Goal: Book appointment/travel/reservation

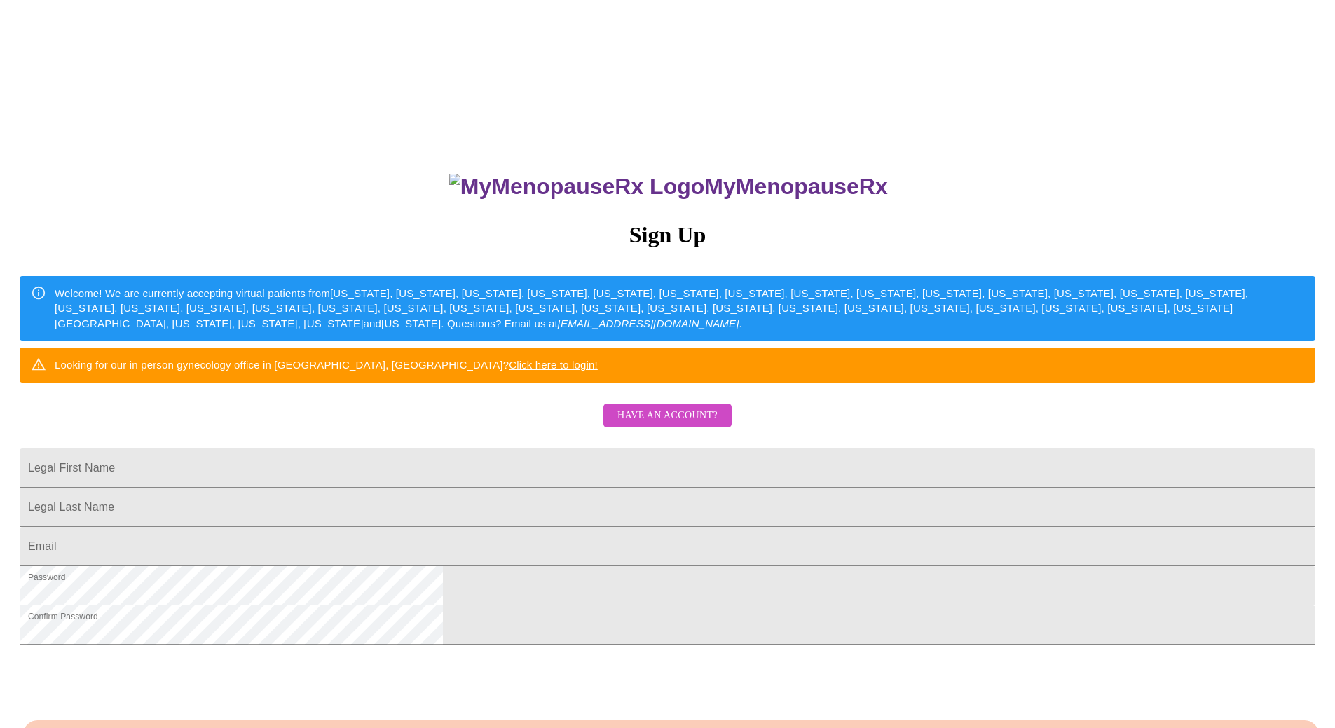
click at [648, 425] on span "Have an account?" at bounding box center [668, 416] width 100 height 18
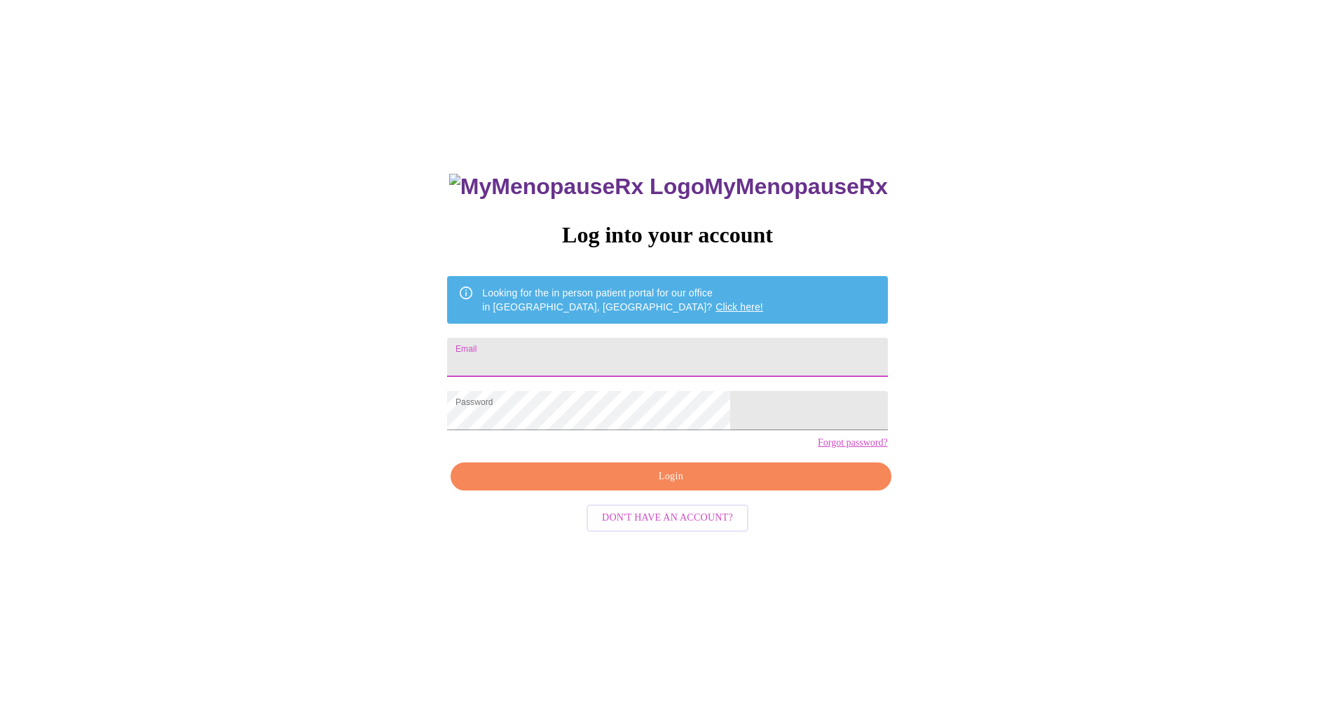
click at [578, 358] on input "Email" at bounding box center [667, 357] width 440 height 39
type input "[PERSON_NAME][EMAIL_ADDRESS][PERSON_NAME][DOMAIN_NAME]"
click at [670, 486] on span "Login" at bounding box center [671, 477] width 408 height 18
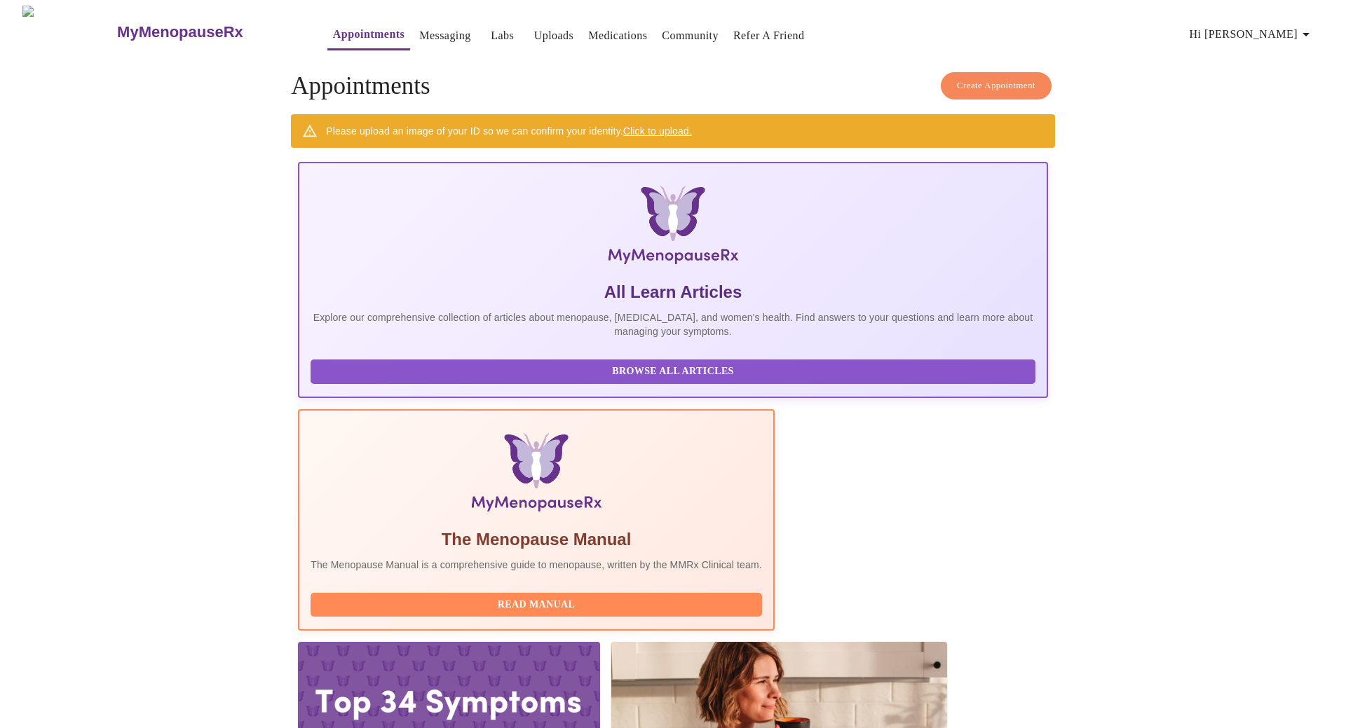
click at [647, 130] on link "Click to upload." at bounding box center [657, 130] width 69 height 11
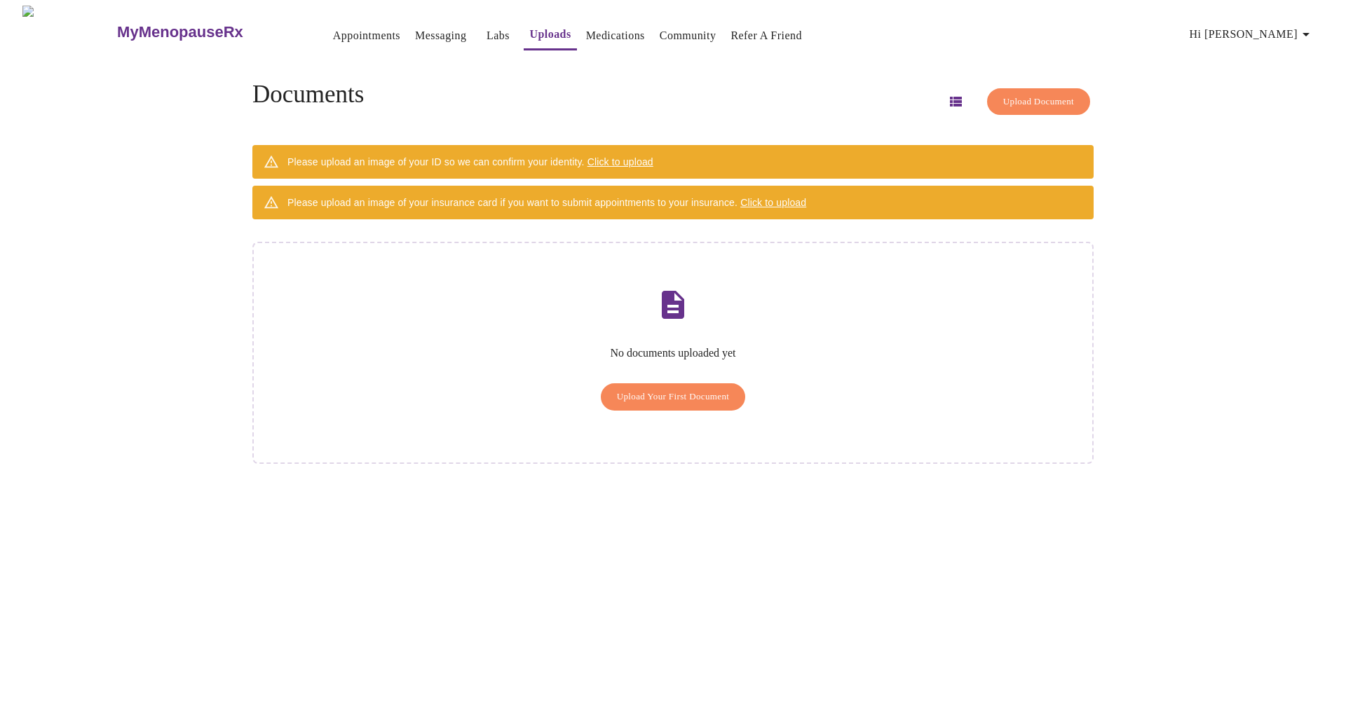
click at [621, 156] on span "Click to upload" at bounding box center [620, 161] width 66 height 11
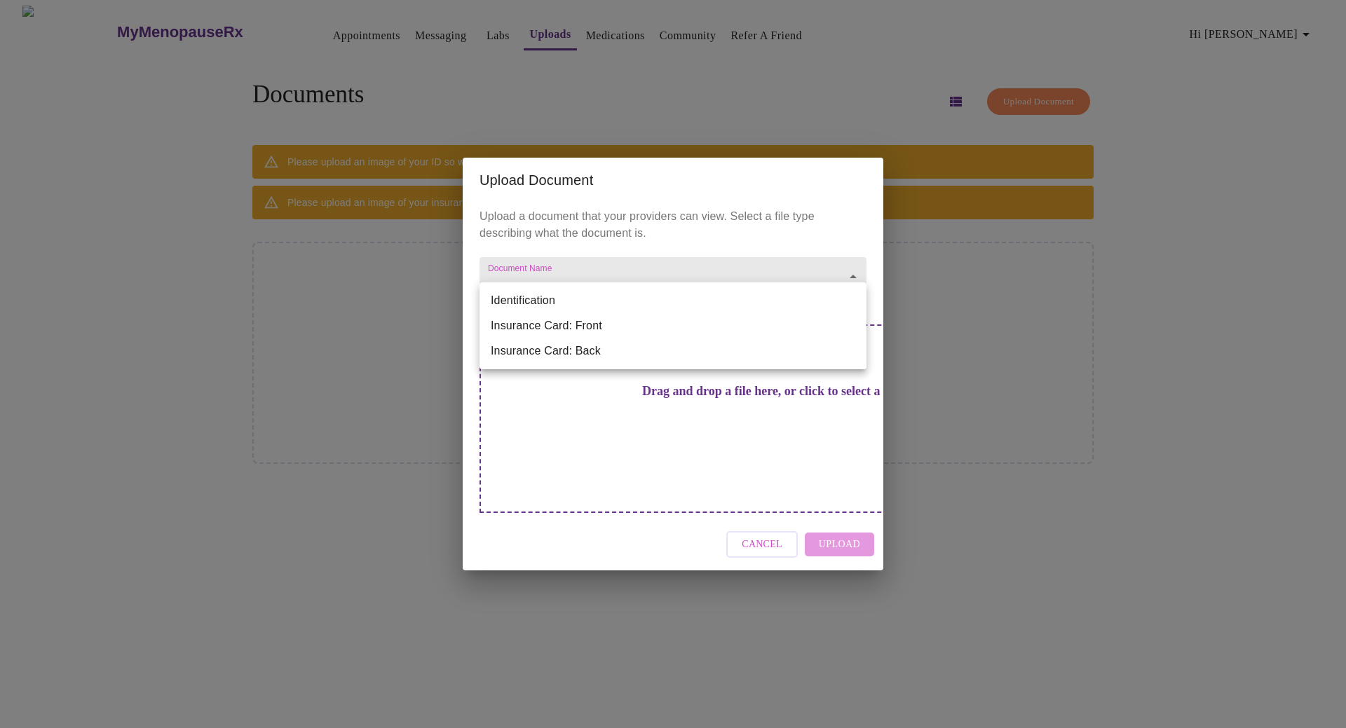
click at [516, 299] on body "MyMenopauseRx Appointments Messaging Labs Uploads Medications Community Refer a…" at bounding box center [673, 370] width 1335 height 728
click at [512, 327] on li "Insurance Card: Front" at bounding box center [672, 325] width 387 height 25
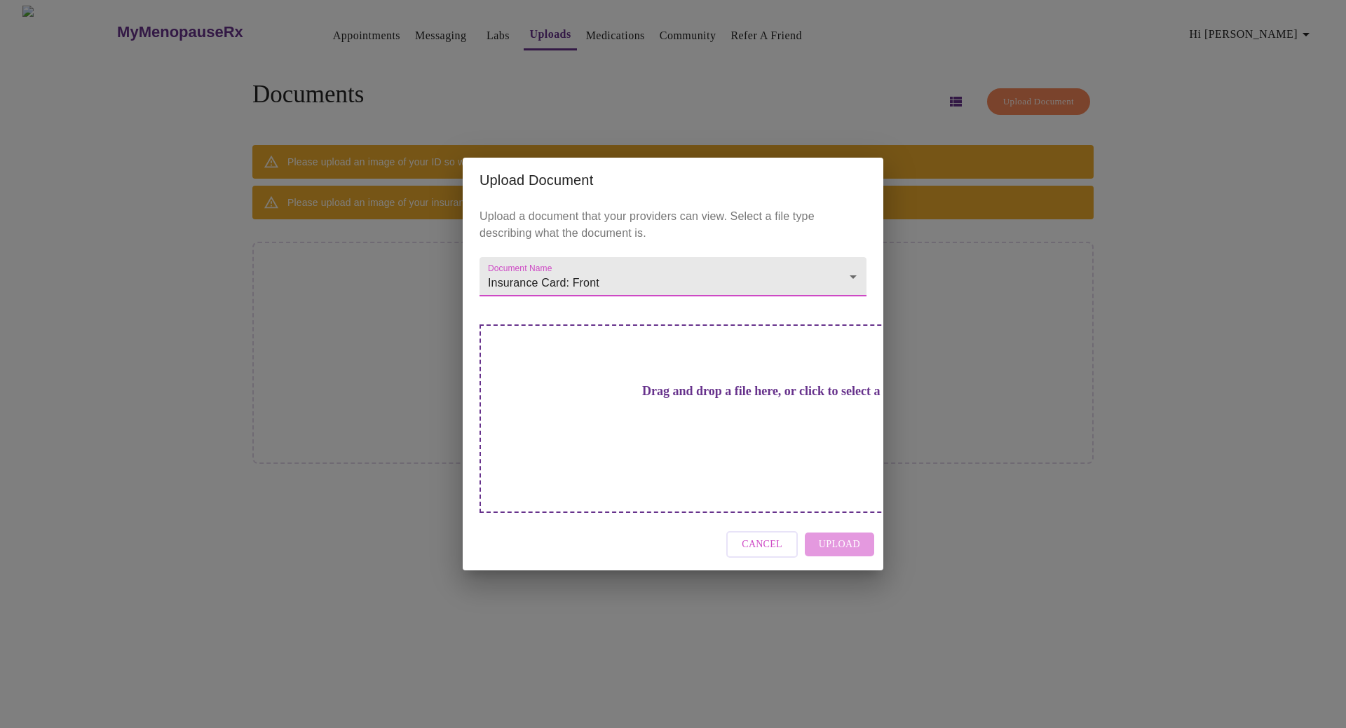
click at [673, 399] on h3 "Drag and drop a file here, or click to select a file" at bounding box center [771, 391] width 387 height 15
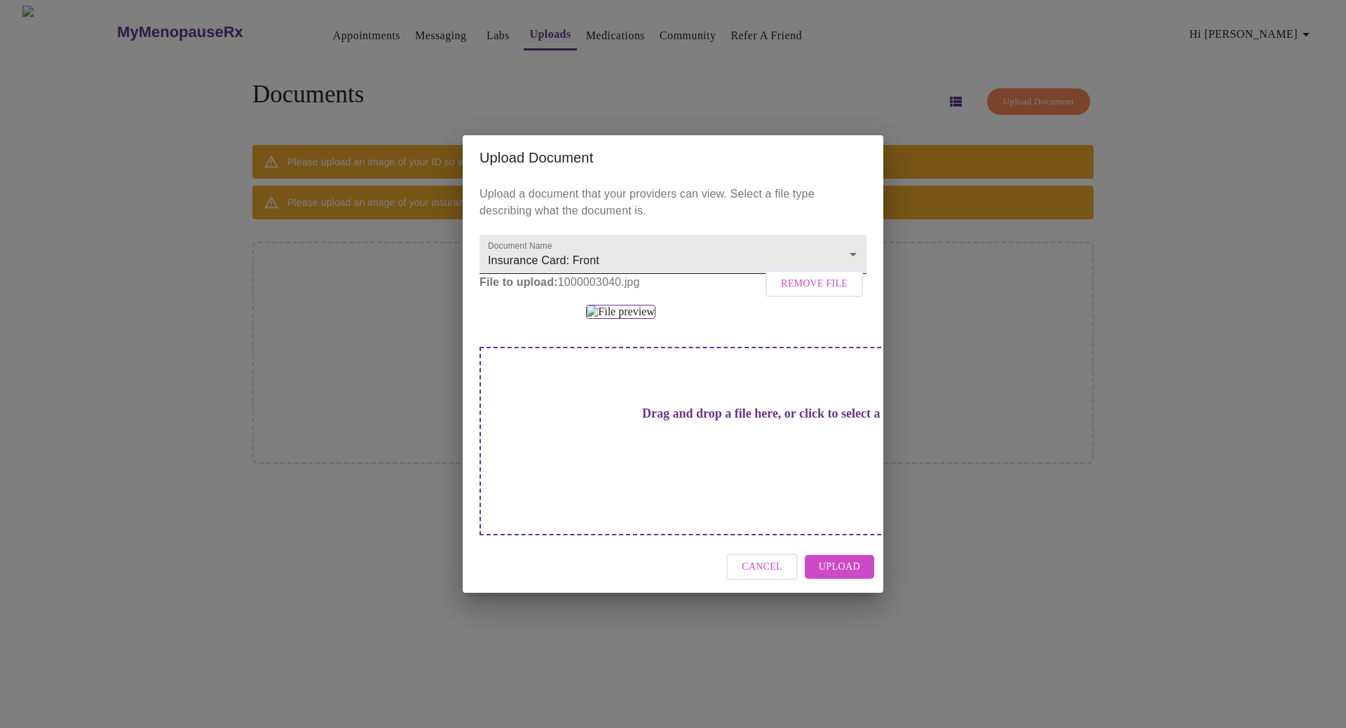
click at [797, 177] on body "MyMenopauseRx Appointments Messaging Labs Uploads Medications Community Refer a…" at bounding box center [673, 370] width 1335 height 728
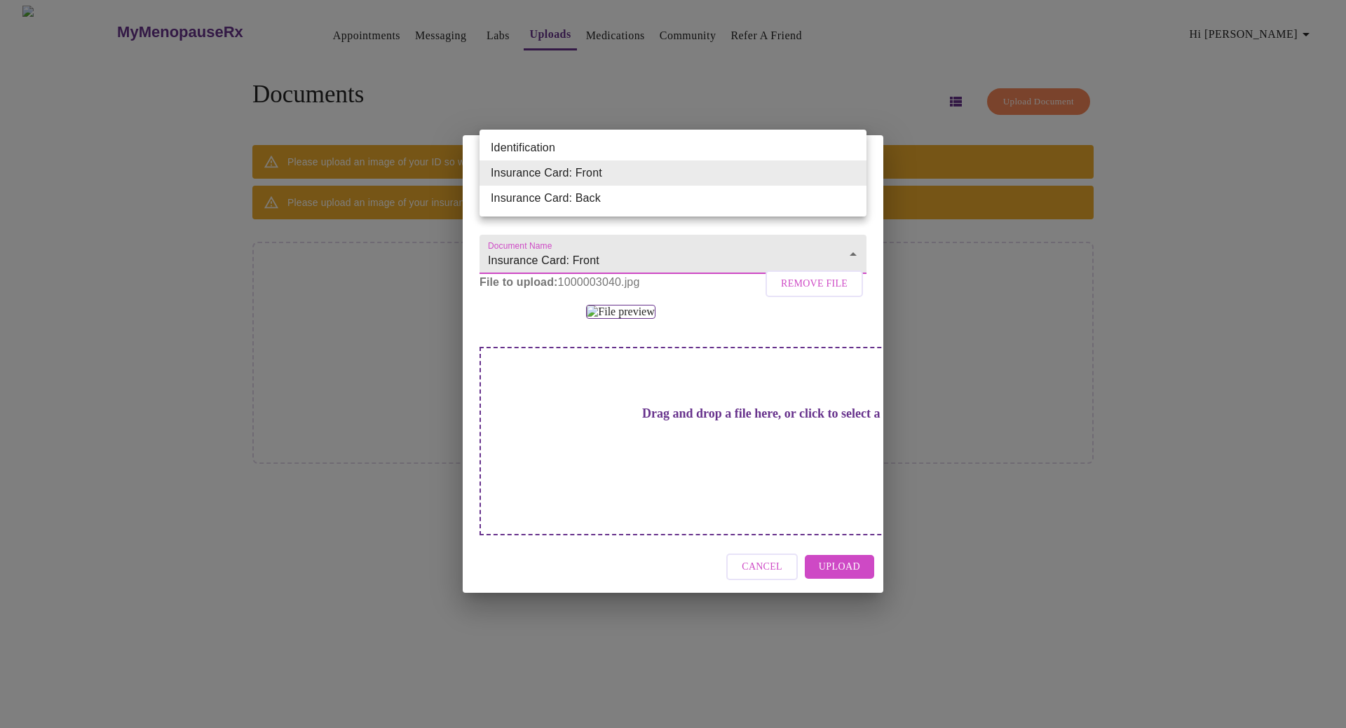
click at [585, 149] on li "Identification" at bounding box center [672, 147] width 387 height 25
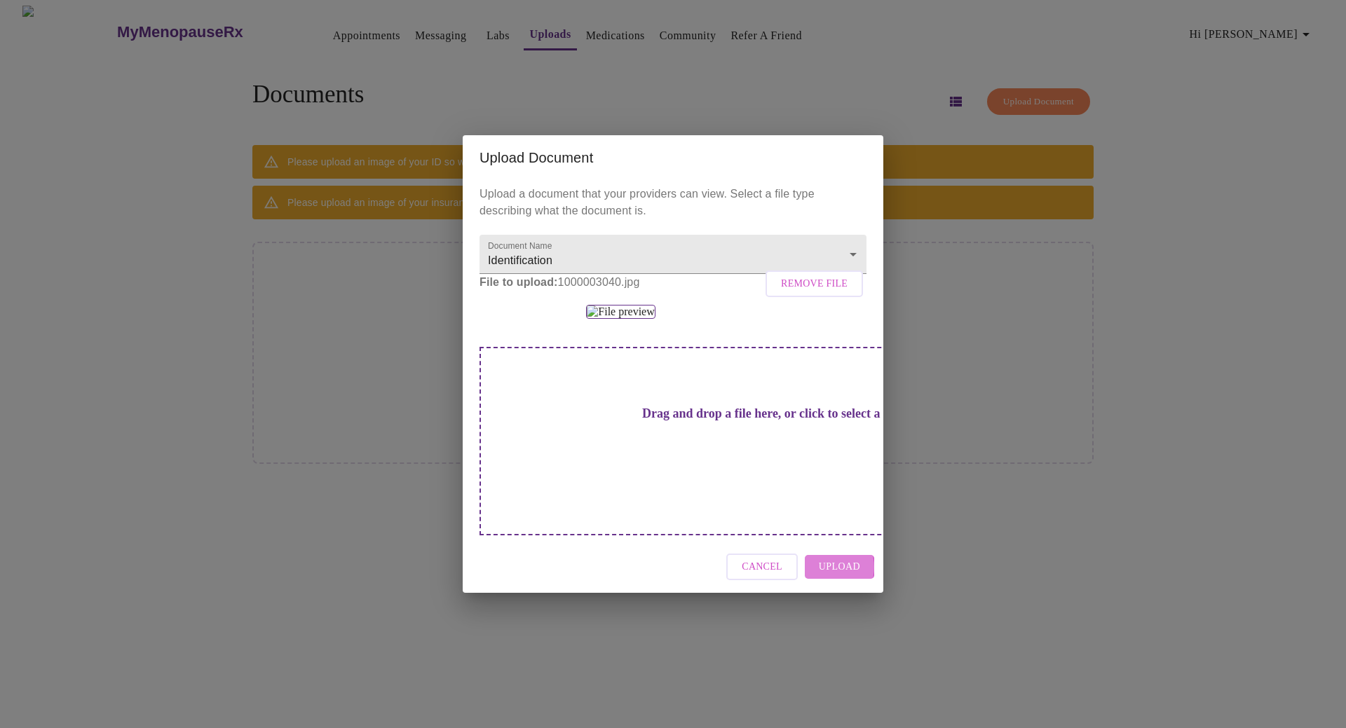
click at [827, 576] on span "Upload" at bounding box center [839, 568] width 41 height 18
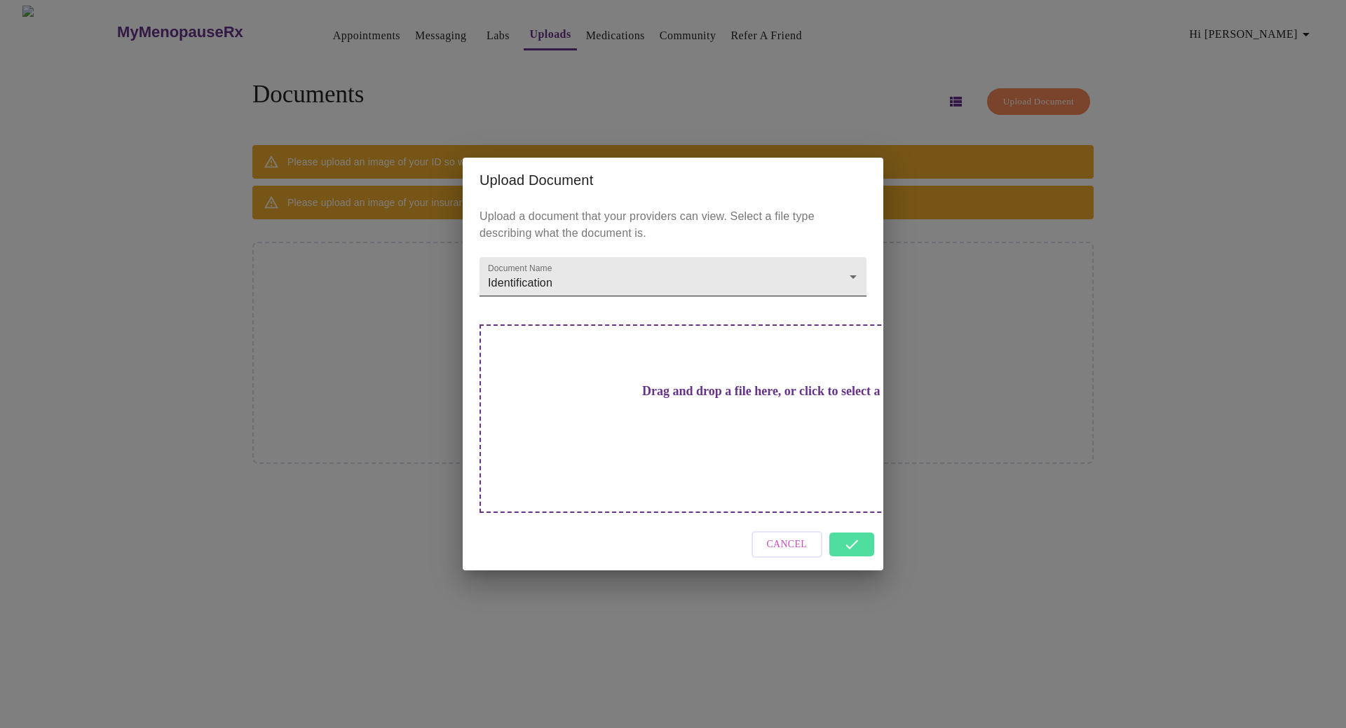
click at [735, 303] on body "MyMenopauseRx Appointments Messaging Labs Uploads Medications Community Refer a…" at bounding box center [673, 370] width 1335 height 728
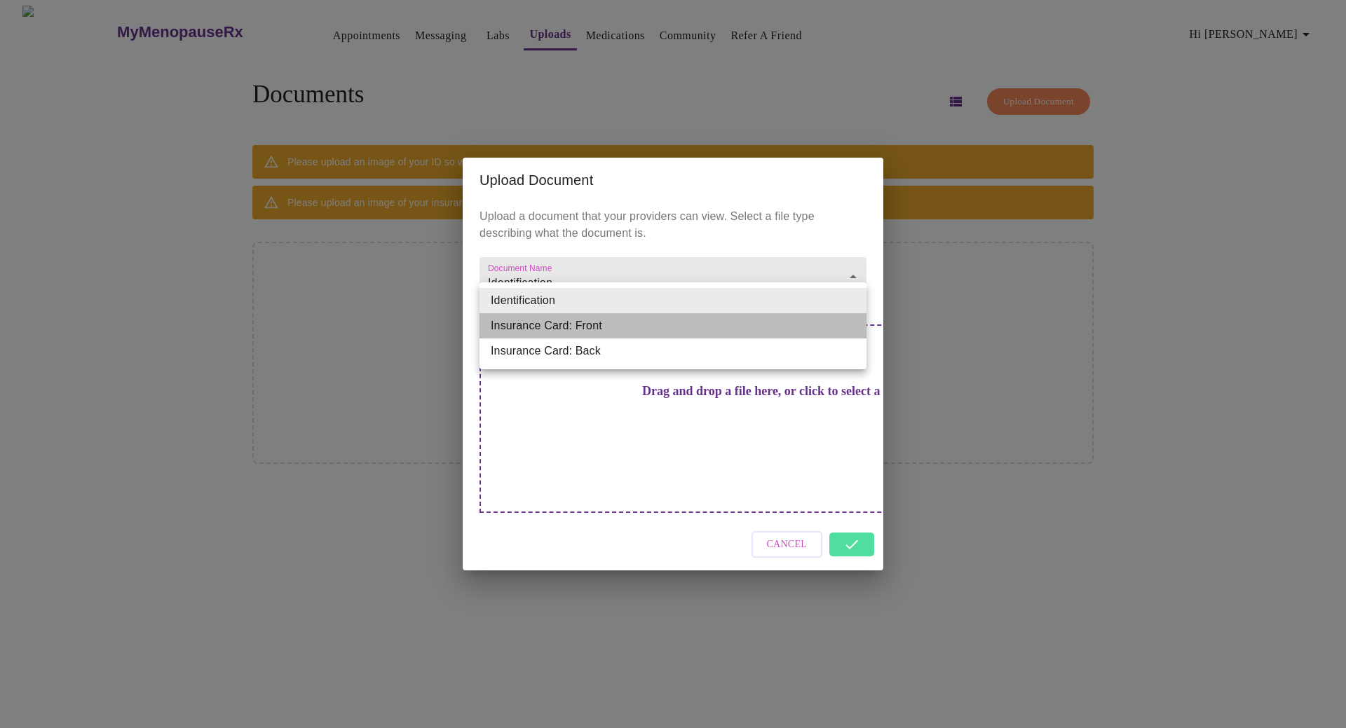
click at [610, 321] on li "Insurance Card: Front" at bounding box center [672, 325] width 387 height 25
type input "Insurance Card: Front"
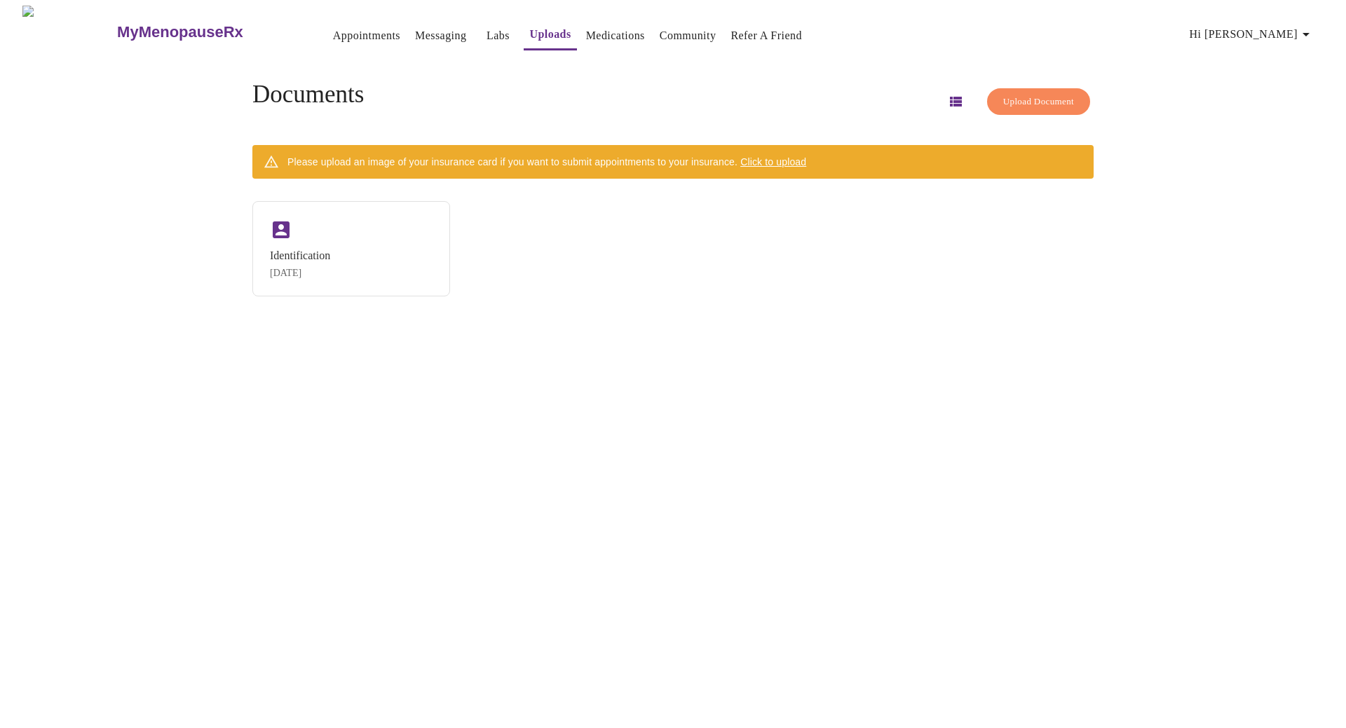
click at [793, 156] on span "Click to upload" at bounding box center [773, 161] width 66 height 11
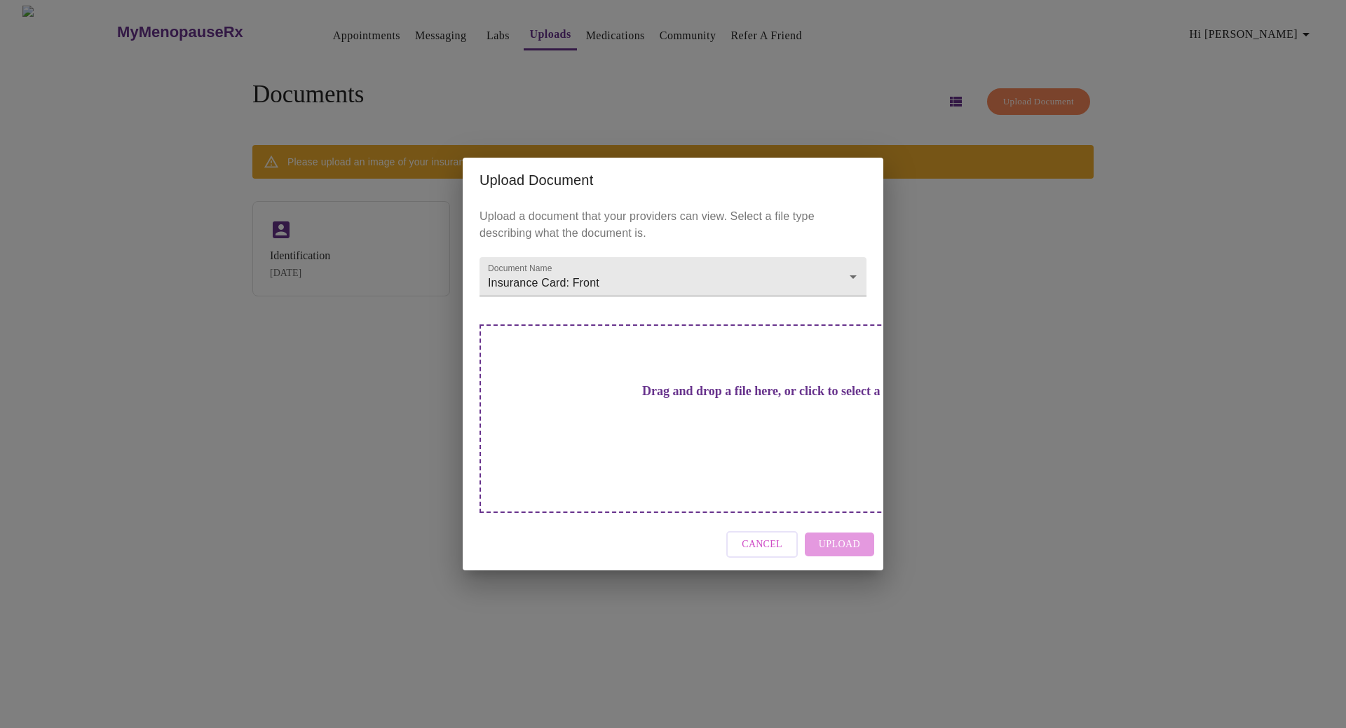
click at [674, 399] on h3 "Drag and drop a file here, or click to select a file" at bounding box center [771, 391] width 387 height 15
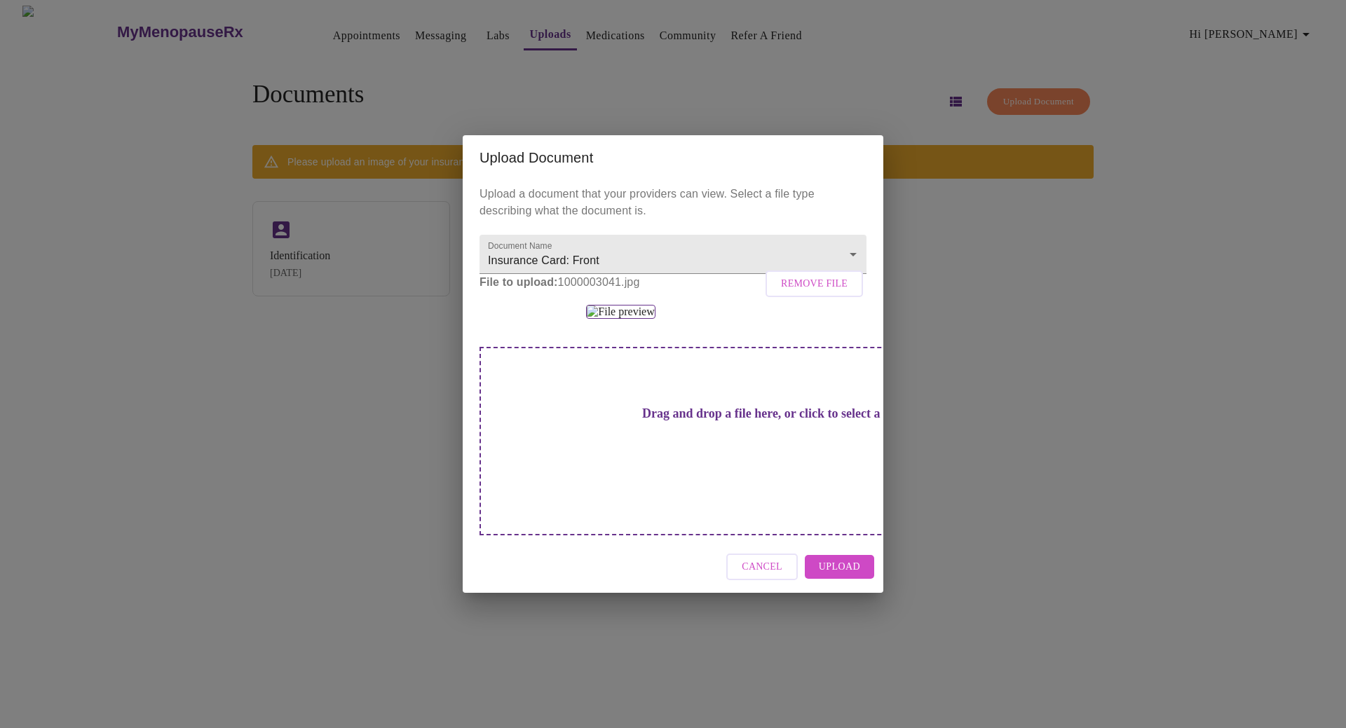
click at [775, 576] on span "Cancel" at bounding box center [762, 568] width 41 height 18
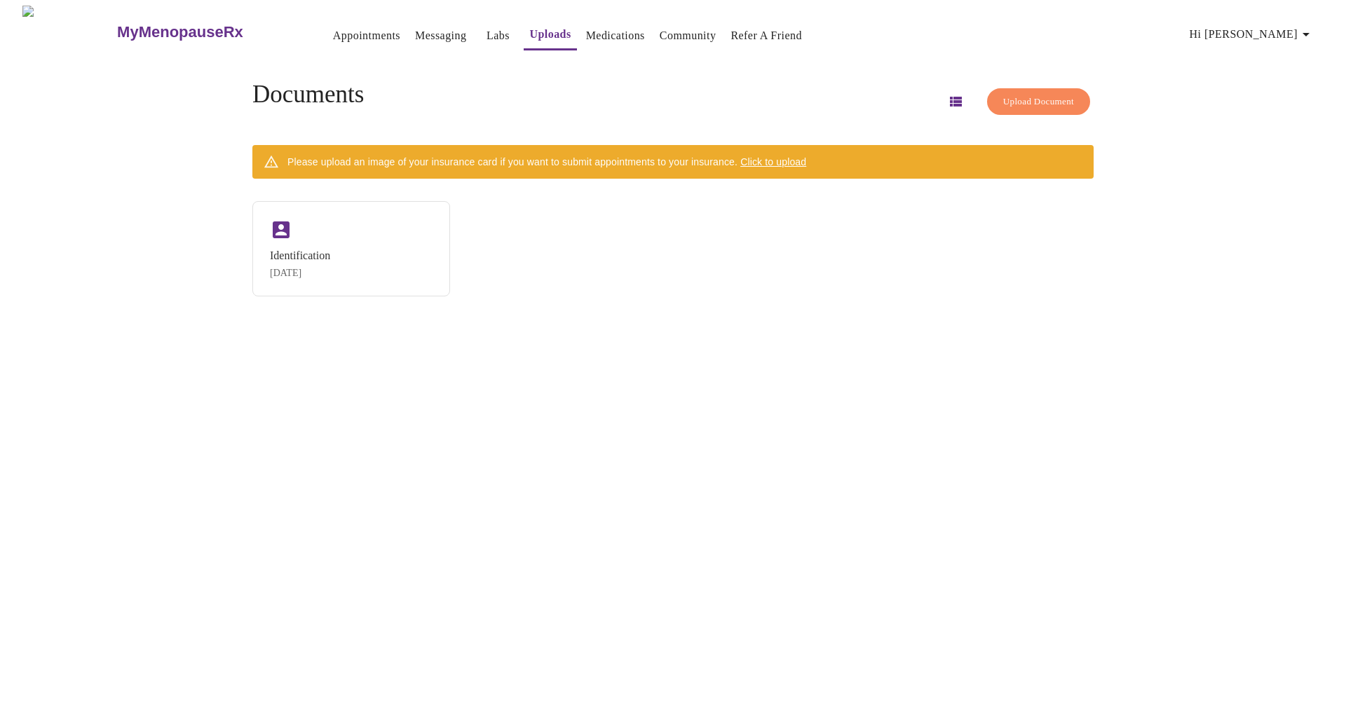
click at [1308, 271] on div "MyMenopauseRx Appointments Messaging Labs Uploads Medications Community Refer a…" at bounding box center [673, 370] width 1335 height 728
click at [804, 156] on span "Click to upload" at bounding box center [773, 161] width 66 height 11
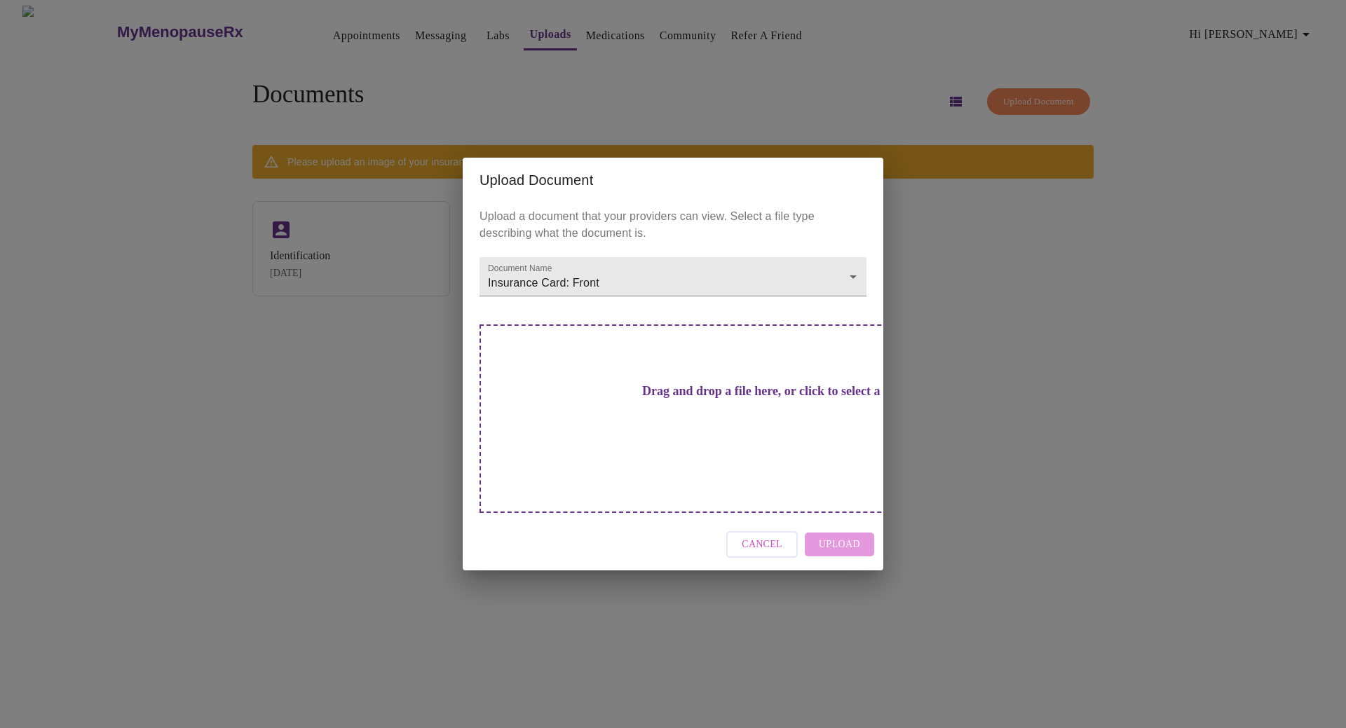
click at [658, 399] on h3 "Drag and drop a file here, or click to select a file" at bounding box center [771, 391] width 387 height 15
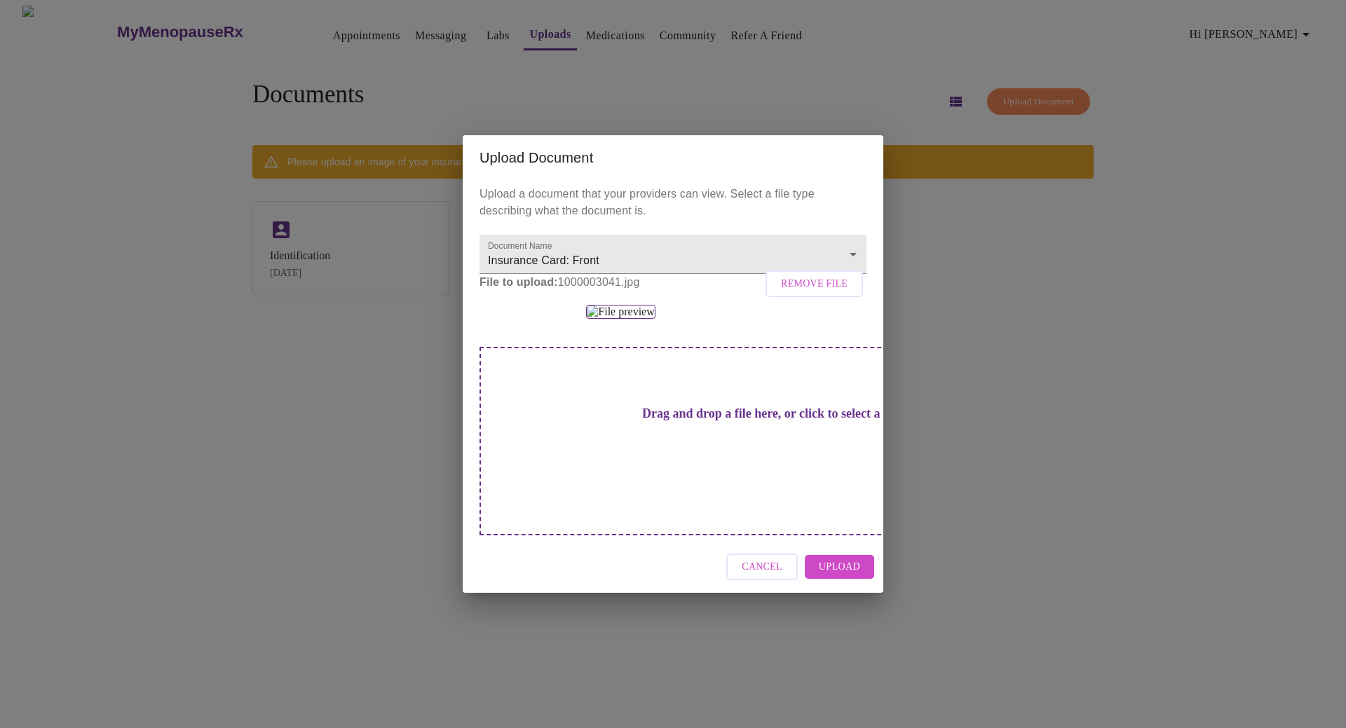
click at [837, 576] on span "Upload" at bounding box center [839, 568] width 41 height 18
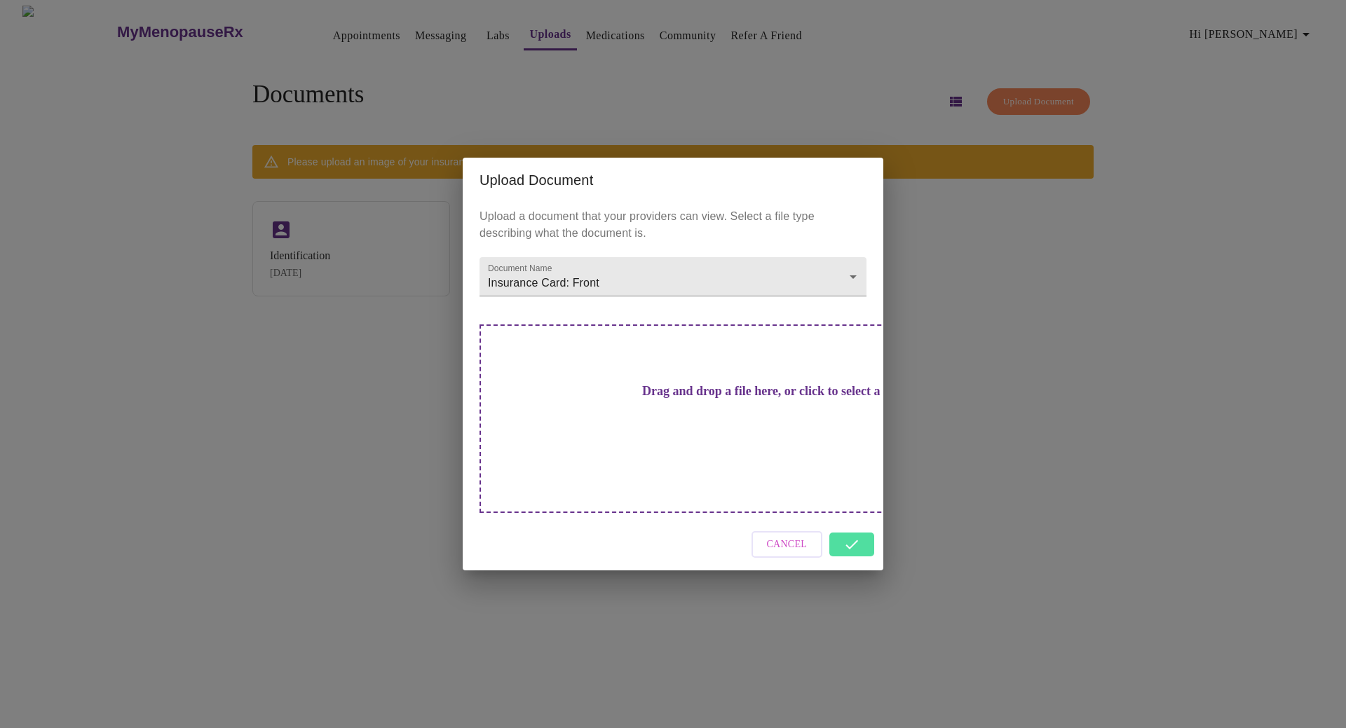
click at [707, 399] on h3 "Drag and drop a file here, or click to select a file" at bounding box center [771, 391] width 387 height 15
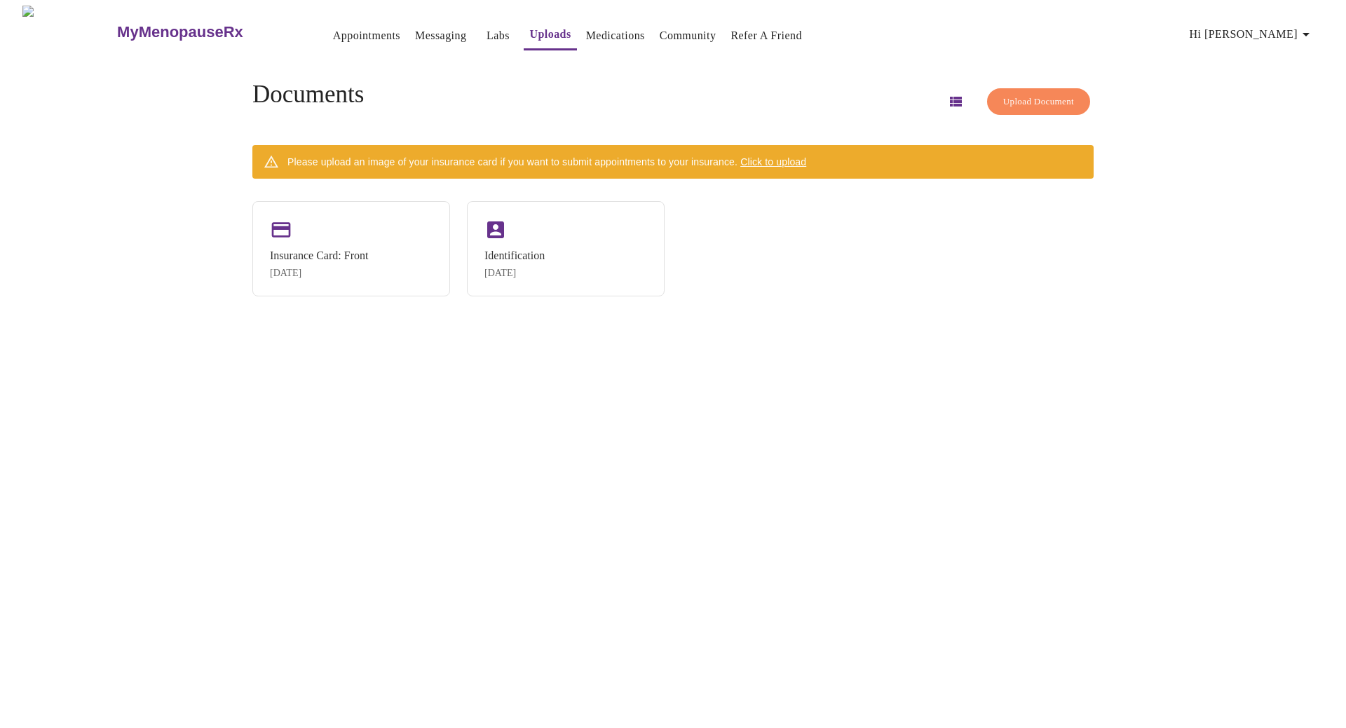
click at [799, 156] on span "Click to upload" at bounding box center [773, 161] width 66 height 11
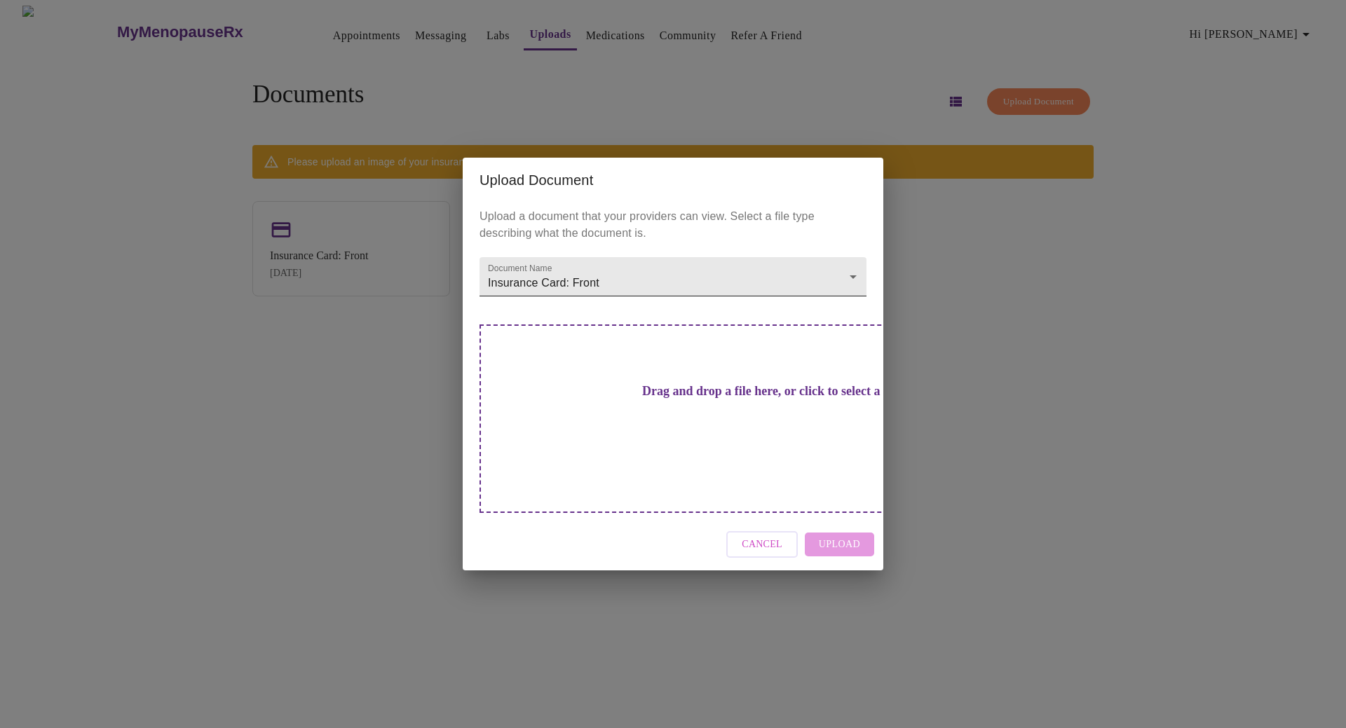
click at [587, 313] on body "MyMenopauseRx Appointments Messaging Labs Uploads Medications Community Refer a…" at bounding box center [673, 370] width 1335 height 728
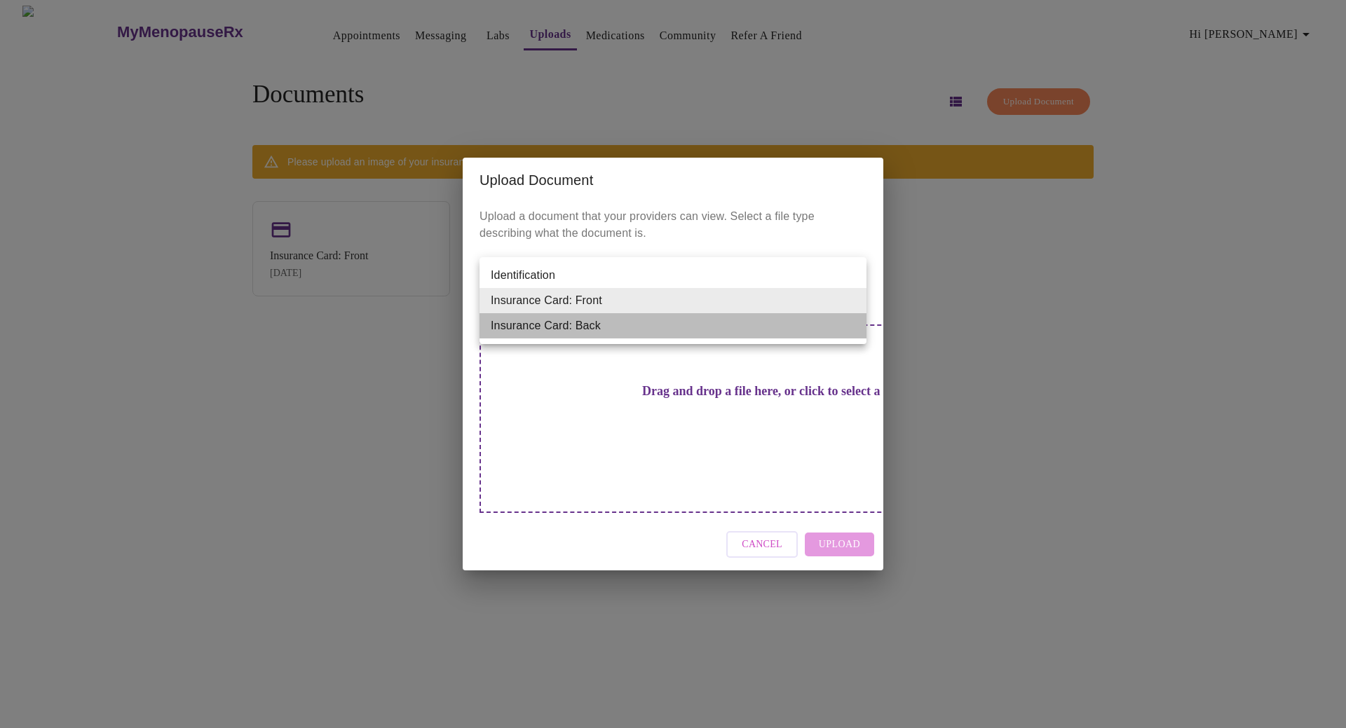
click at [590, 329] on li "Insurance Card: Back" at bounding box center [672, 325] width 387 height 25
type input "Insurance Card: Back"
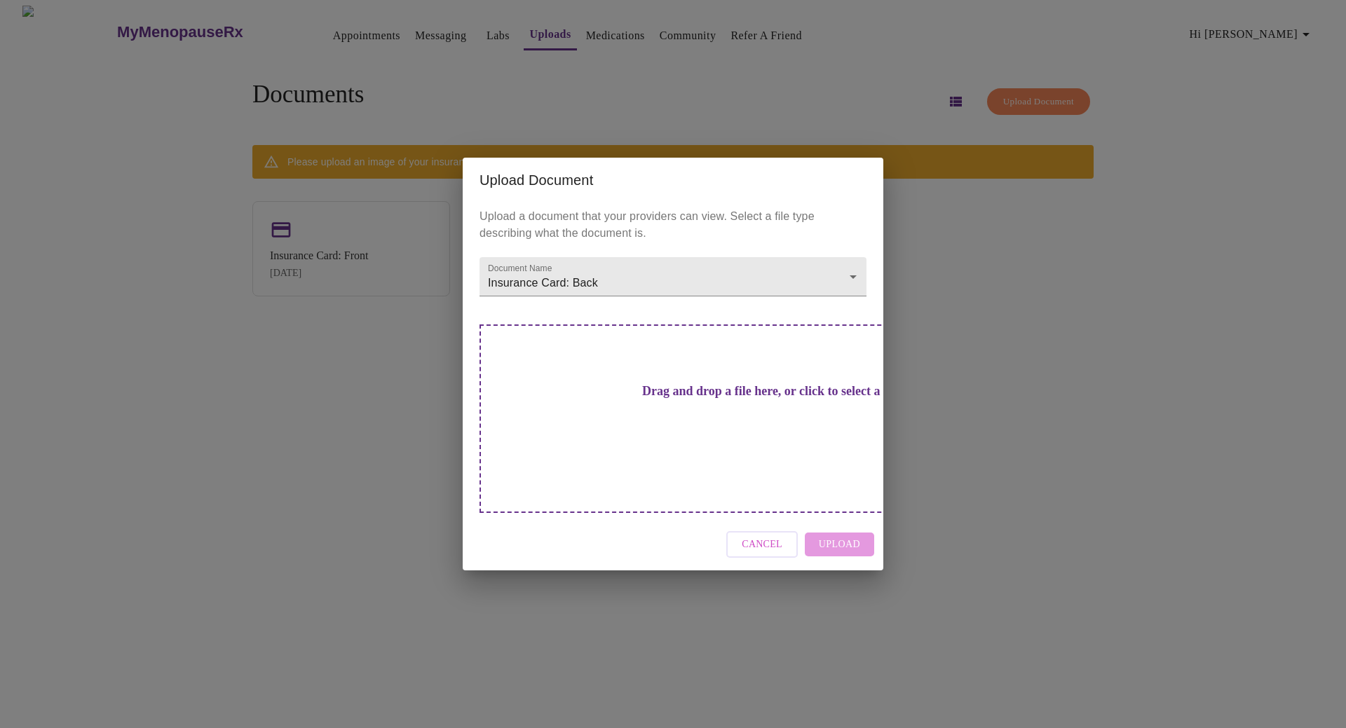
click at [659, 399] on h3 "Drag and drop a file here, or click to select a file" at bounding box center [771, 391] width 387 height 15
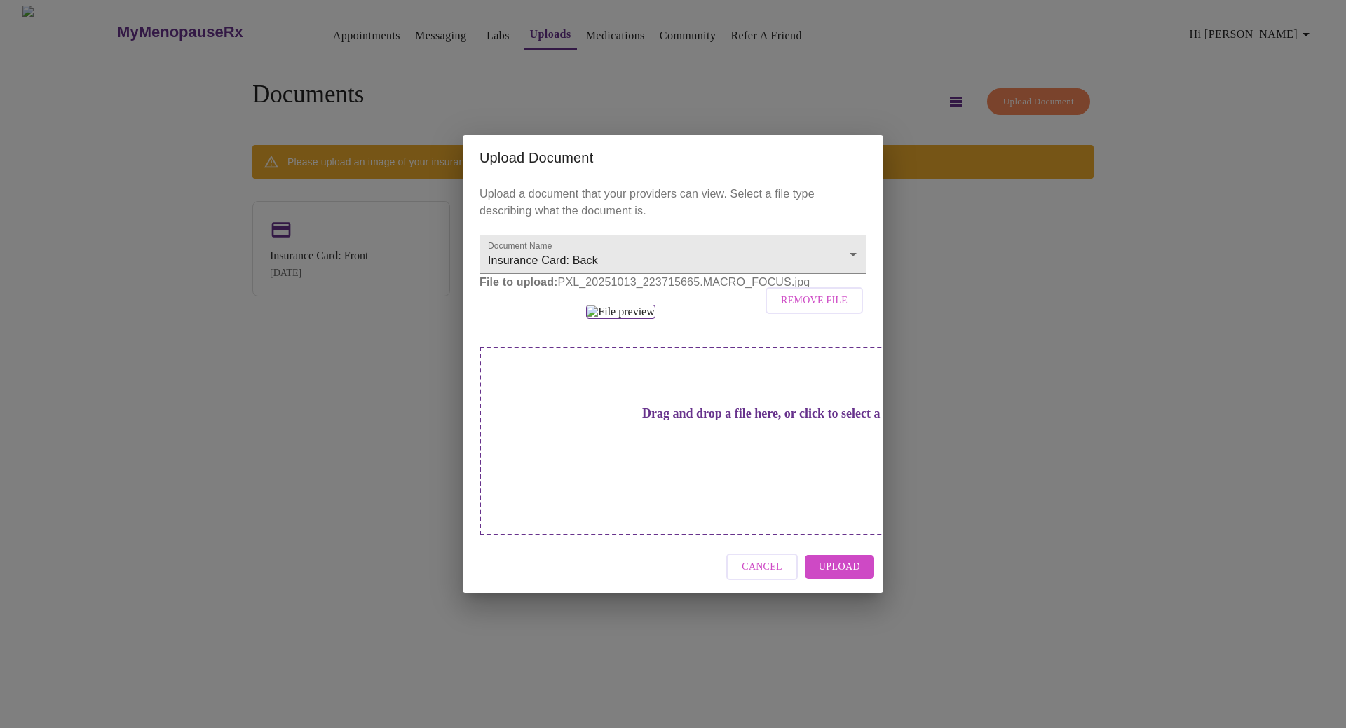
click at [839, 576] on span "Upload" at bounding box center [839, 568] width 41 height 18
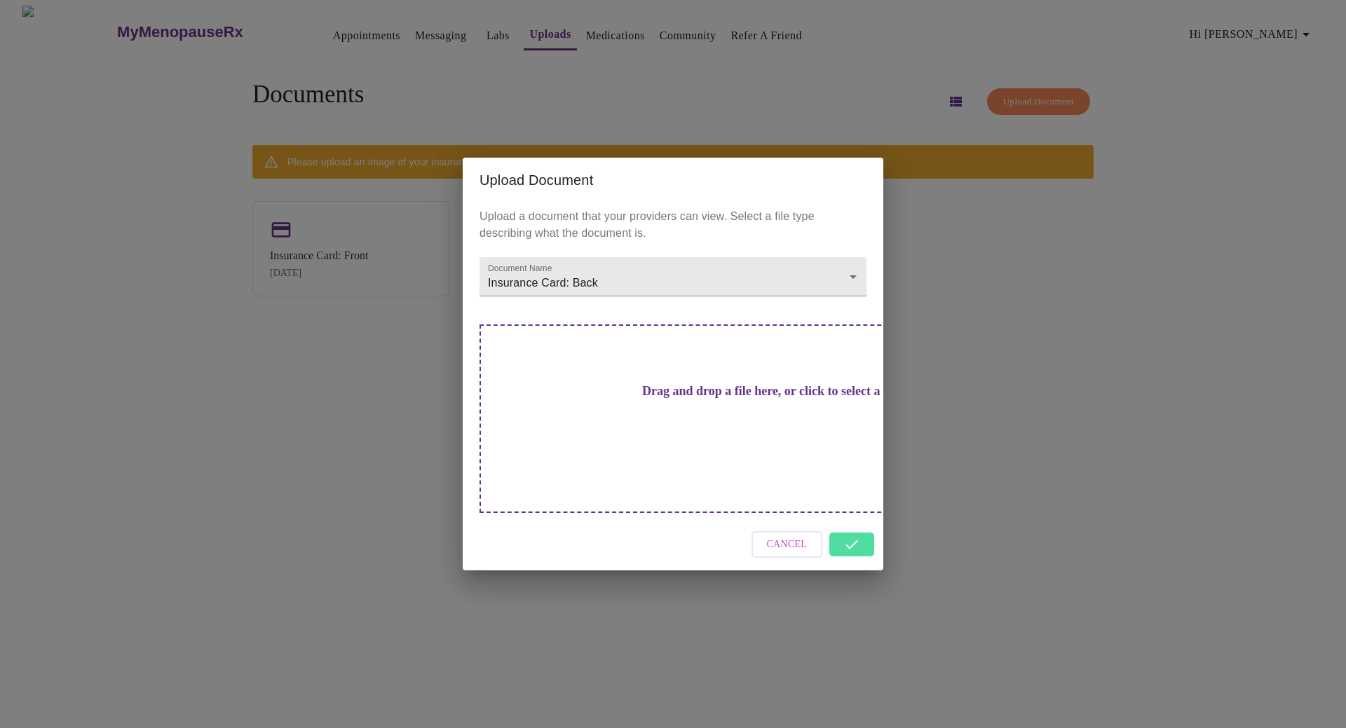
click at [857, 529] on div "Cancel" at bounding box center [673, 545] width 421 height 53
click at [855, 519] on div "Cancel" at bounding box center [673, 545] width 421 height 53
click at [963, 520] on div "Upload Document Upload a document that your providers can view. Select a file t…" at bounding box center [673, 364] width 1346 height 728
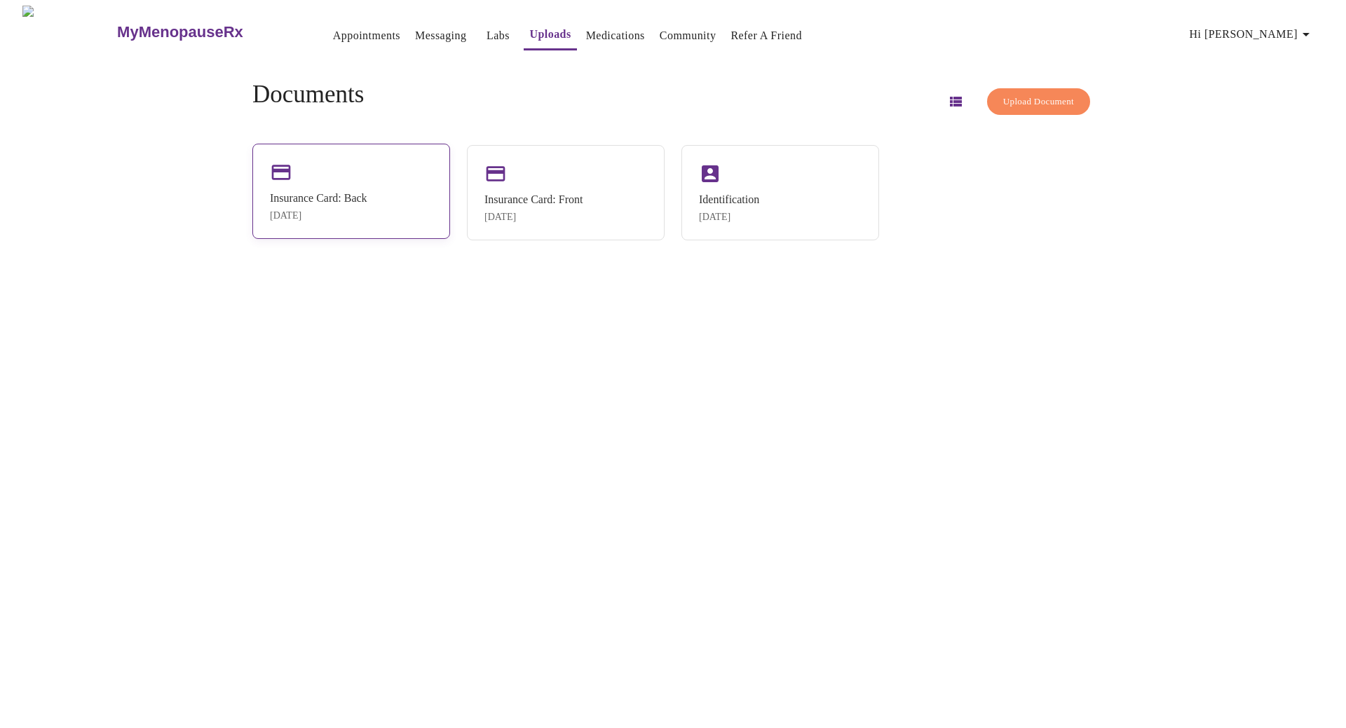
click at [362, 218] on div "[DATE]" at bounding box center [318, 215] width 97 height 11
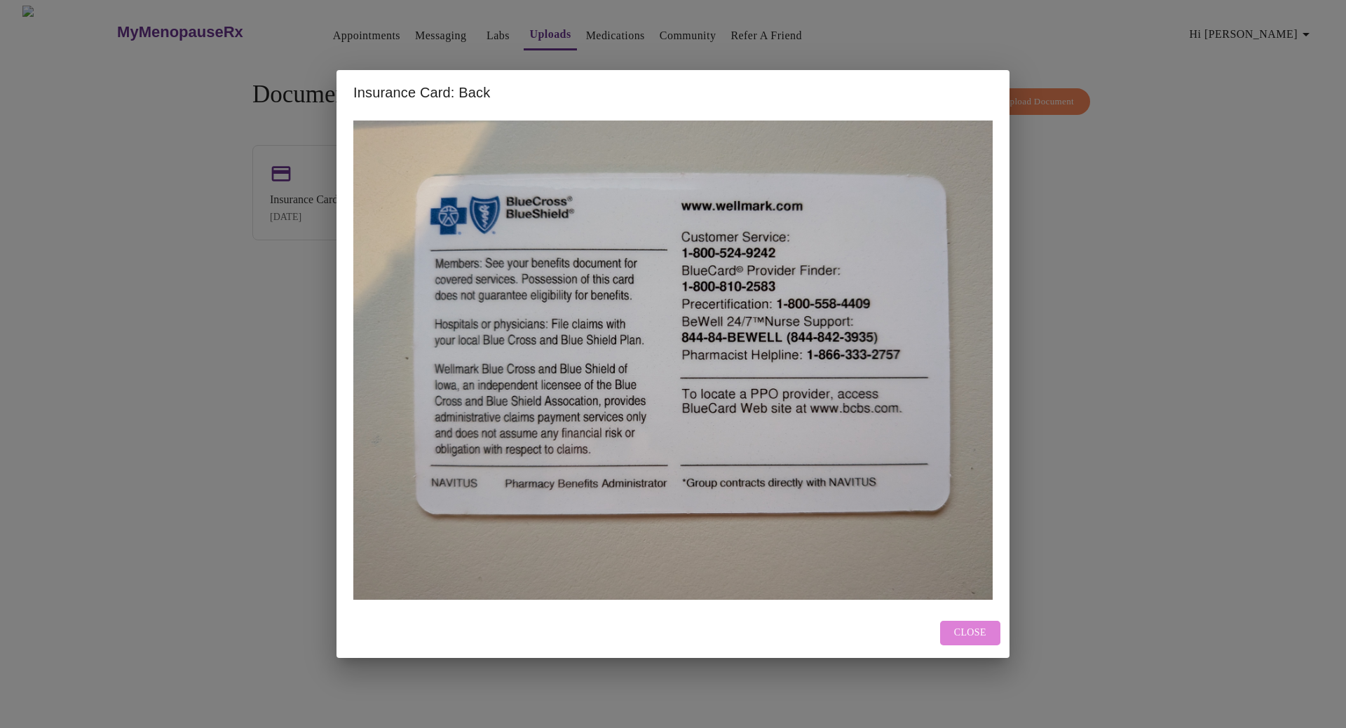
click at [970, 635] on span "Close" at bounding box center [970, 634] width 32 height 18
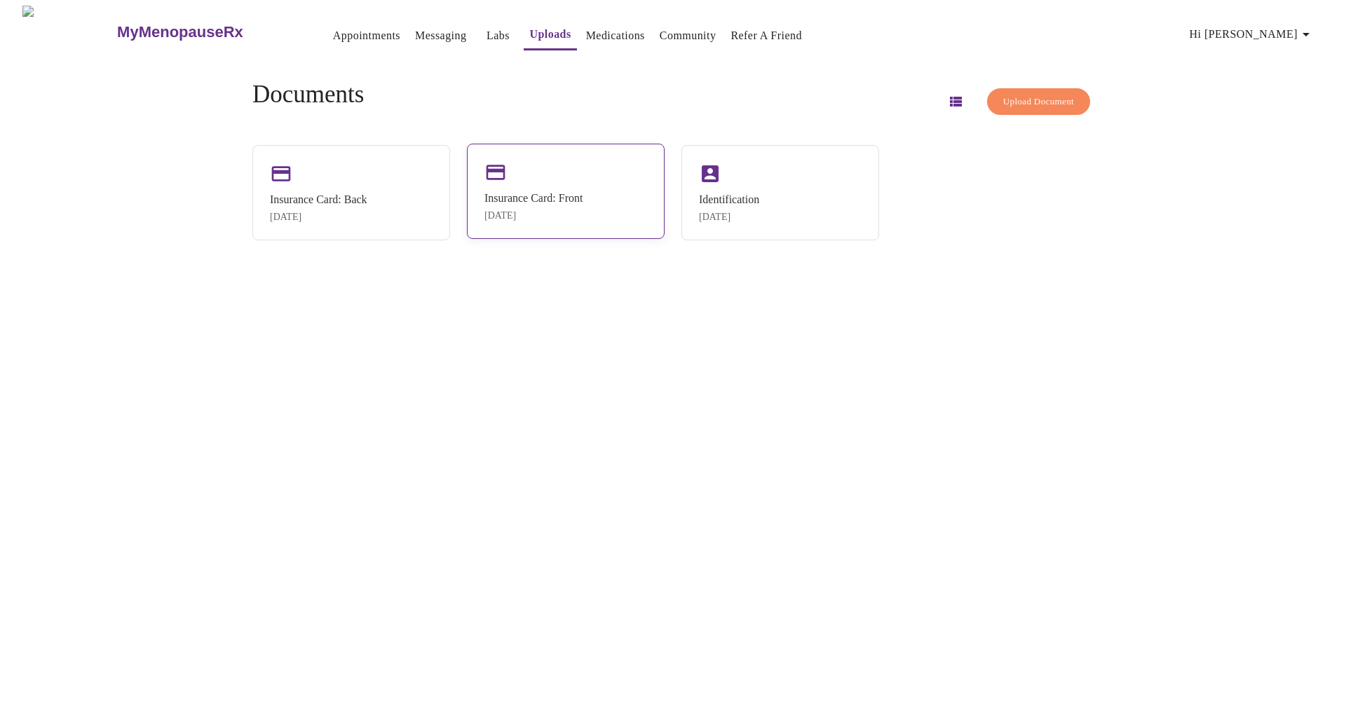
click at [576, 208] on div "Insurance Card: Front [DATE]" at bounding box center [533, 206] width 98 height 29
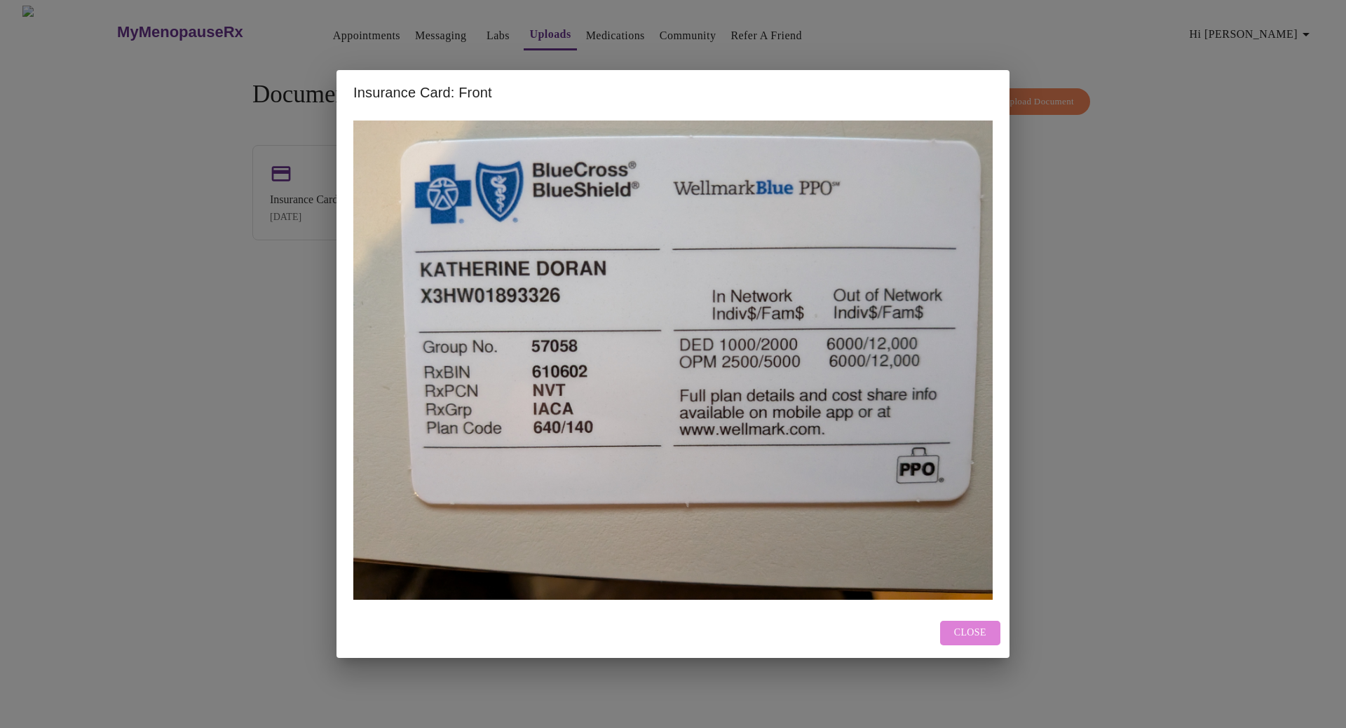
click at [972, 634] on span "Close" at bounding box center [970, 634] width 32 height 18
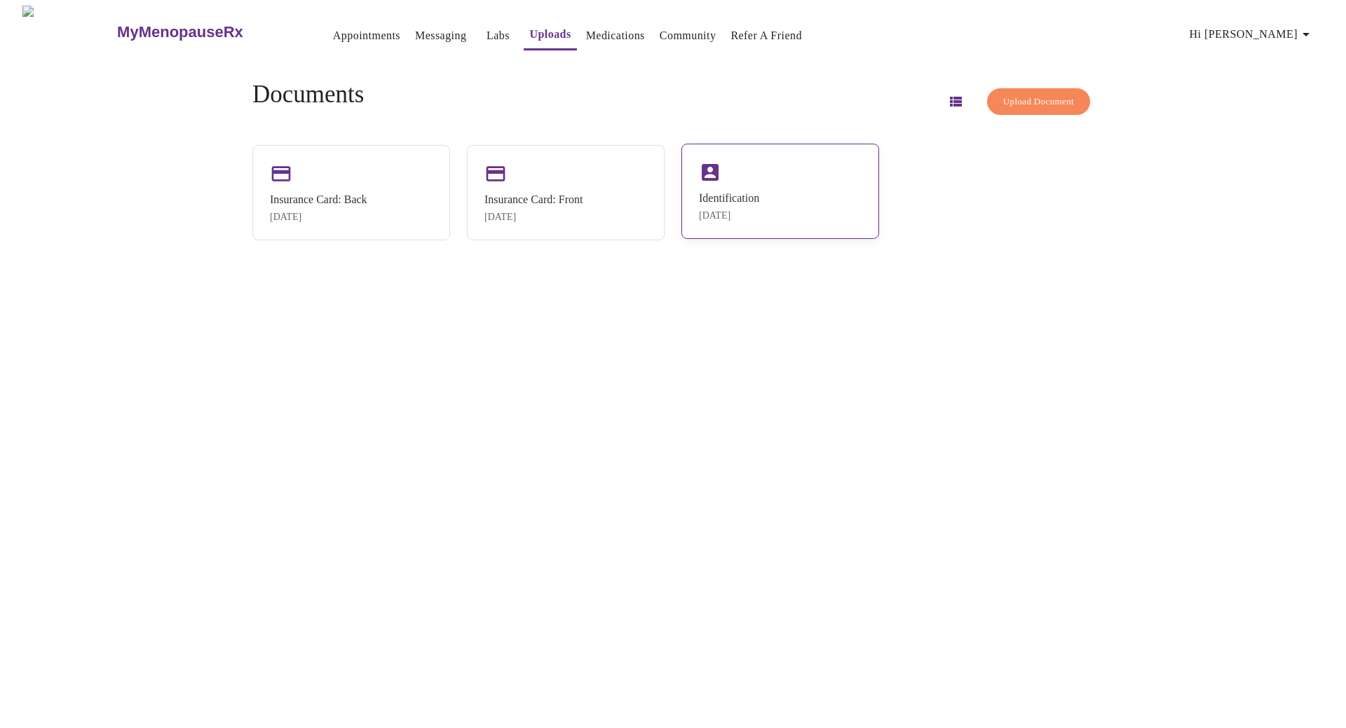
click at [784, 222] on div "Identification [DATE]" at bounding box center [780, 191] width 198 height 95
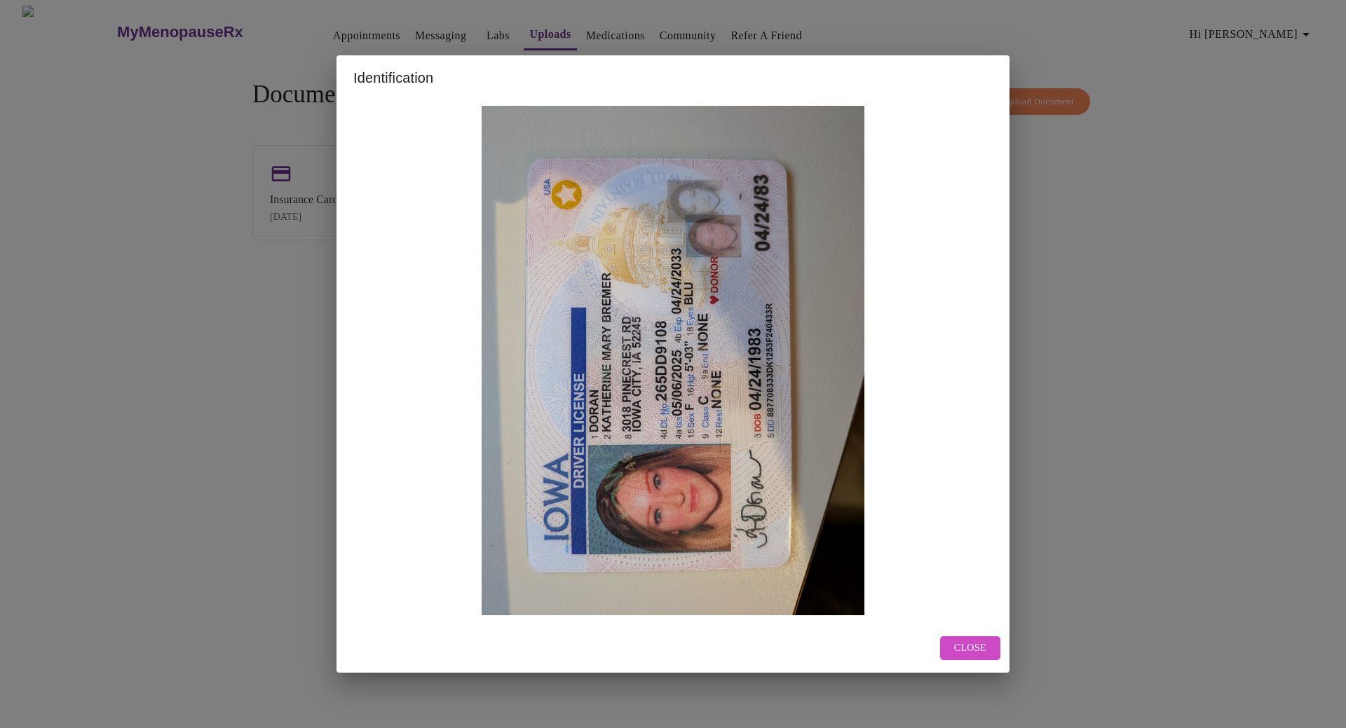
click at [977, 642] on span "Close" at bounding box center [970, 649] width 32 height 18
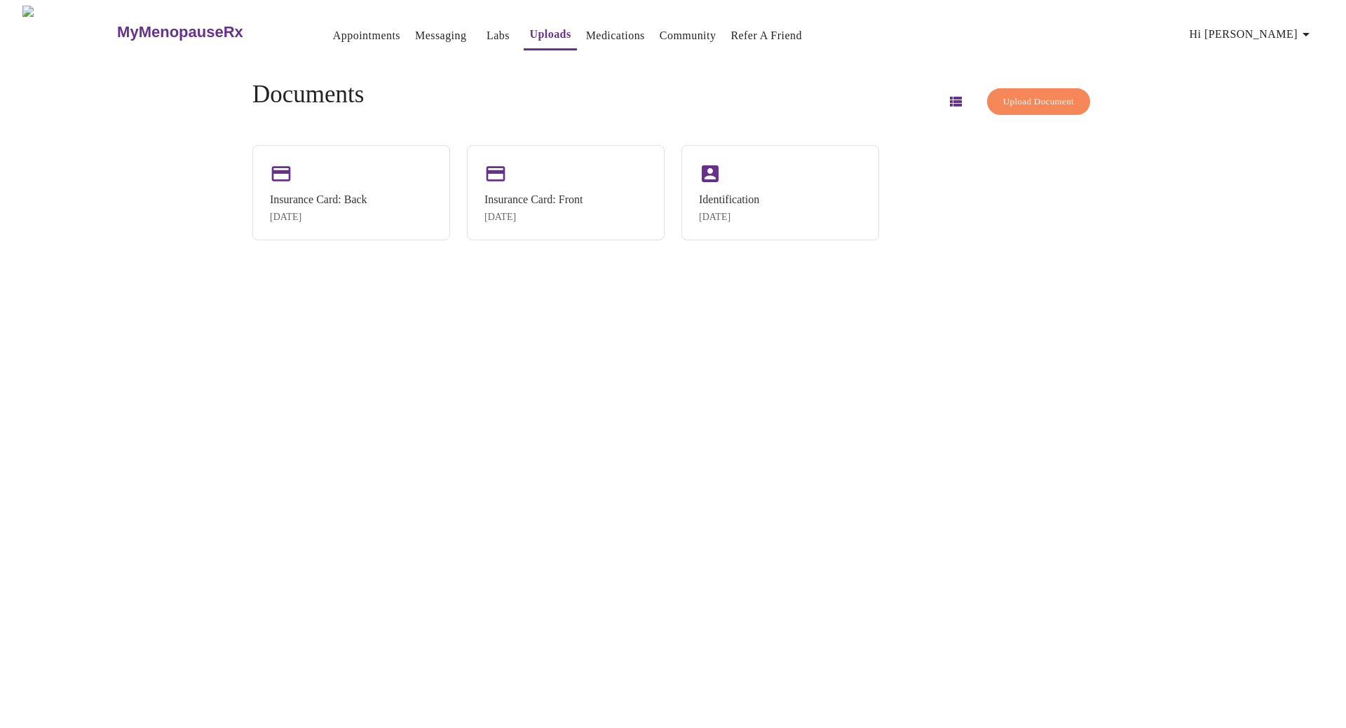
click at [333, 29] on link "Appointments" at bounding box center [366, 36] width 67 height 20
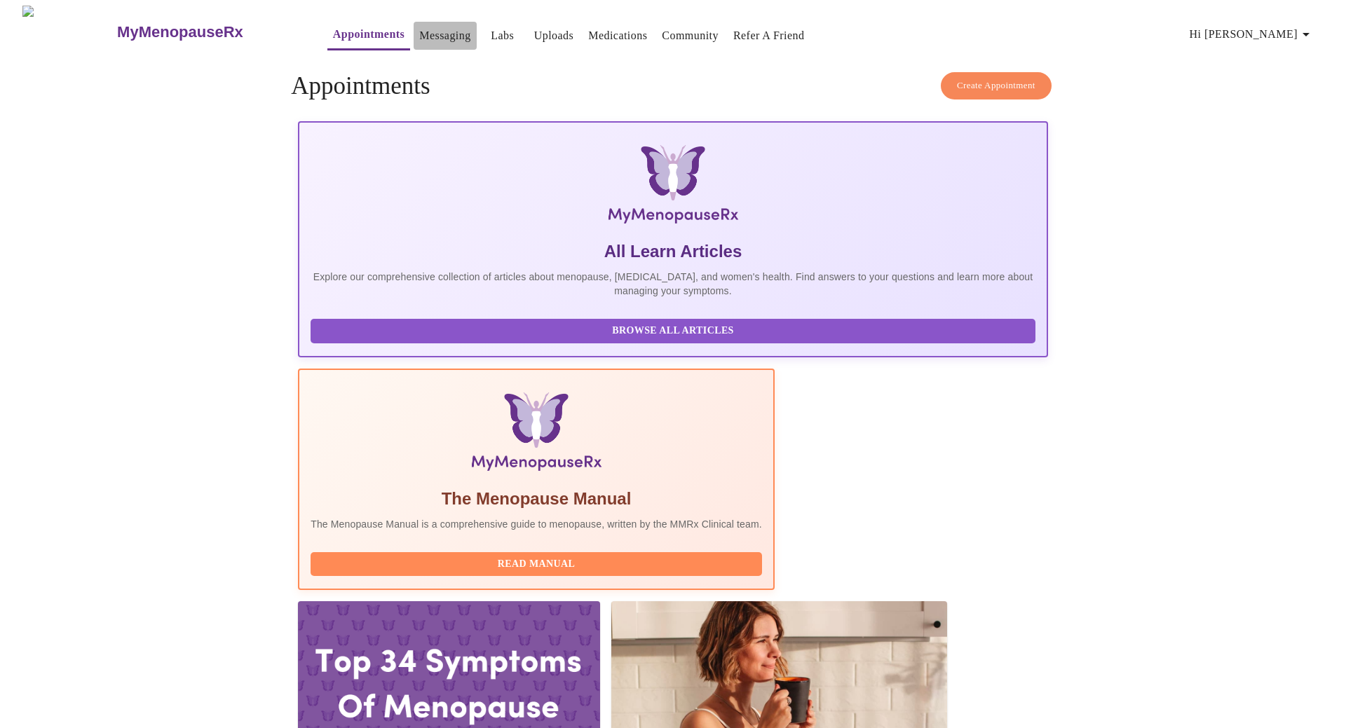
click at [419, 31] on link "Messaging" at bounding box center [444, 36] width 51 height 20
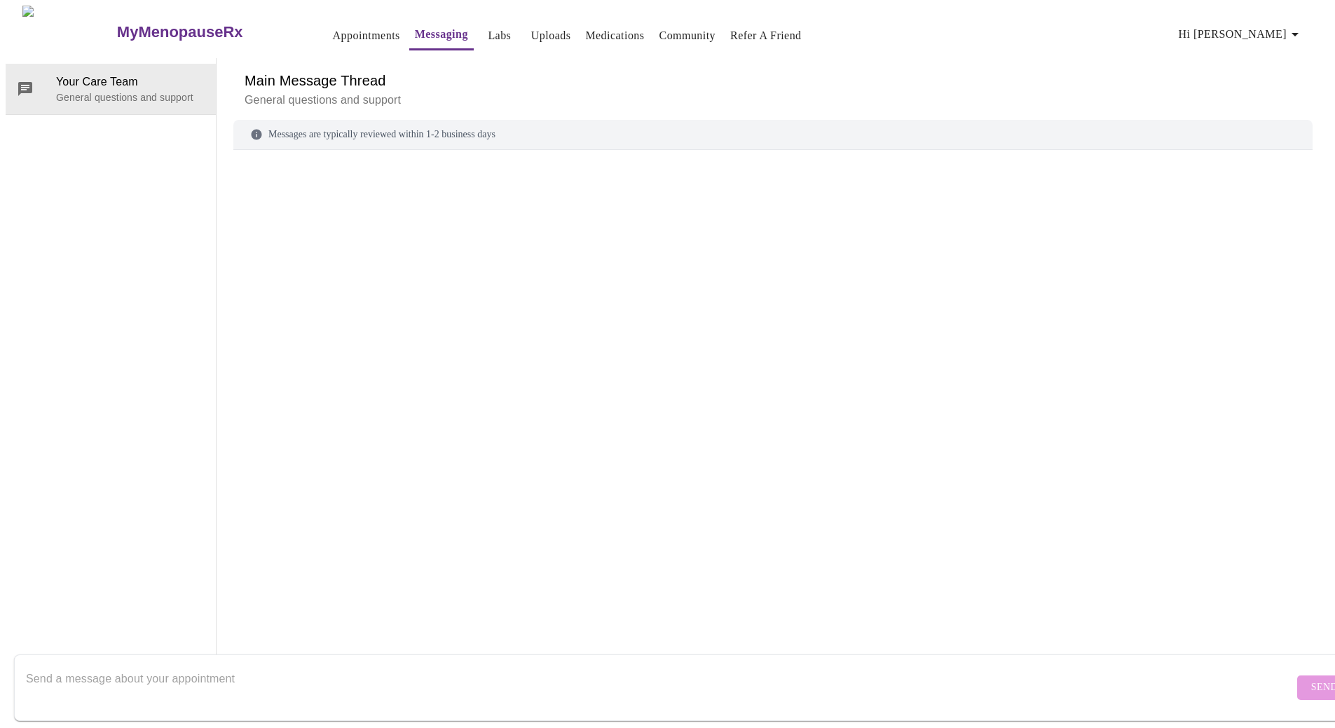
click at [488, 34] on link "Labs" at bounding box center [499, 36] width 23 height 20
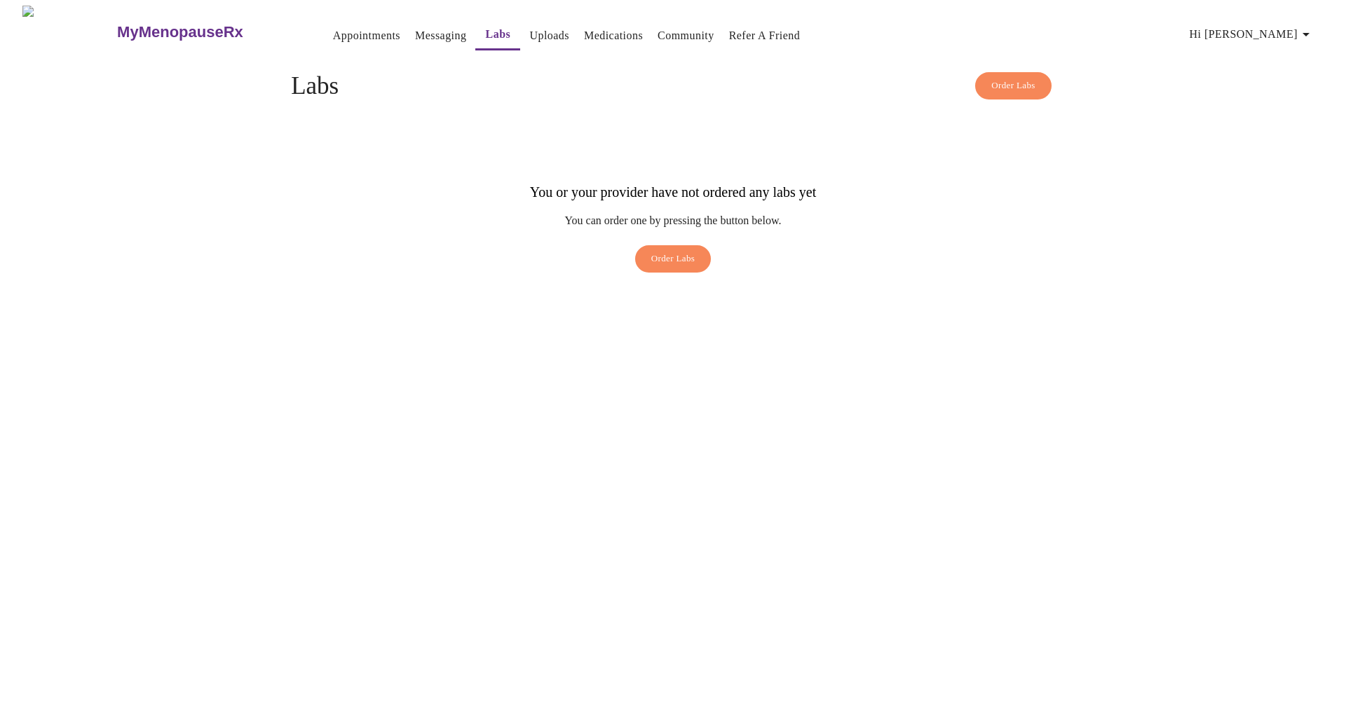
click at [529, 29] on link "Uploads" at bounding box center [549, 36] width 40 height 20
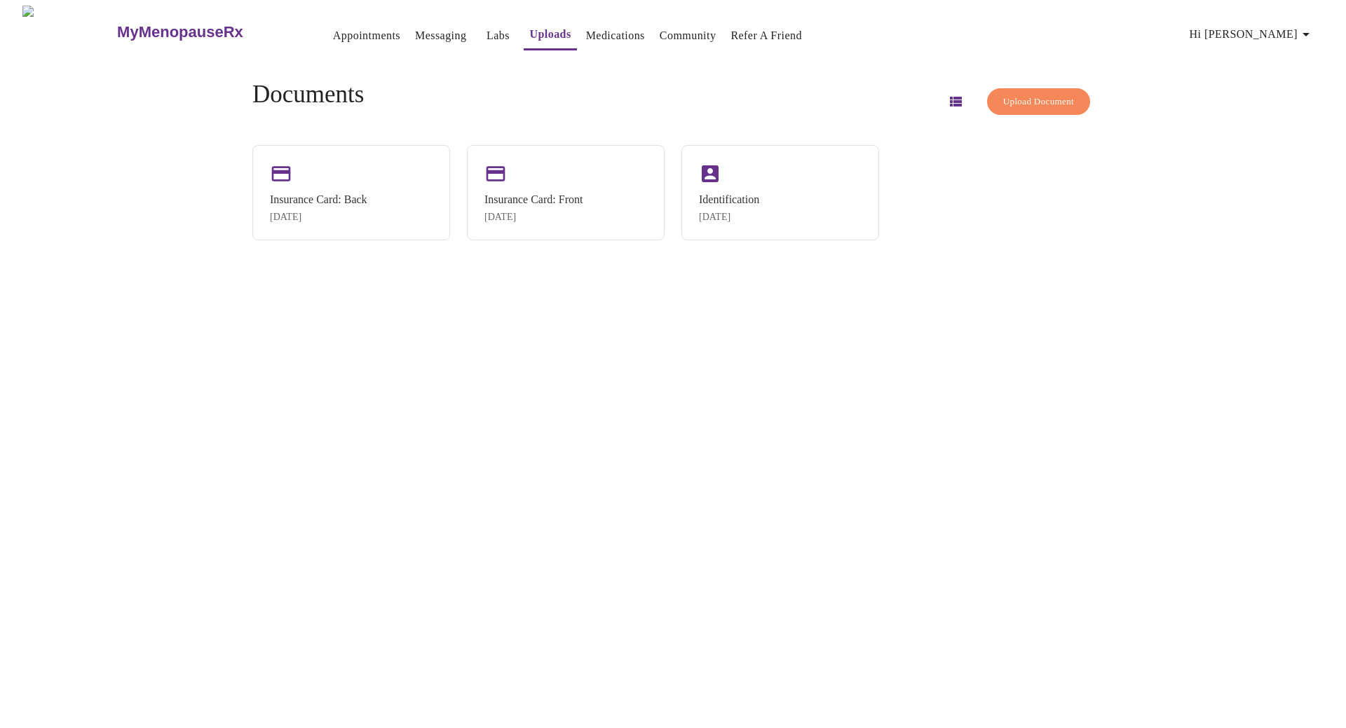
click at [586, 30] on link "Medications" at bounding box center [615, 36] width 59 height 20
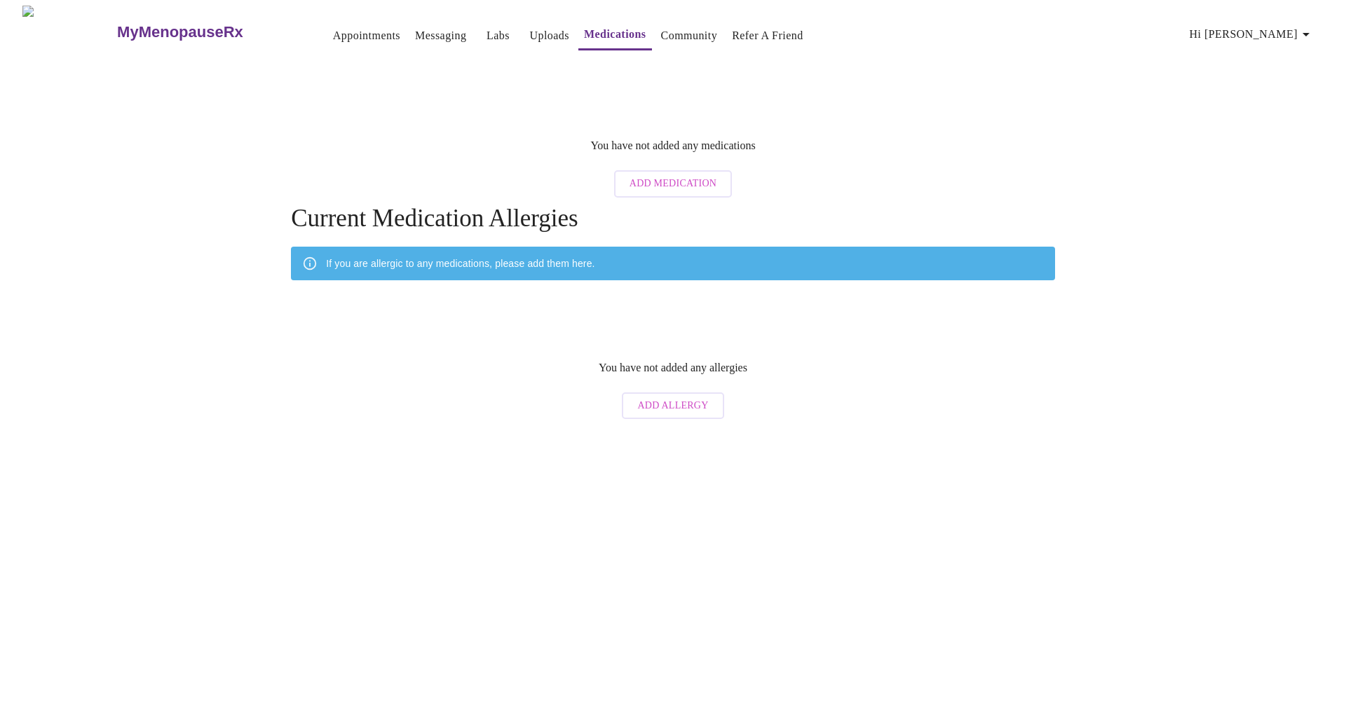
click at [661, 28] on link "Community" at bounding box center [689, 36] width 57 height 20
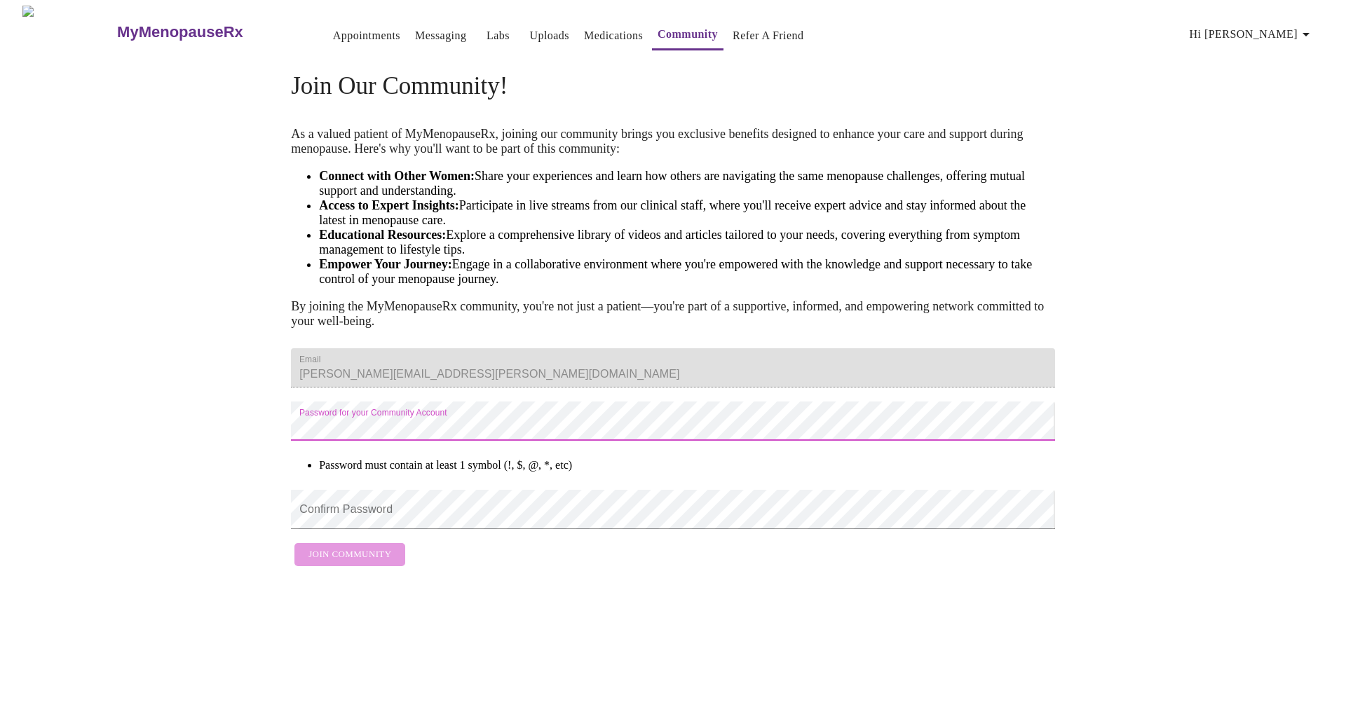
click at [259, 469] on div "Join Our Community! As a valued patient of MyMenopauseRx, joining our community…" at bounding box center [672, 315] width 897 height 515
click at [244, 474] on div "Join Our Community! As a valued patient of MyMenopauseRx, joining our community…" at bounding box center [672, 315] width 897 height 515
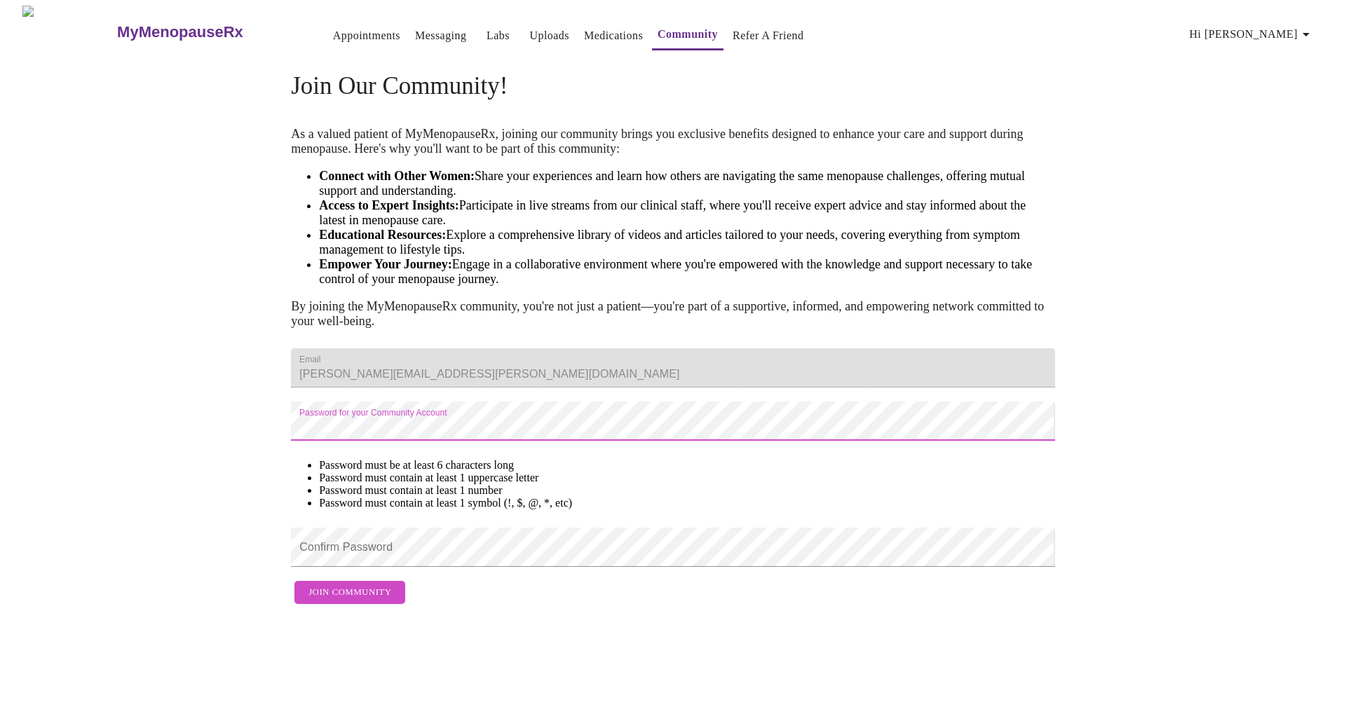
click at [177, 503] on div "MyMenopauseRx Appointments Messaging Labs Uploads Medications Community Refer a…" at bounding box center [673, 309] width 1335 height 606
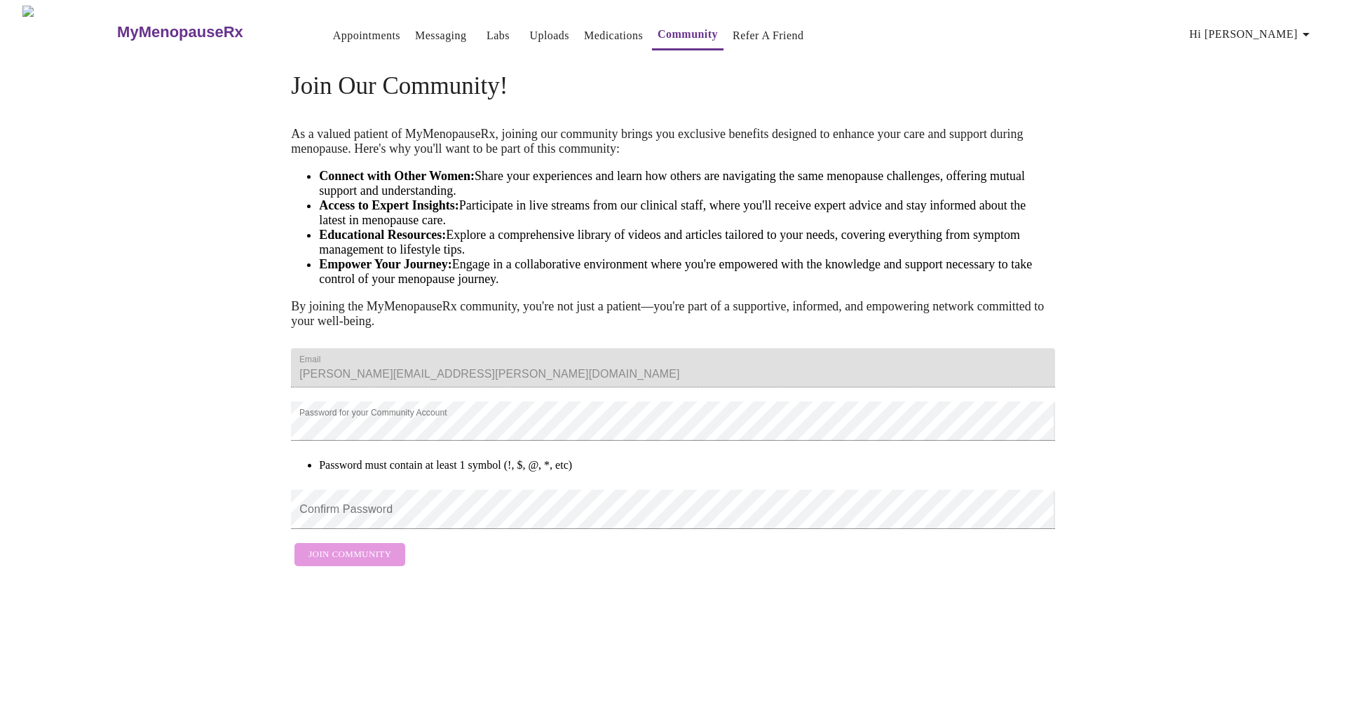
drag, startPoint x: 322, startPoint y: 583, endPoint x: 253, endPoint y: 558, distance: 73.6
click at [253, 558] on div "Join Our Community! As a valued patient of MyMenopauseRx, joining our community…" at bounding box center [672, 315] width 897 height 515
drag, startPoint x: 291, startPoint y: 489, endPoint x: 154, endPoint y: 451, distance: 142.0
click at [154, 451] on div "MyMenopauseRx Appointments Messaging Labs Uploads Medications Community Refer a…" at bounding box center [673, 290] width 1335 height 568
click at [259, 491] on div "Join Our Community! As a valued patient of MyMenopauseRx, joining our community…" at bounding box center [672, 315] width 897 height 515
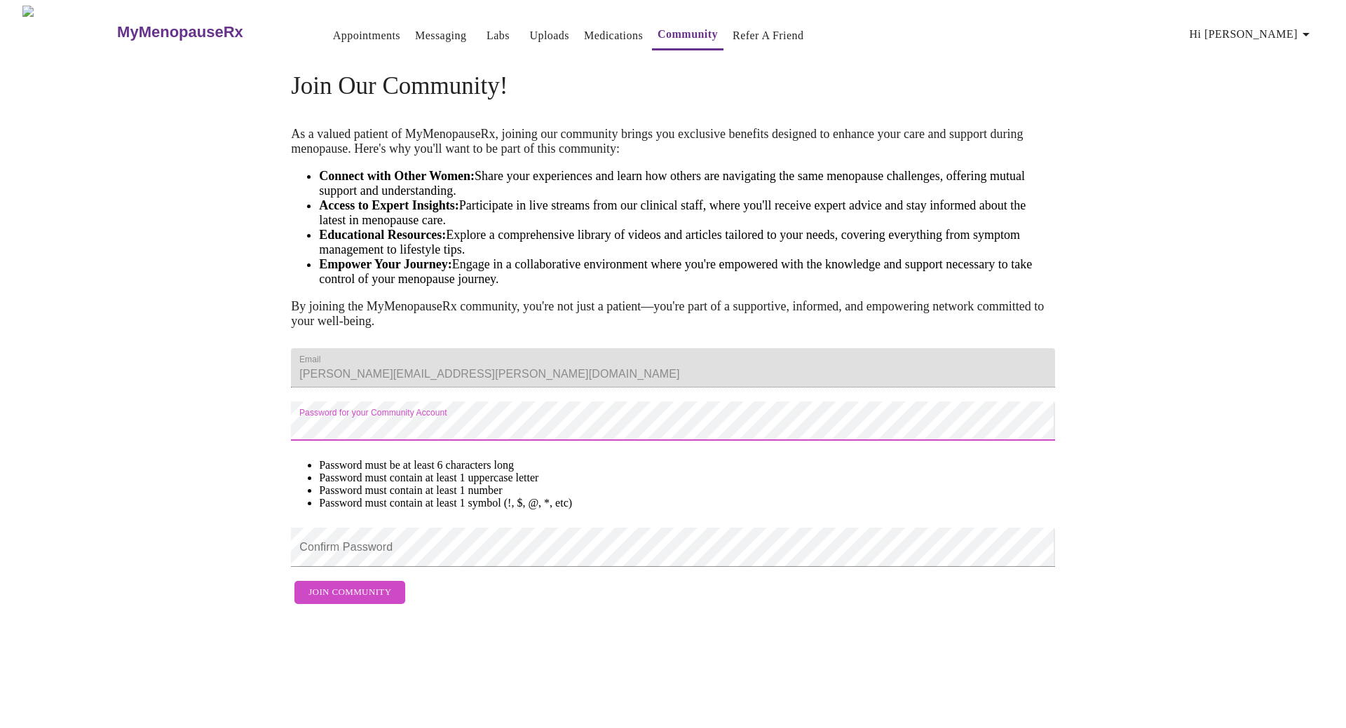
click at [210, 527] on div "MyMenopauseRx Appointments Messaging Labs Uploads Medications Community Refer a…" at bounding box center [673, 309] width 1335 height 606
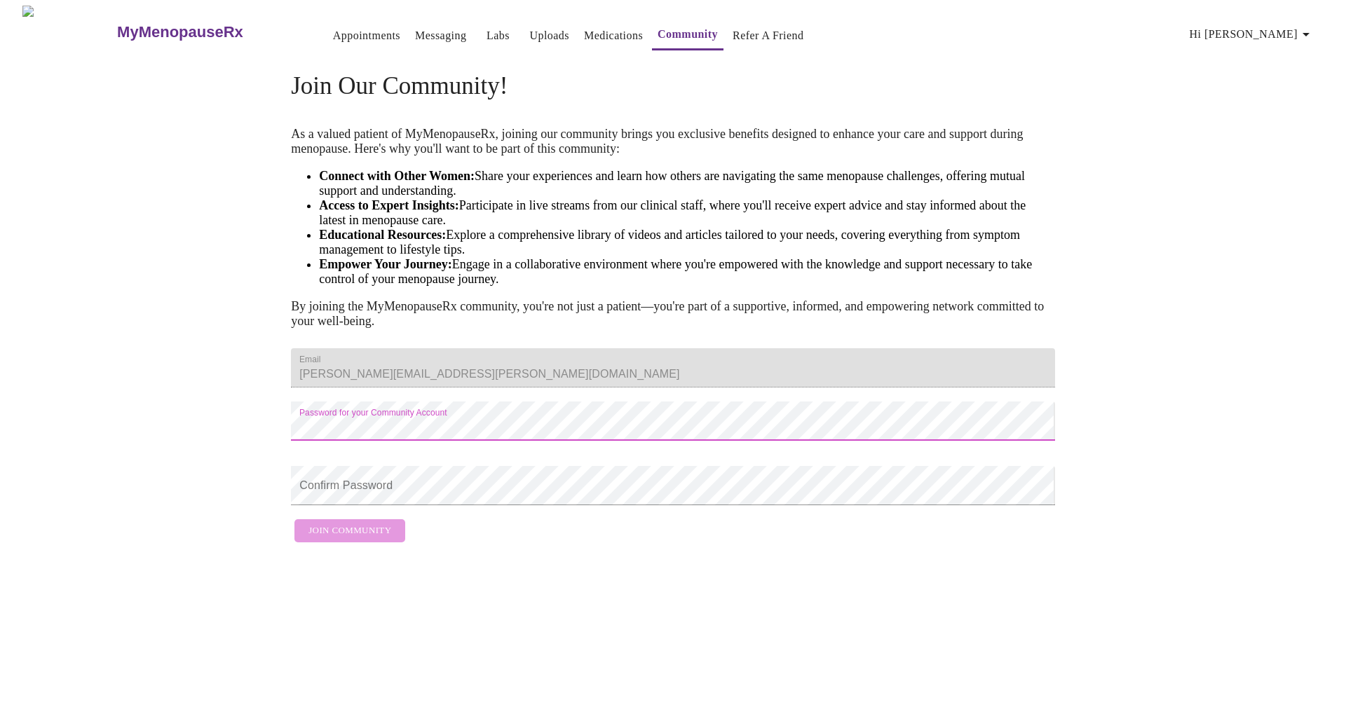
click at [282, 477] on div "Join Our Community! As a valued patient of MyMenopauseRx, joining our community…" at bounding box center [672, 303] width 897 height 491
drag, startPoint x: 290, startPoint y: 474, endPoint x: 266, endPoint y: 481, distance: 24.2
click at [266, 481] on div "Join Our Community! As a valued patient of MyMenopauseRx, joining our community…" at bounding box center [672, 303] width 897 height 491
click at [233, 474] on div "Join Our Community! As a valued patient of MyMenopauseRx, joining our community…" at bounding box center [672, 303] width 897 height 491
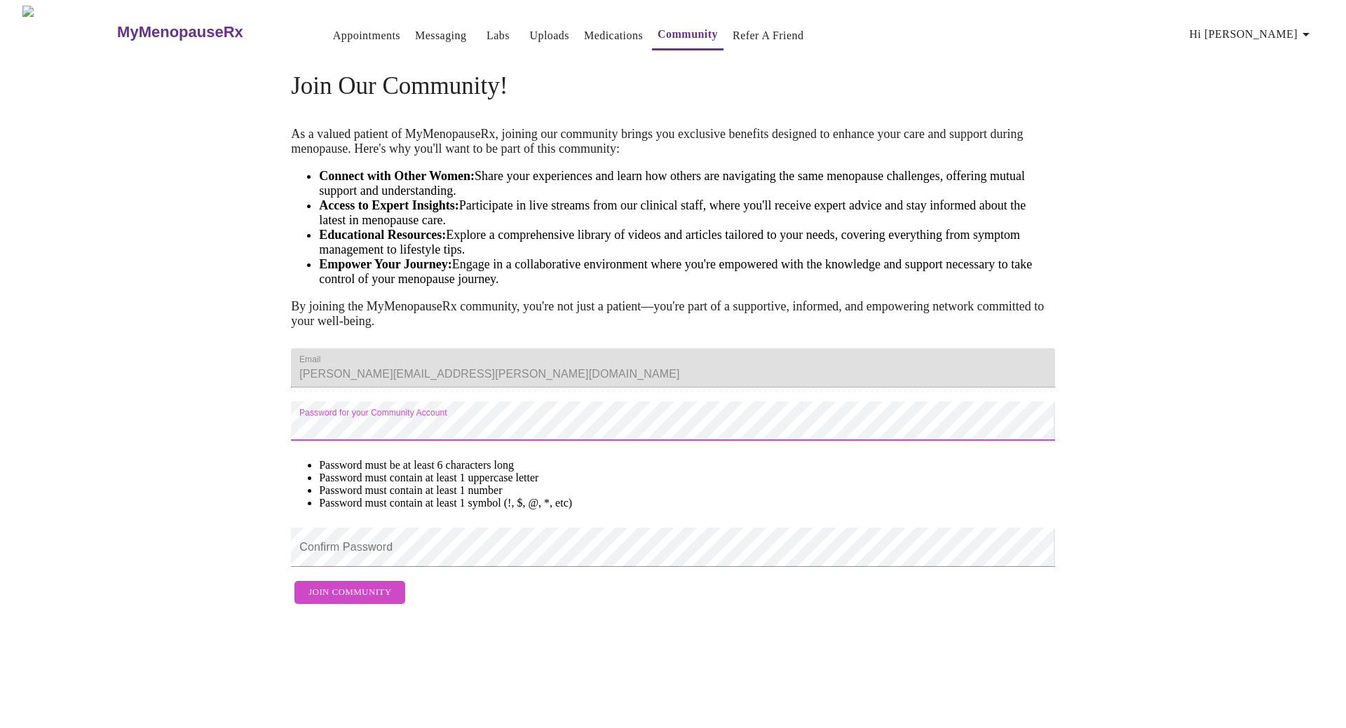
click at [214, 495] on div "MyMenopauseRx Appointments Messaging Labs Uploads Medications Community Refer a…" at bounding box center [673, 309] width 1335 height 606
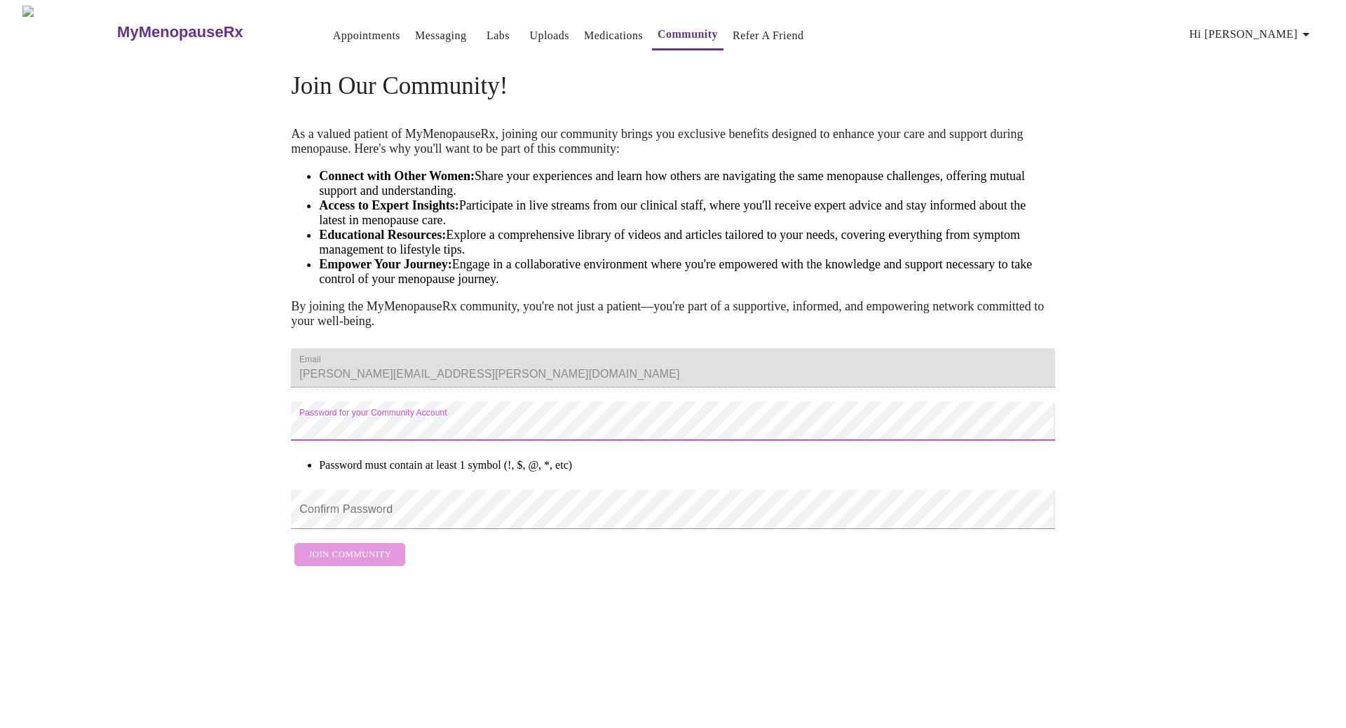
click at [234, 470] on div "Join Our Community! As a valued patient of MyMenopauseRx, joining our community…" at bounding box center [672, 315] width 897 height 515
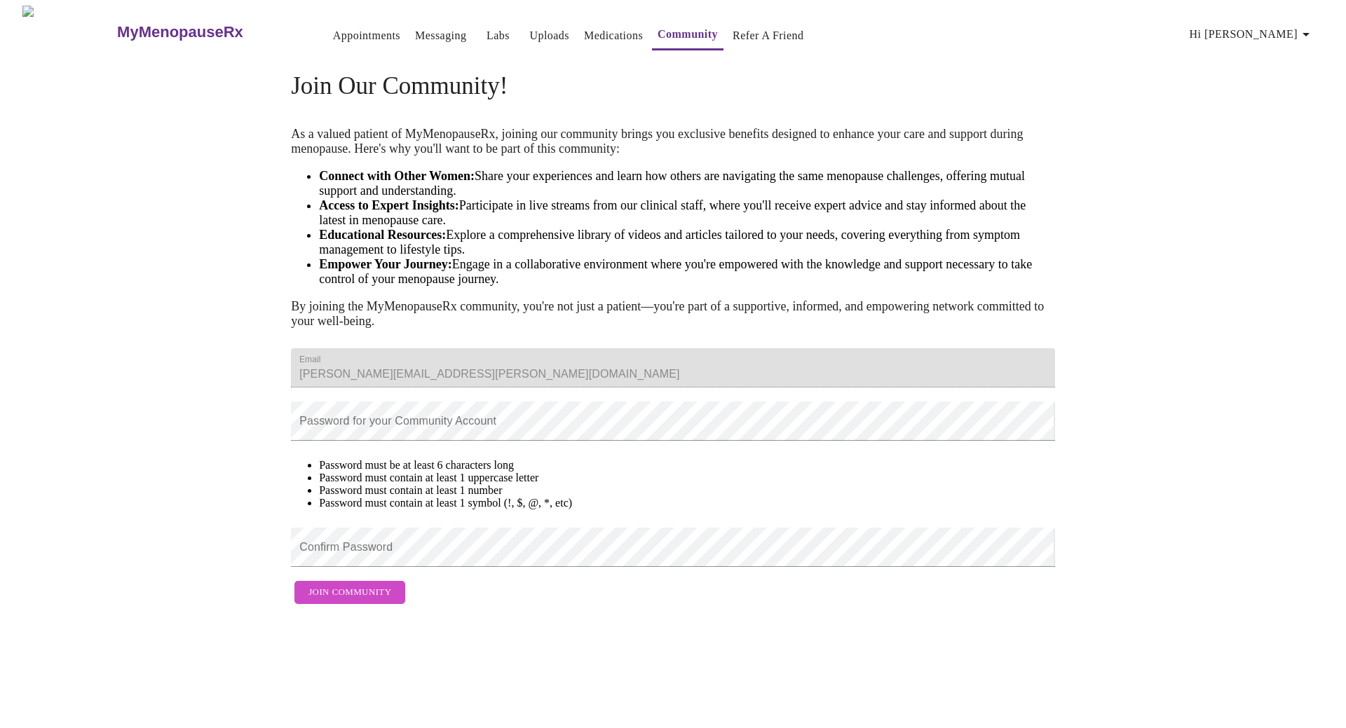
click at [747, 497] on li "Password must contain at least 1 number" at bounding box center [687, 490] width 736 height 13
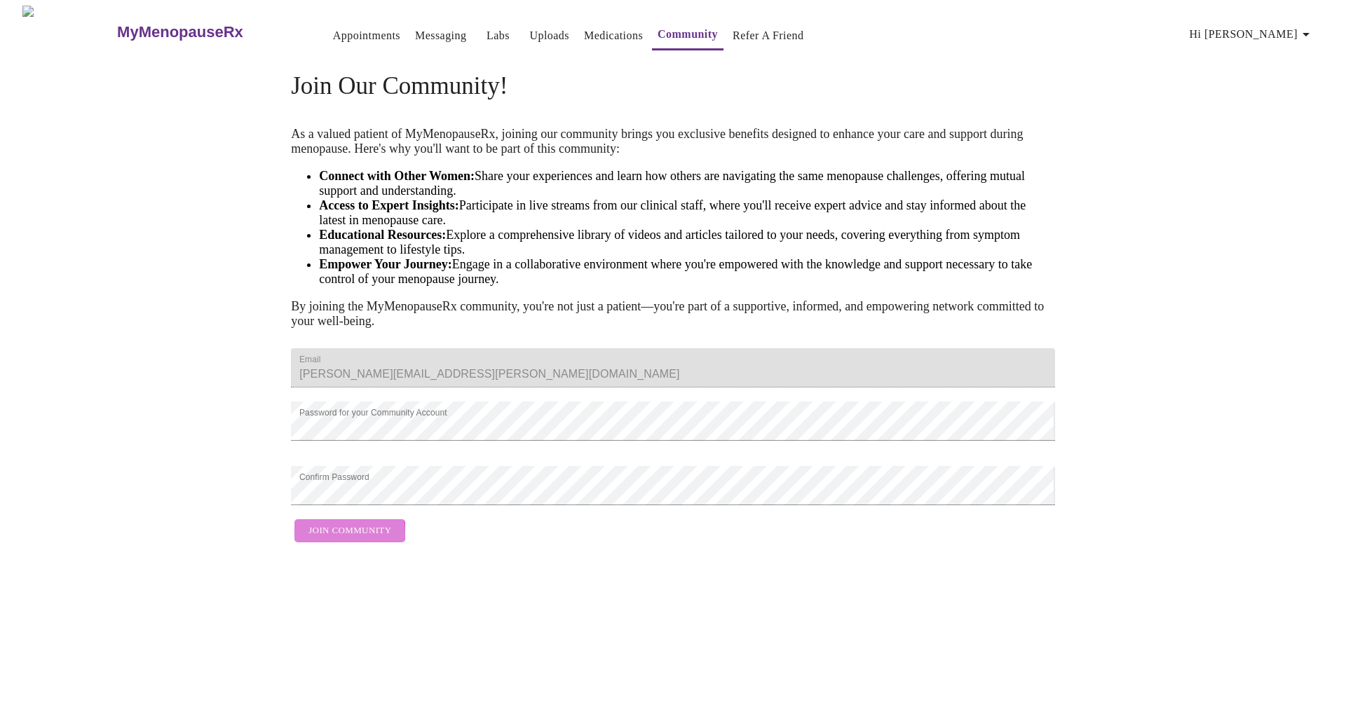
click at [329, 539] on span "Join Community" at bounding box center [349, 531] width 83 height 16
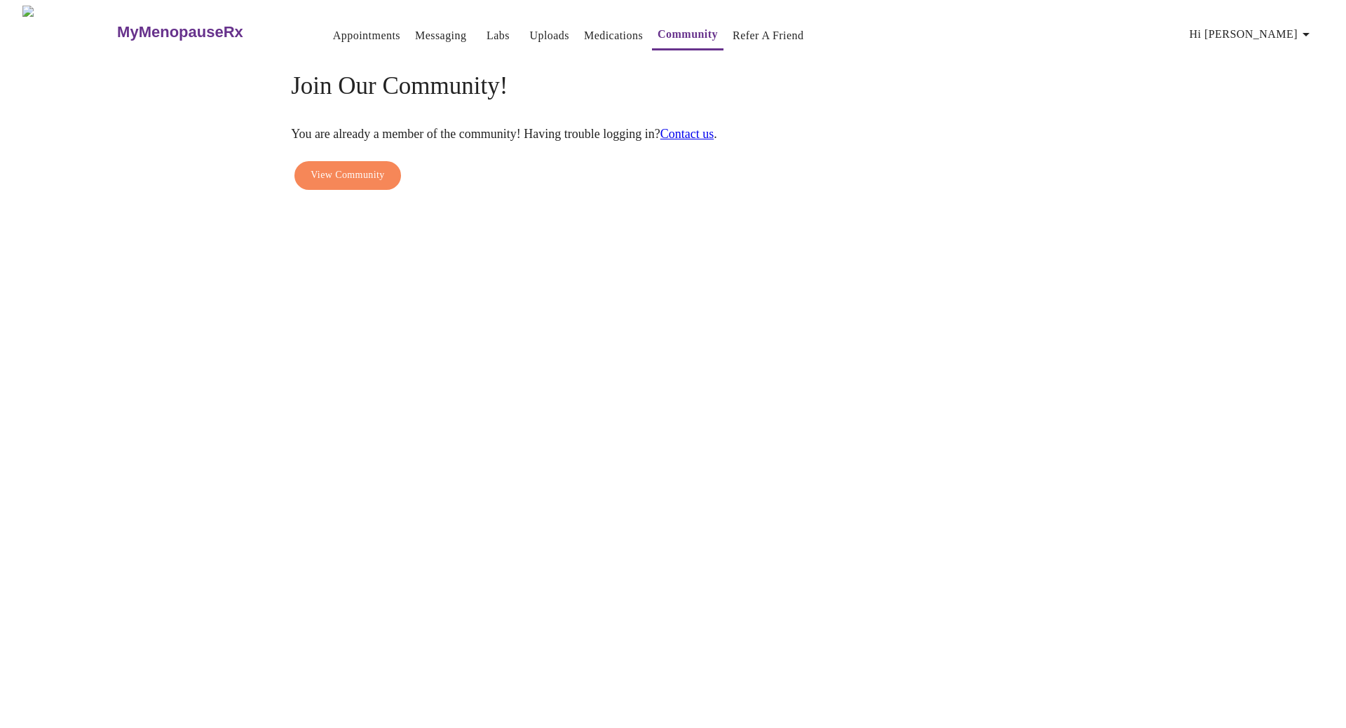
click at [333, 26] on link "Appointments" at bounding box center [366, 36] width 67 height 20
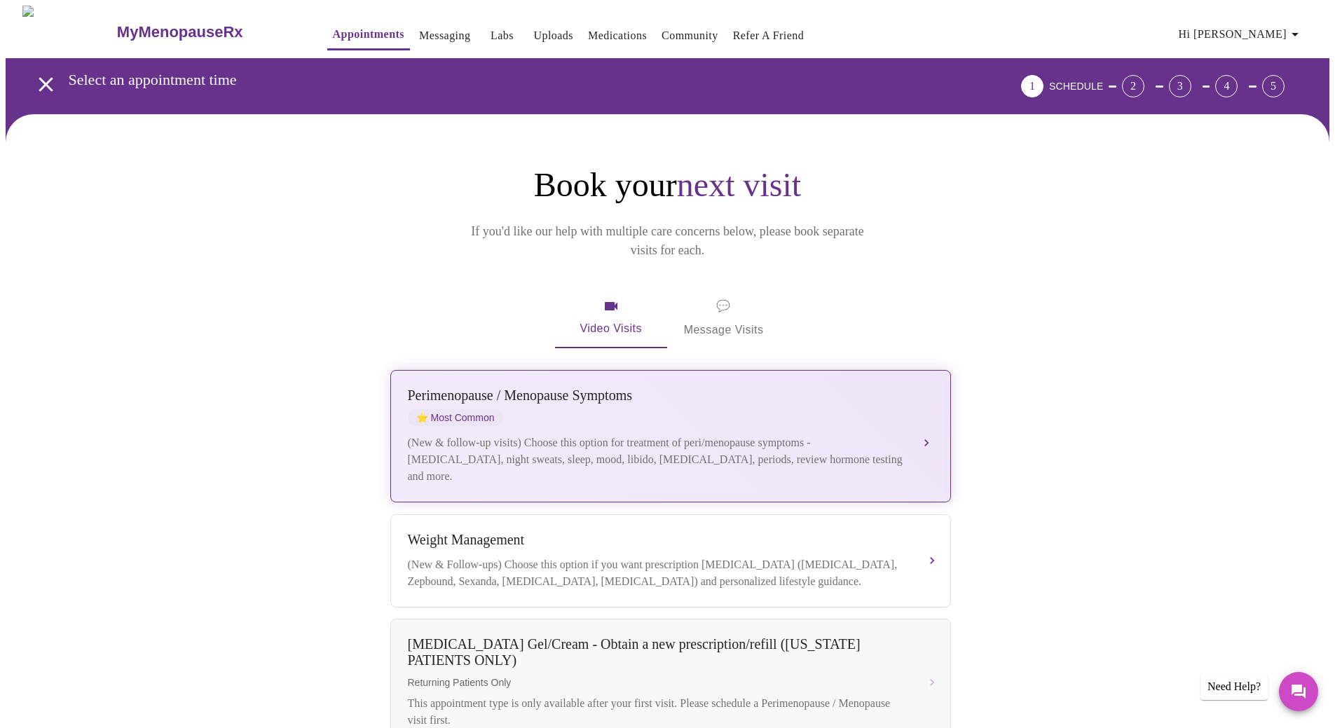
click at [501, 409] on div "[MEDICAL_DATA] / Menopause Symptoms ⭐ Most Common (New & follow-up visits) Choo…" at bounding box center [671, 436] width 526 height 97
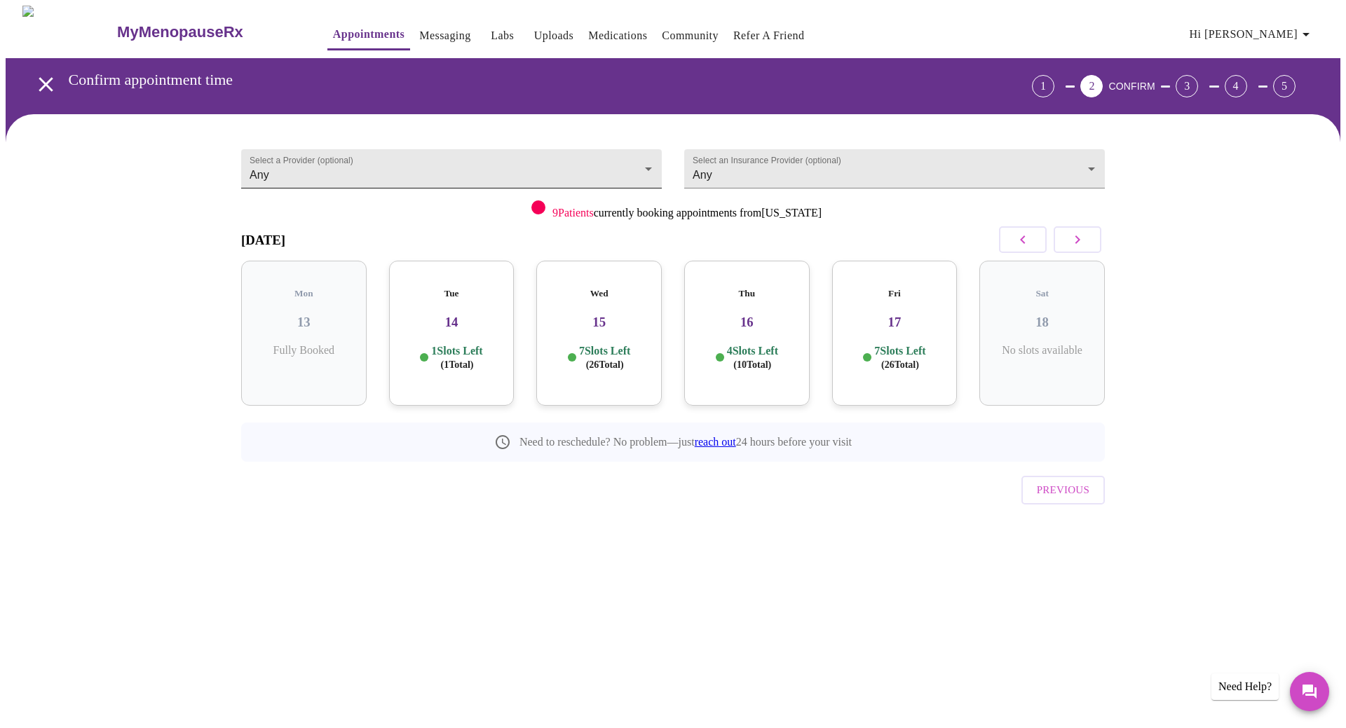
click at [649, 163] on body "MyMenopauseRx Appointments Messaging Labs Uploads Medications Community Refer a…" at bounding box center [673, 290] width 1335 height 569
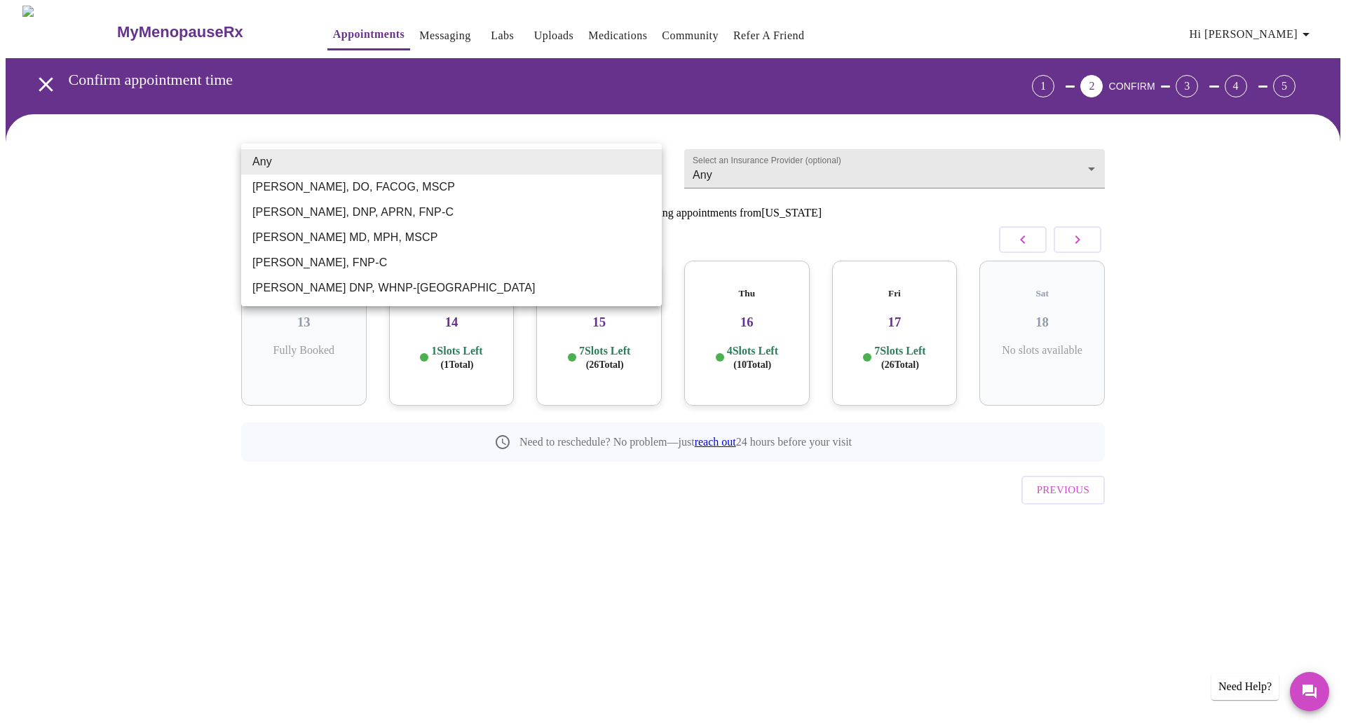
click at [734, 175] on div at bounding box center [673, 364] width 1346 height 728
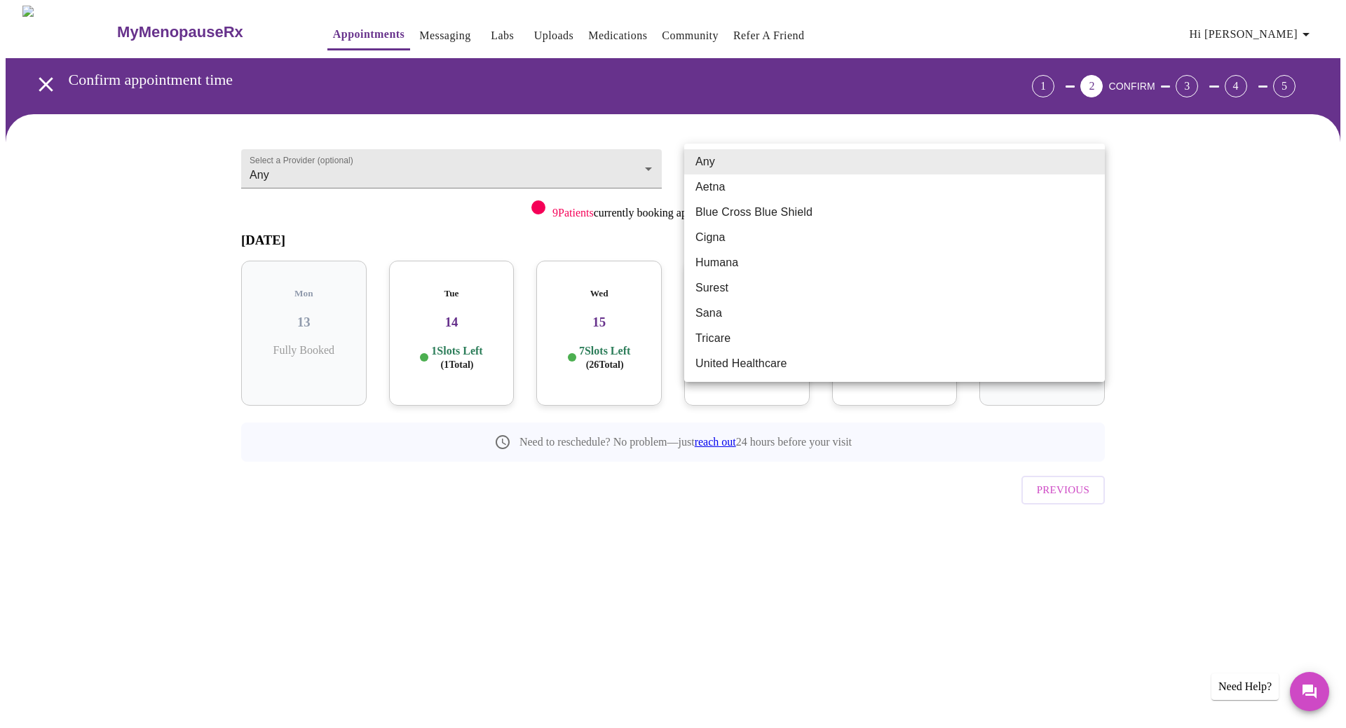
click at [713, 170] on body "MyMenopauseRx Appointments Messaging Labs Uploads Medications Community Refer a…" at bounding box center [673, 290] width 1335 height 569
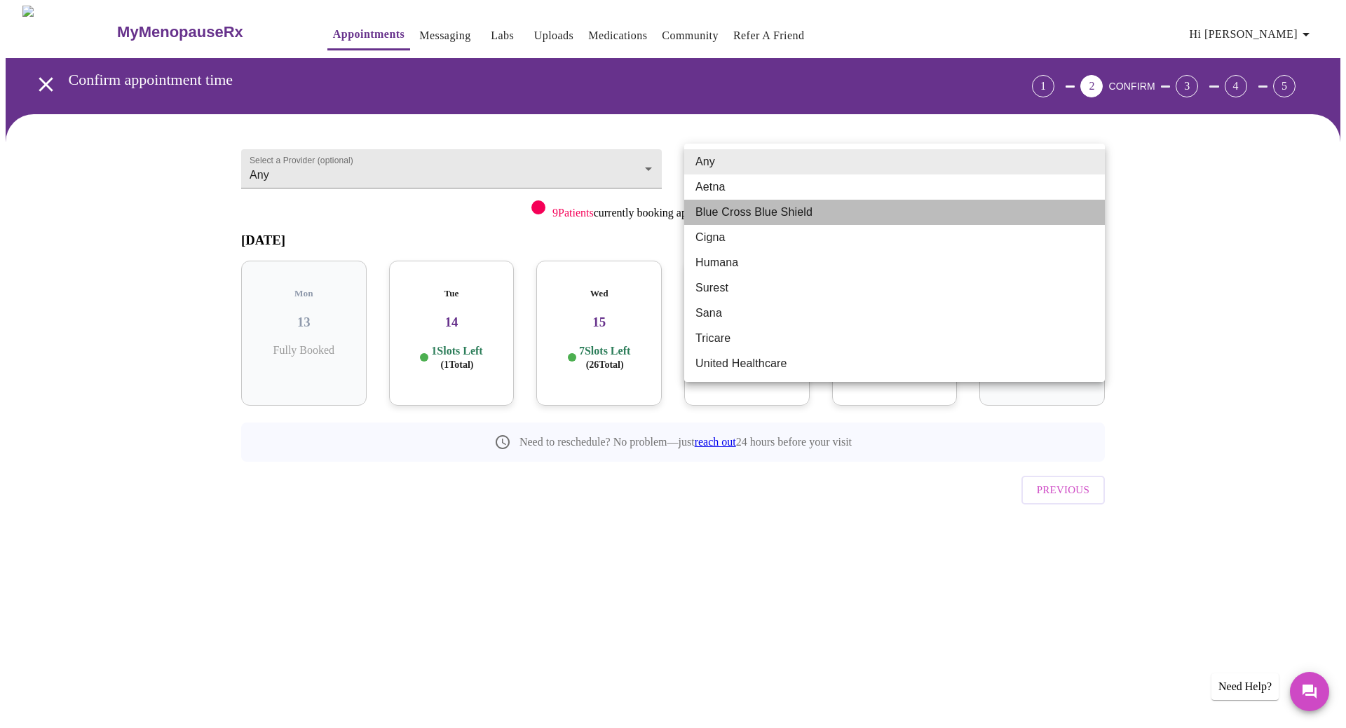
click at [743, 213] on li "Blue Cross Blue Shield" at bounding box center [894, 212] width 421 height 25
type input "Blue Cross Blue Shield"
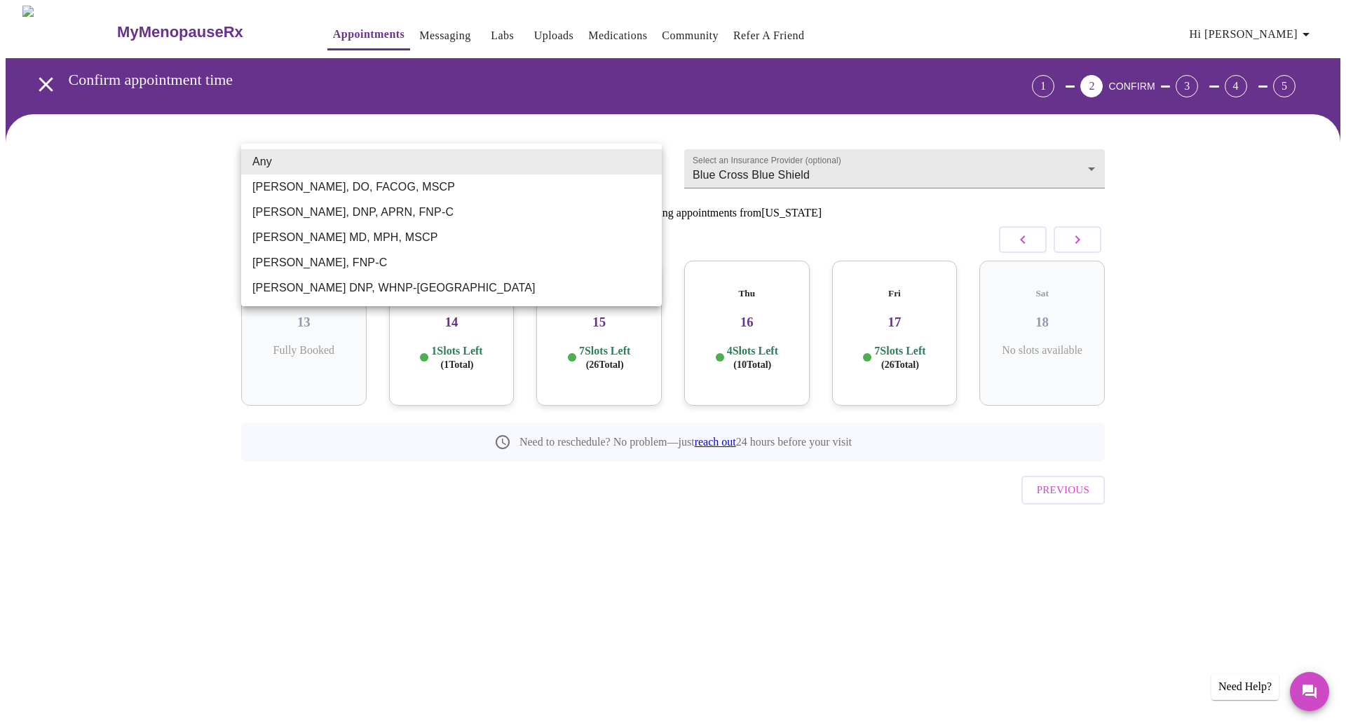
click at [615, 159] on body "MyMenopauseRx Appointments Messaging Labs Uploads Medications Community Refer a…" at bounding box center [673, 290] width 1335 height 569
click at [1077, 244] on div at bounding box center [673, 364] width 1346 height 728
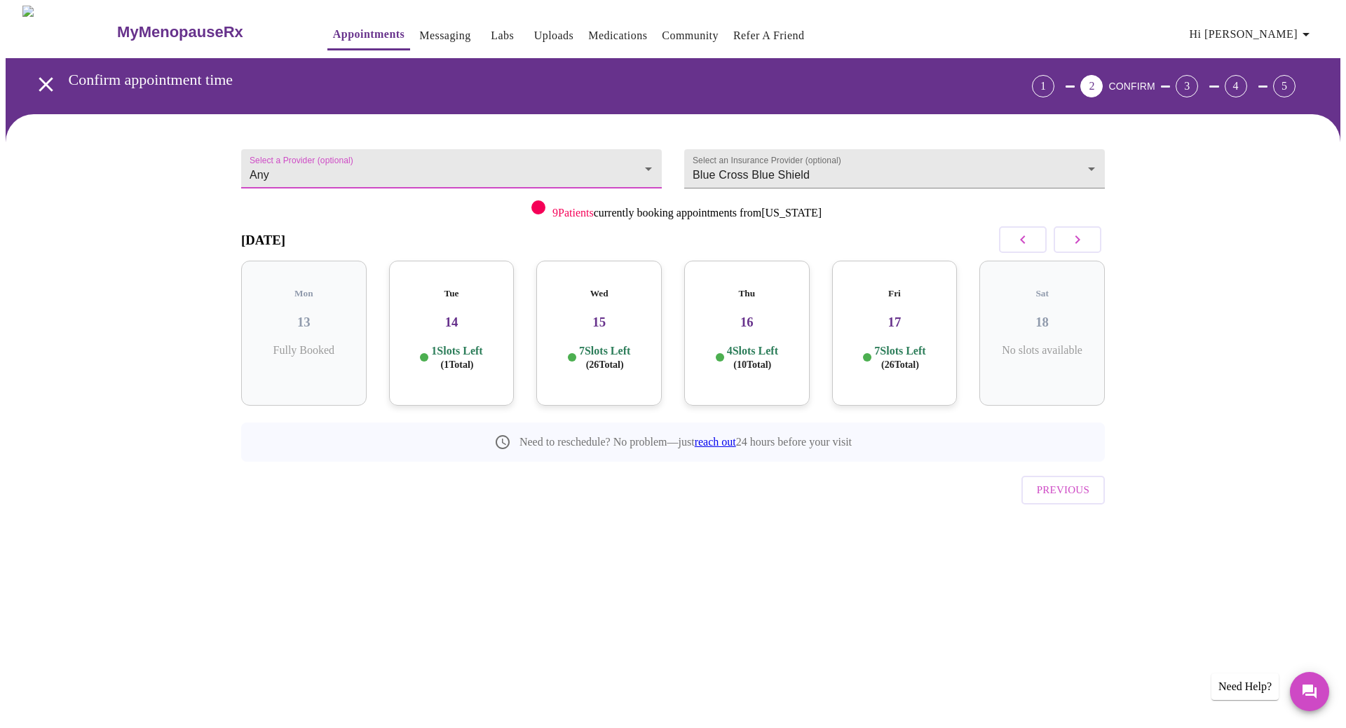
click at [638, 156] on body "MyMenopauseRx Appointments Messaging Labs Uploads Medications Community Refer a…" at bounding box center [673, 290] width 1335 height 569
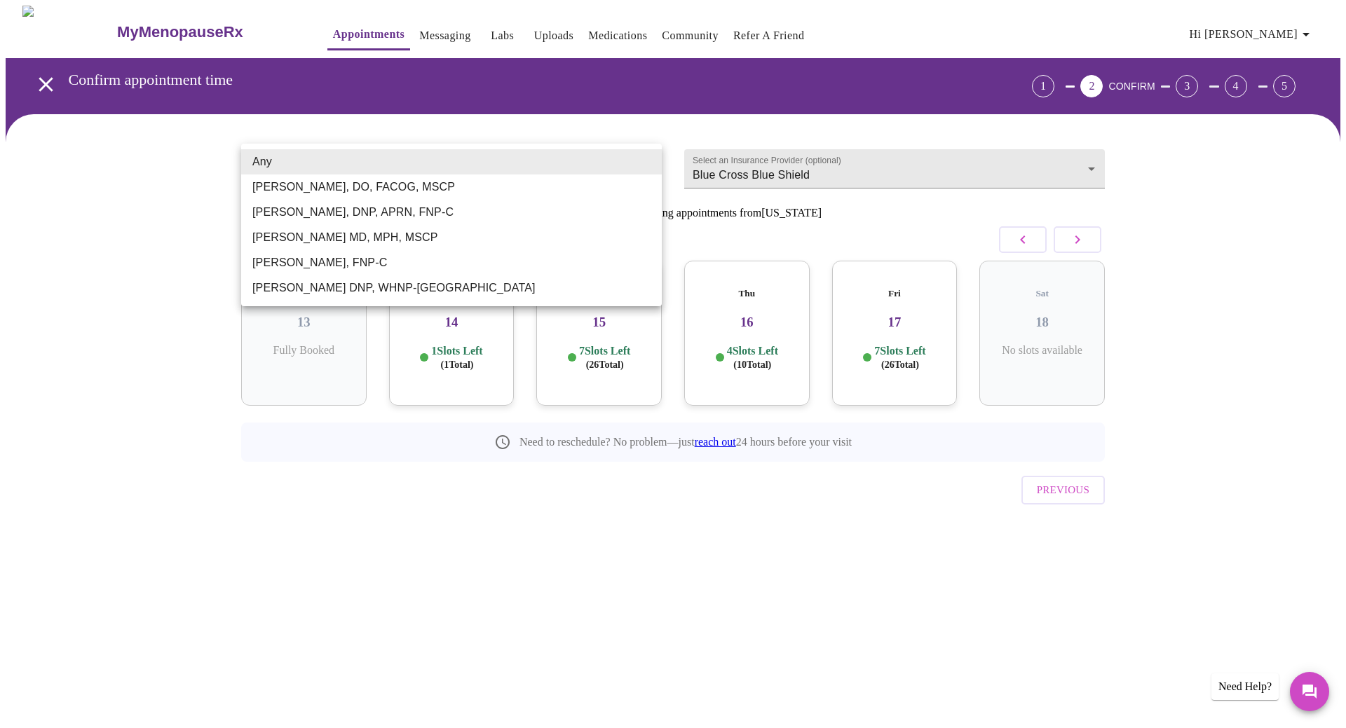
drag, startPoint x: 449, startPoint y: 190, endPoint x: 240, endPoint y: 188, distance: 208.9
click at [240, 188] on div "Any [PERSON_NAME], DO, FACOG, MSCP [PERSON_NAME], DNP, APRN, FNP-[PERSON_NAME] …" at bounding box center [673, 364] width 1346 height 728
drag, startPoint x: 269, startPoint y: 191, endPoint x: 423, endPoint y: 200, distance: 153.8
click at [423, 200] on ul "Any [PERSON_NAME], DO, FACOG, MSCP [PERSON_NAME], DNP, APRN, FNP-[PERSON_NAME] …" at bounding box center [451, 225] width 421 height 163
drag, startPoint x: 421, startPoint y: 190, endPoint x: 174, endPoint y: 226, distance: 249.4
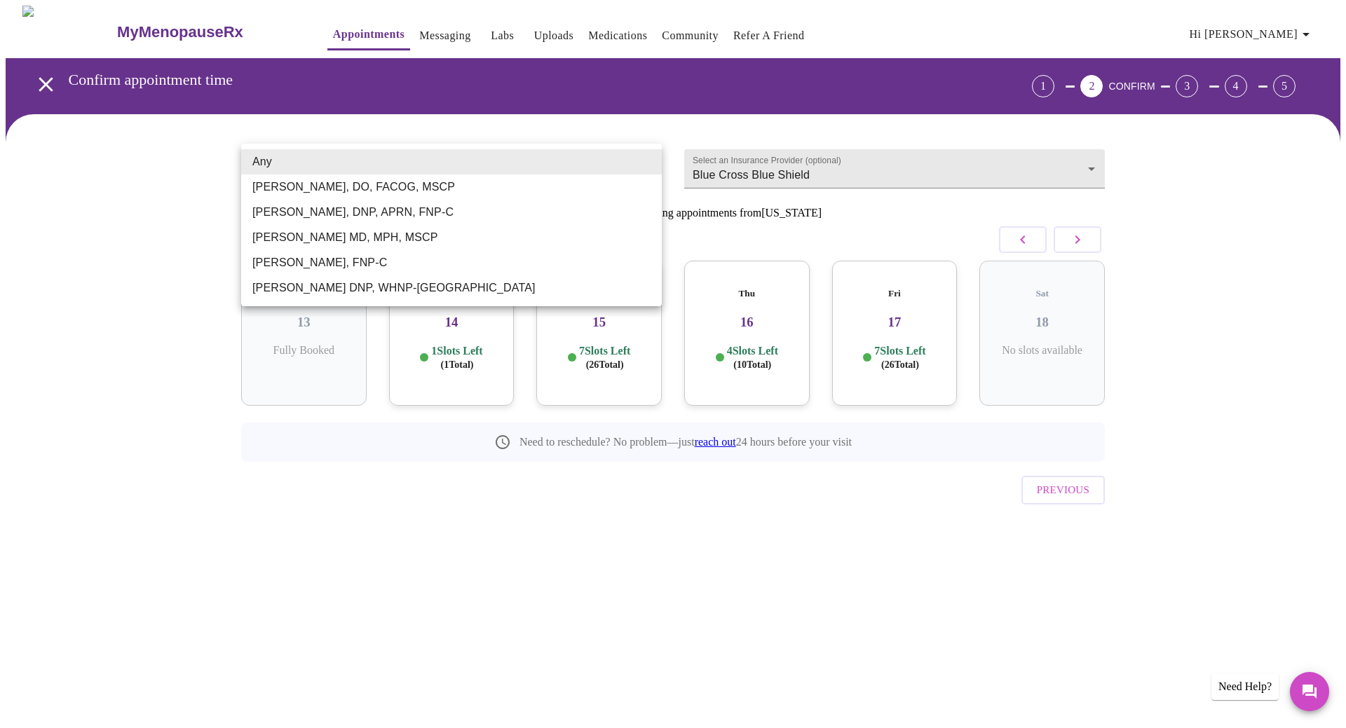
click at [174, 226] on div at bounding box center [673, 364] width 1346 height 728
click at [325, 165] on body "MyMenopauseRx Appointments Messaging Labs Uploads Medications Community Refer a…" at bounding box center [673, 290] width 1335 height 569
click at [299, 286] on li "[PERSON_NAME] DNP, WHNP-[GEOGRAPHIC_DATA]" at bounding box center [451, 287] width 421 height 25
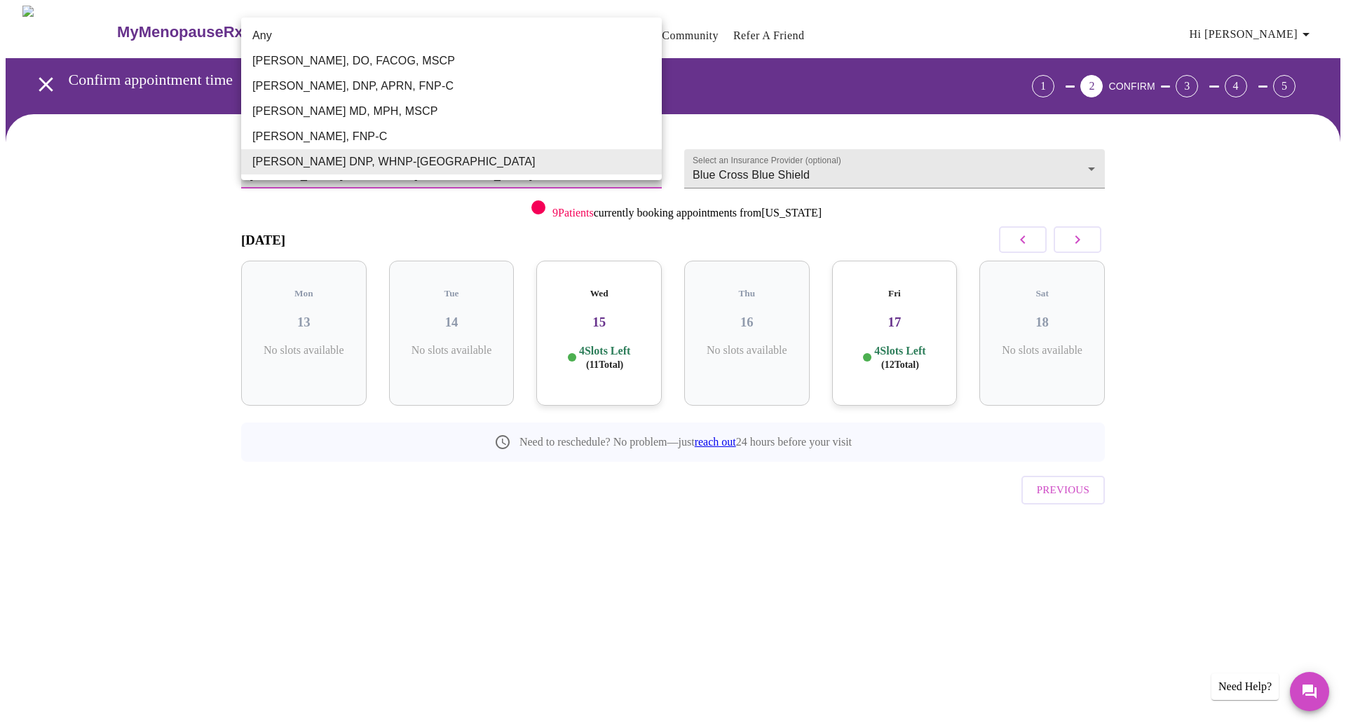
drag, startPoint x: 398, startPoint y: 164, endPoint x: 312, endPoint y: 167, distance: 86.3
click at [312, 167] on body "MyMenopauseRx Appointments Messaging Labs Uploads Medications Community Refer a…" at bounding box center [673, 290] width 1335 height 569
drag, startPoint x: 315, startPoint y: 167, endPoint x: 225, endPoint y: 196, distance: 94.2
click at [225, 196] on div at bounding box center [673, 364] width 1346 height 728
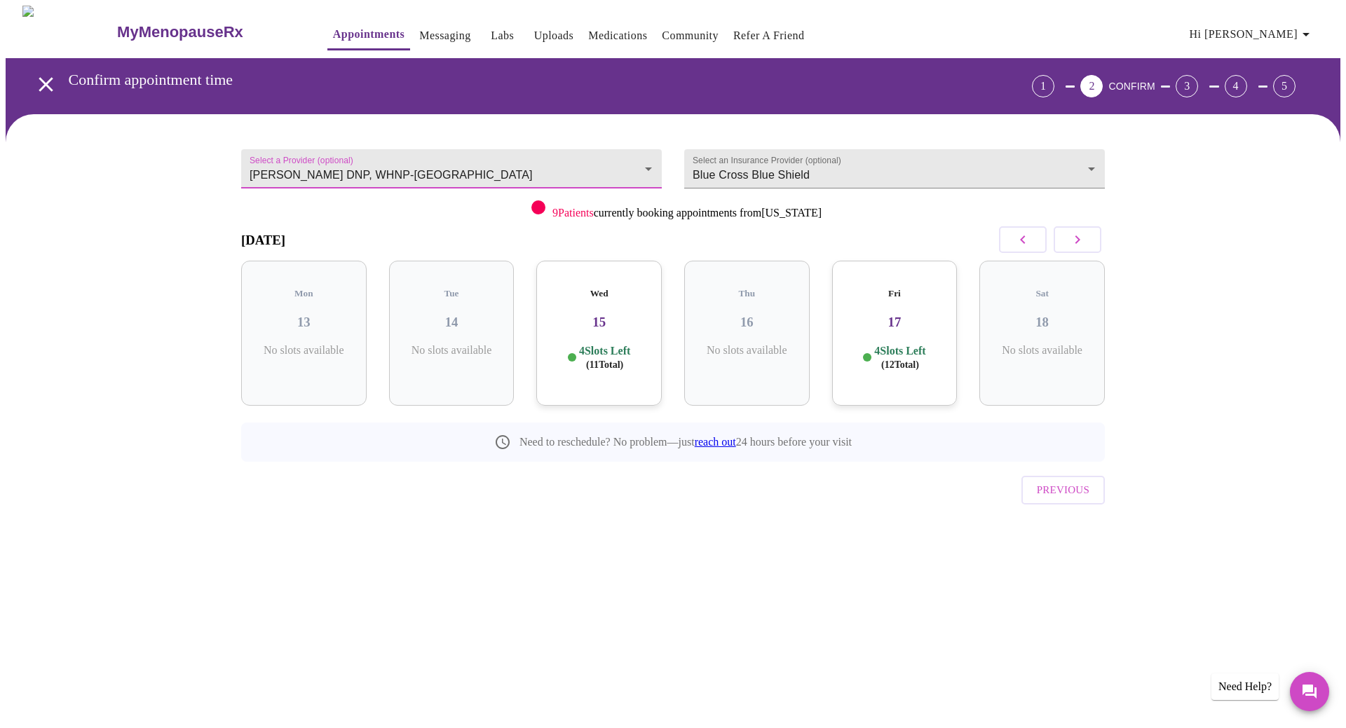
drag, startPoint x: 275, startPoint y: 164, endPoint x: 169, endPoint y: 184, distance: 108.3
click at [169, 184] on div "Select a Provider (optional) [PERSON_NAME] DNP, WHNP-BC [PERSON_NAME] DNP, WHNP…" at bounding box center [673, 344] width 1335 height 461
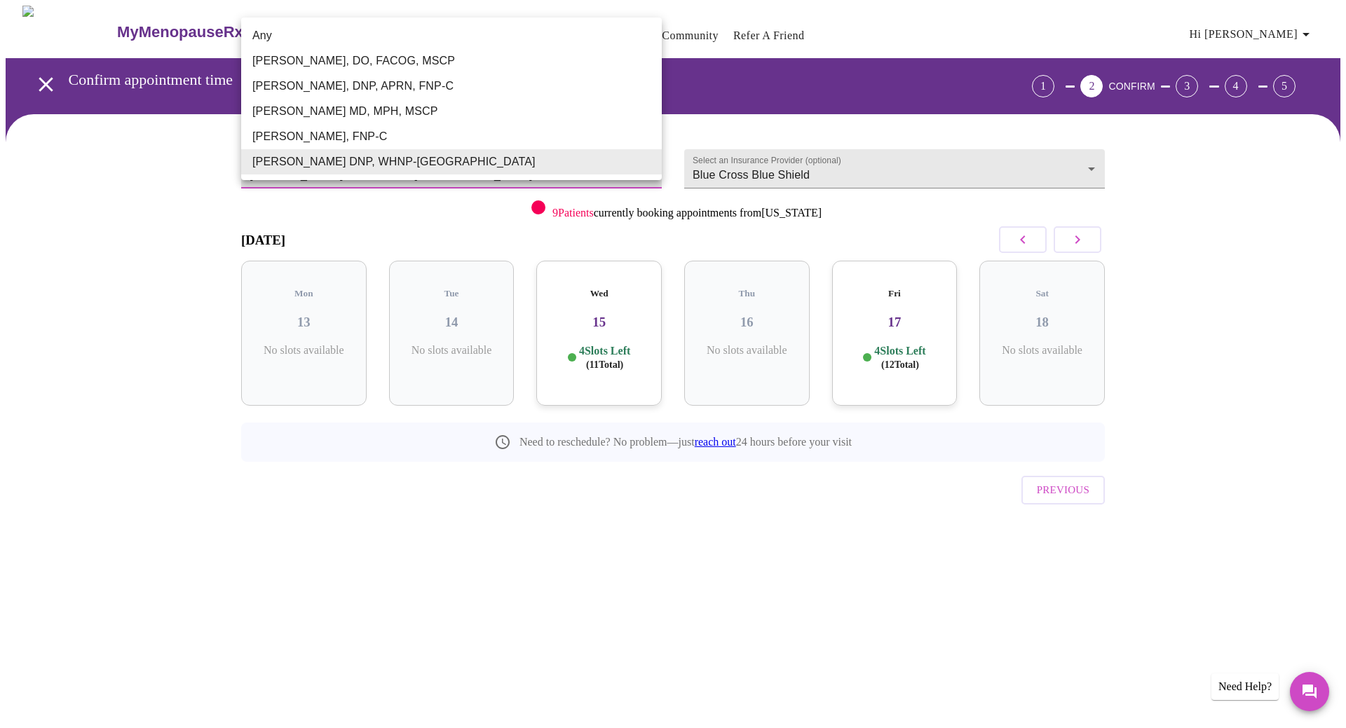
click at [374, 170] on body "MyMenopauseRx Appointments Messaging Labs Uploads Medications Community Refer a…" at bounding box center [673, 290] width 1335 height 569
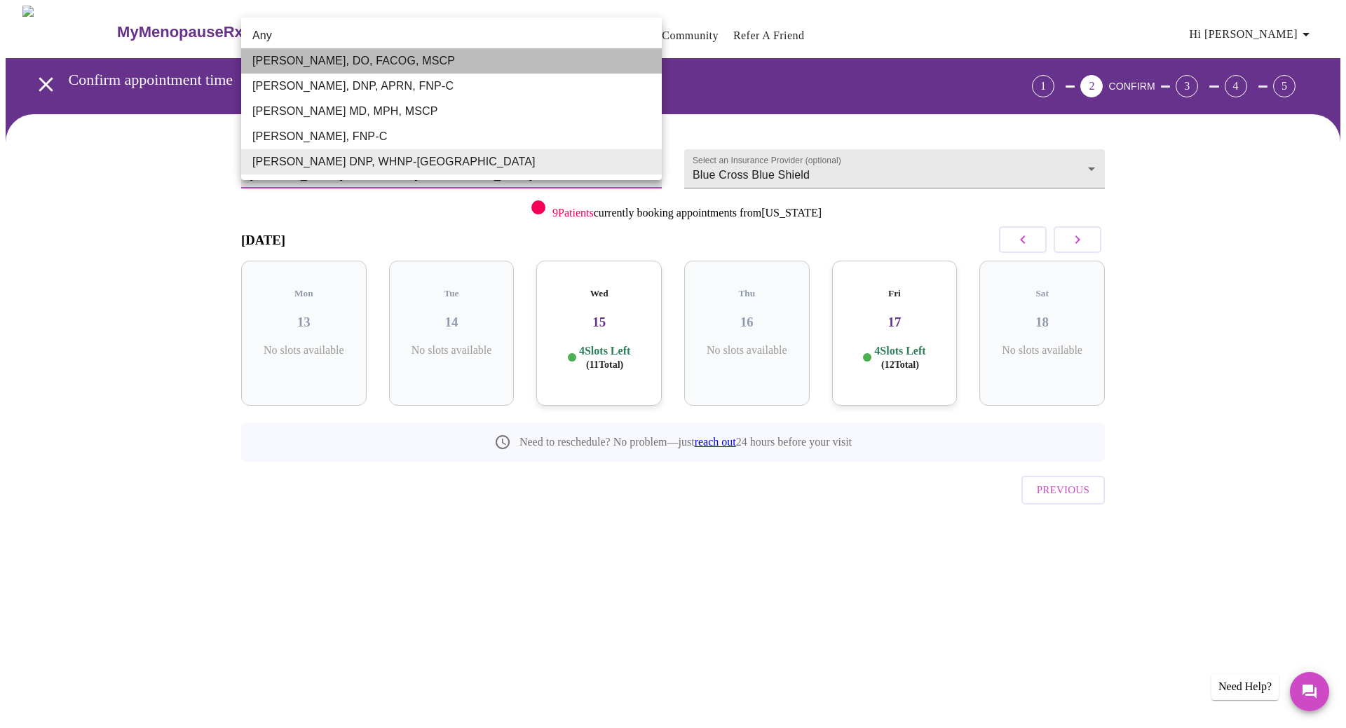
click at [293, 62] on li "[PERSON_NAME], DO, FACOG, MSCP" at bounding box center [451, 60] width 421 height 25
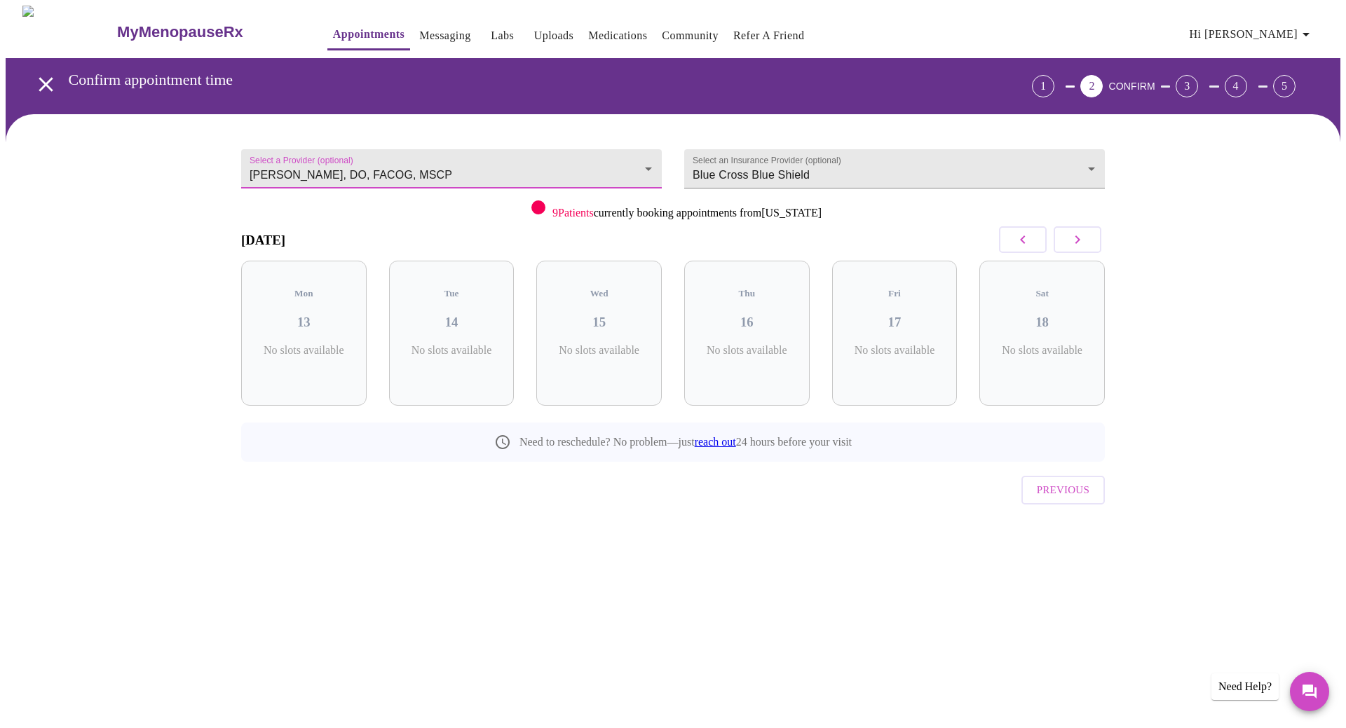
click at [1031, 243] on button "button" at bounding box center [1023, 239] width 48 height 27
click at [1091, 248] on button "button" at bounding box center [1078, 239] width 48 height 27
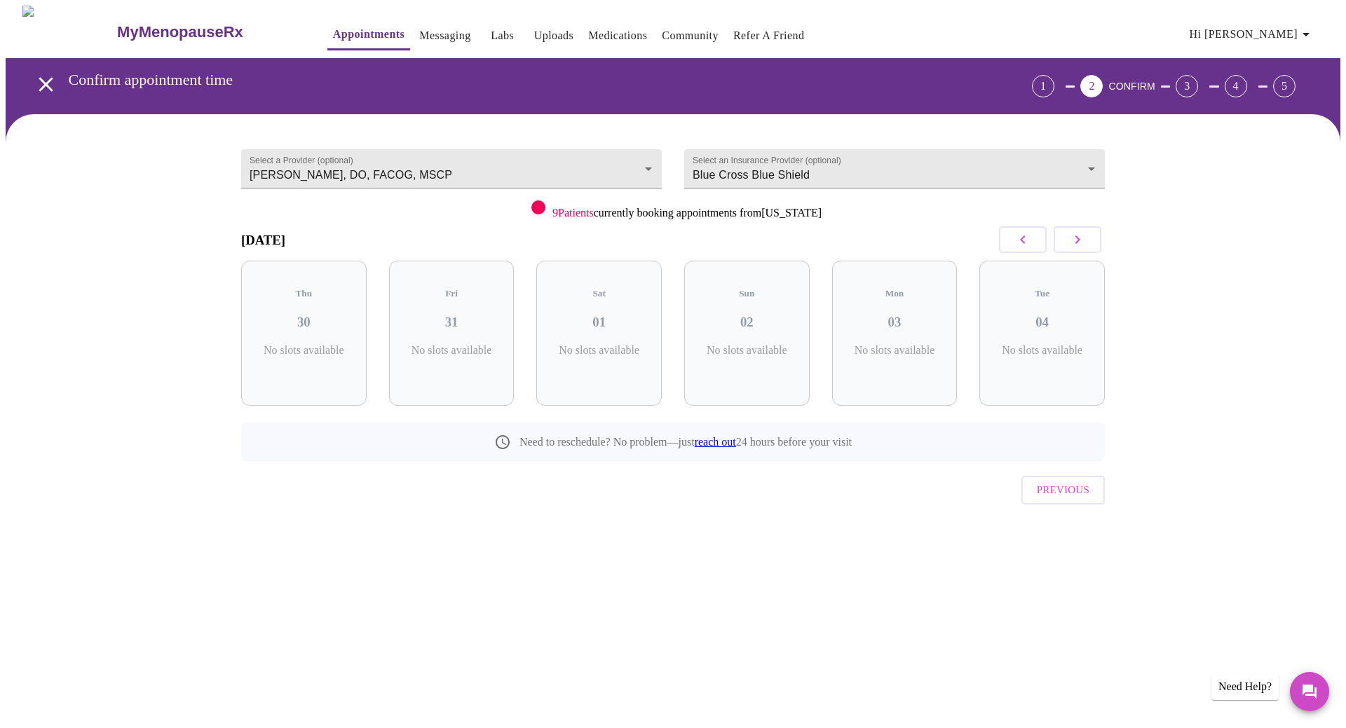
click at [1091, 248] on button "button" at bounding box center [1078, 239] width 48 height 27
click at [1096, 240] on button "button" at bounding box center [1078, 239] width 48 height 27
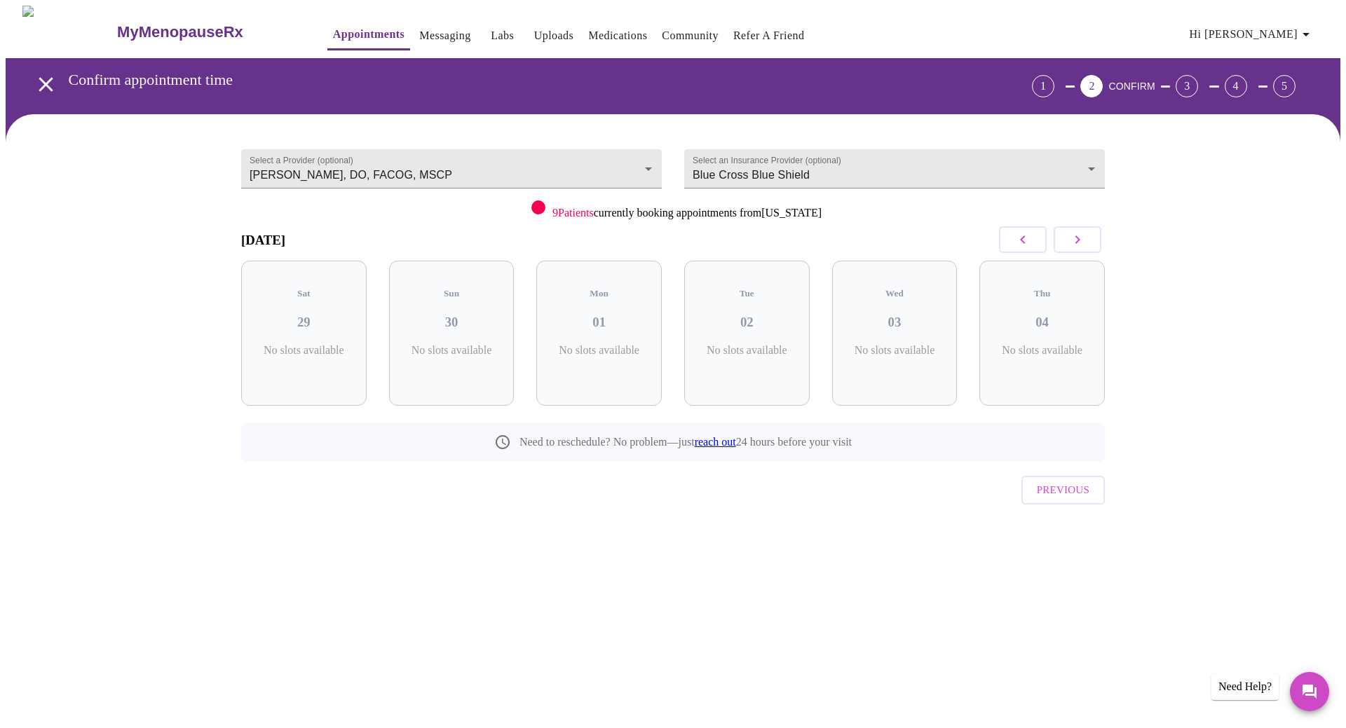
click at [1009, 233] on button "button" at bounding box center [1023, 239] width 48 height 27
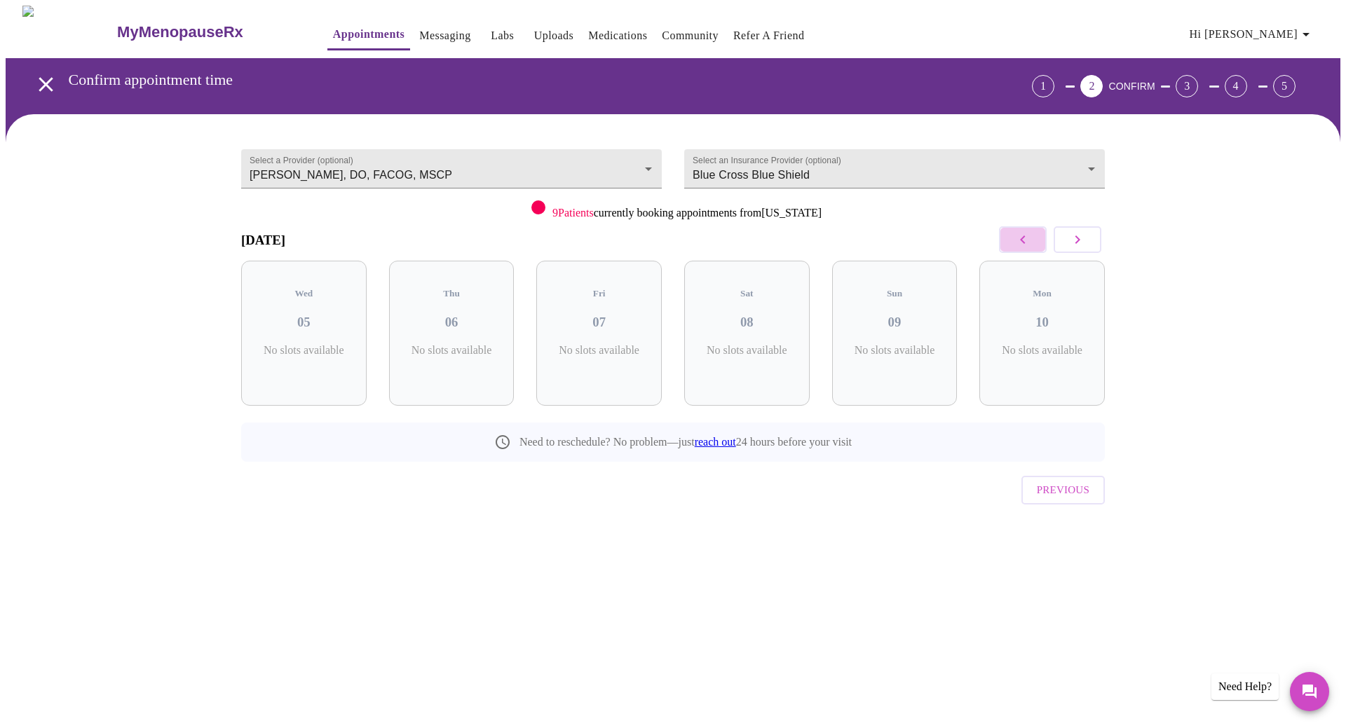
click at [1009, 233] on button "button" at bounding box center [1023, 239] width 48 height 27
click at [1089, 243] on button "button" at bounding box center [1078, 239] width 48 height 27
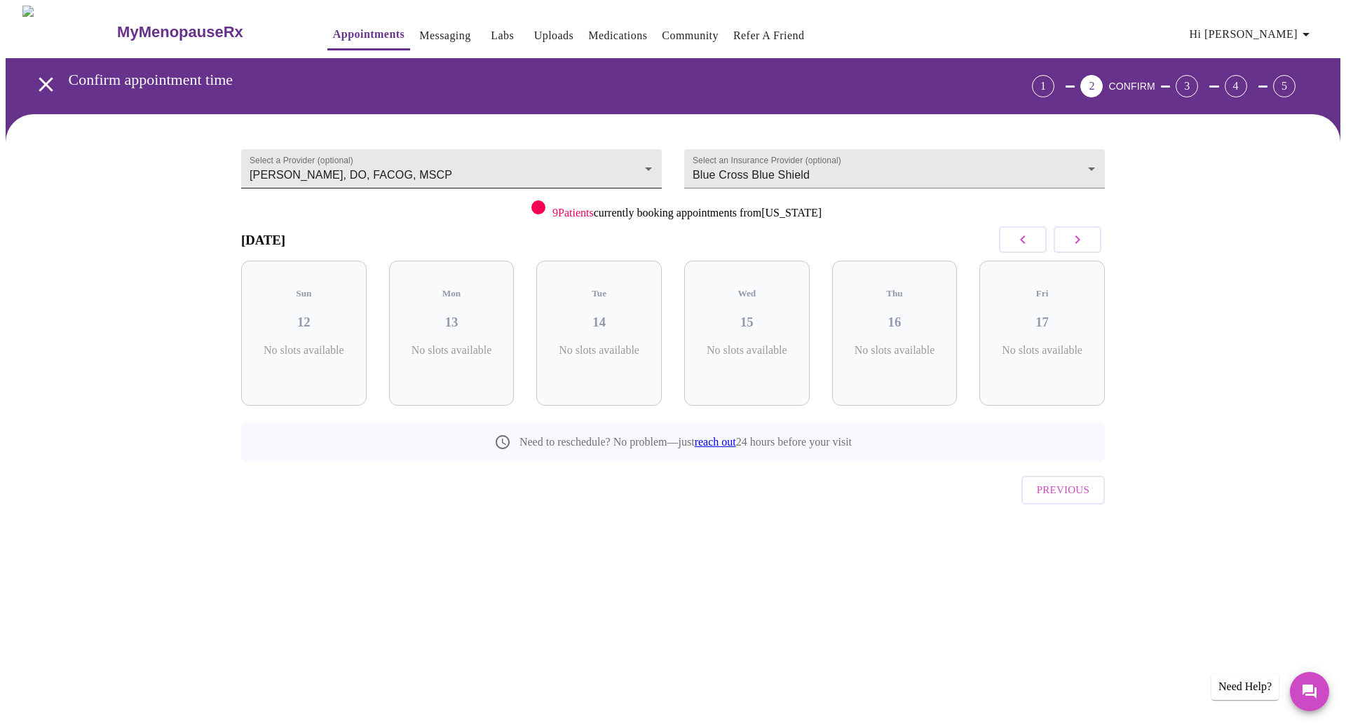
click at [490, 164] on body "MyMenopauseRx Appointments Messaging Labs Uploads Medications Community Refer a…" at bounding box center [673, 290] width 1335 height 569
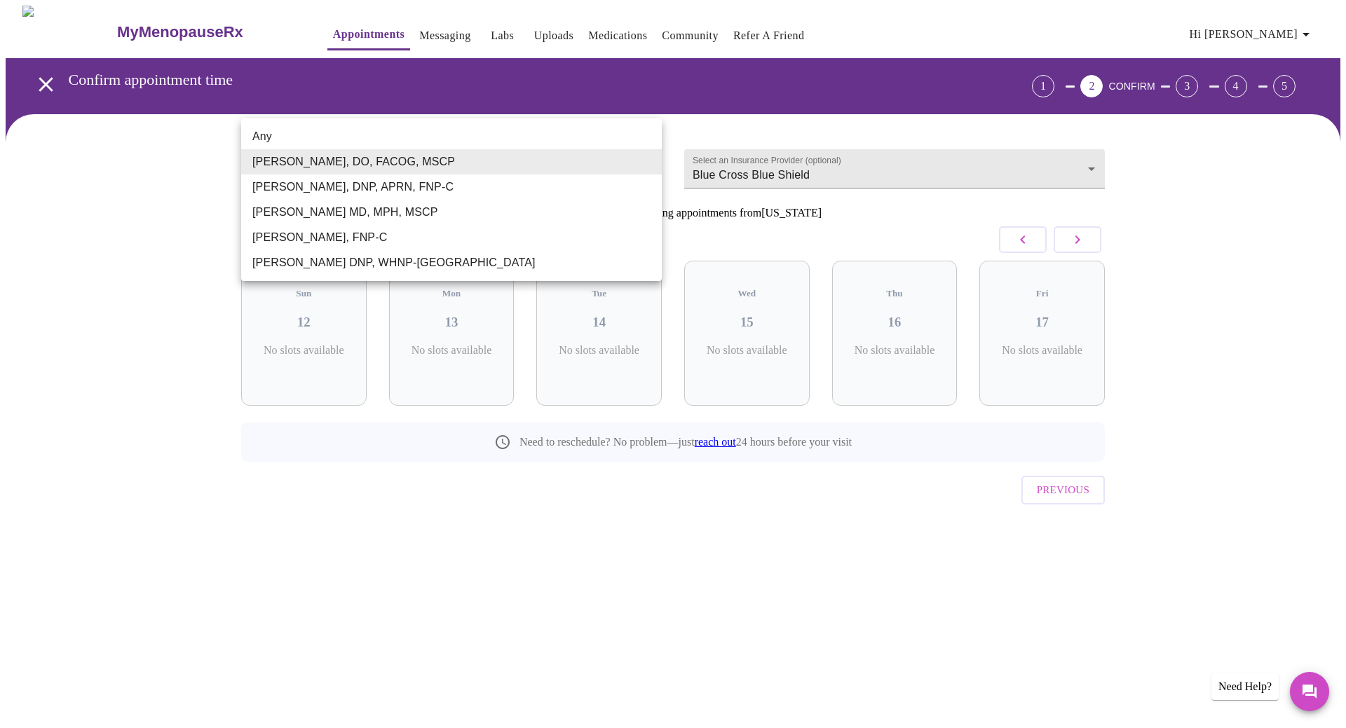
click at [1085, 241] on div at bounding box center [673, 364] width 1346 height 728
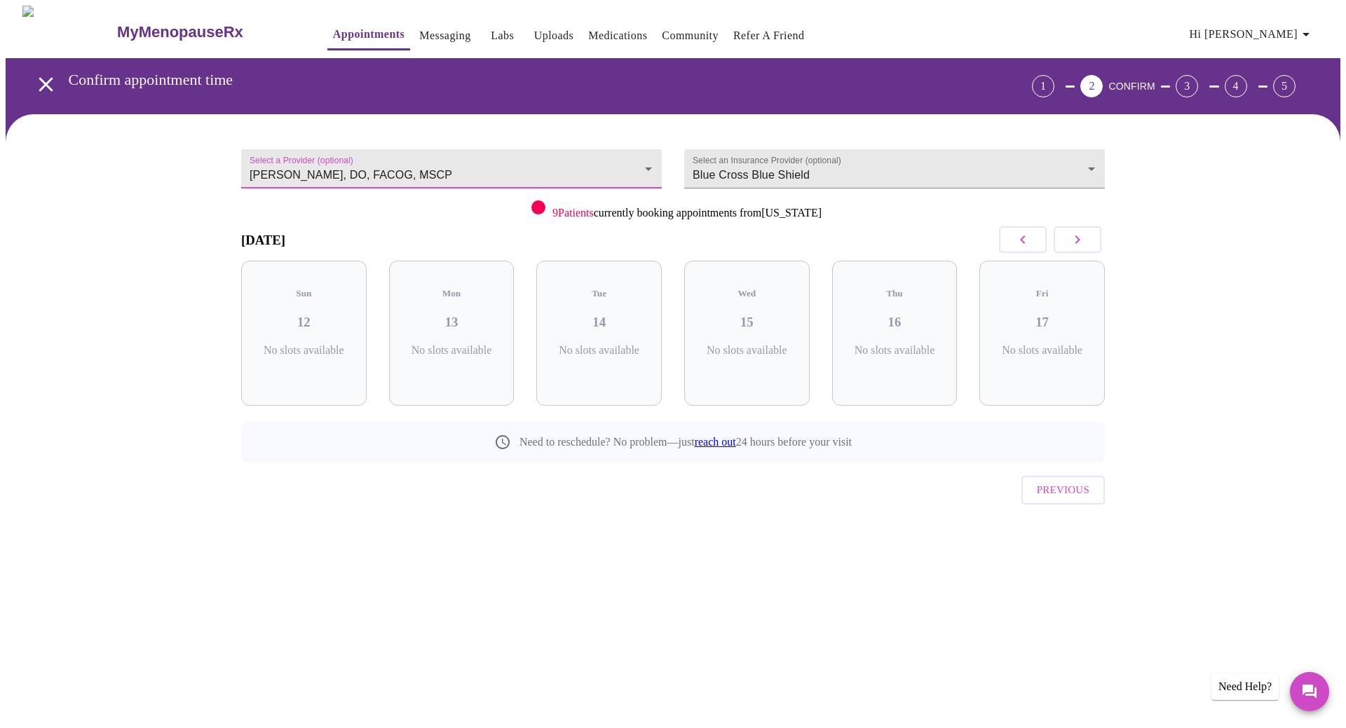
click at [922, 240] on div "[DATE]" at bounding box center [673, 239] width 864 height 41
click at [1063, 245] on button "button" at bounding box center [1078, 239] width 48 height 27
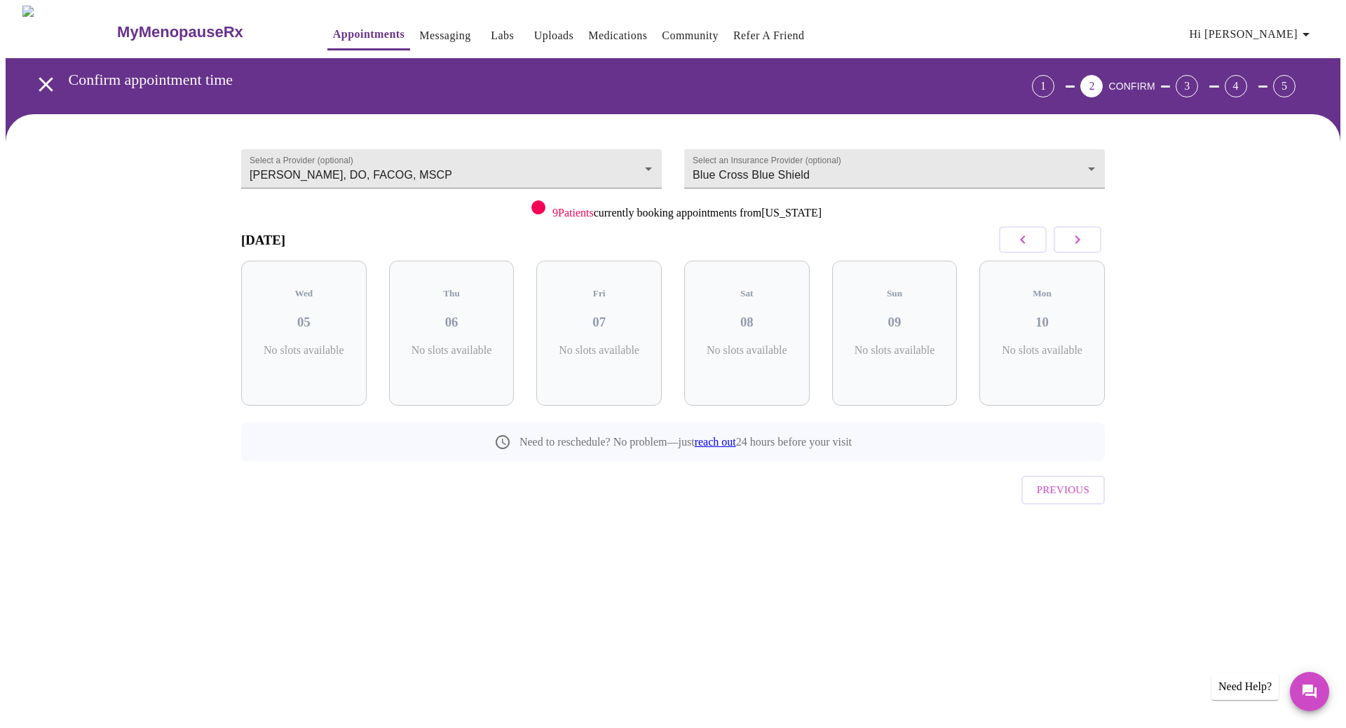
click at [1063, 245] on button "button" at bounding box center [1078, 239] width 48 height 27
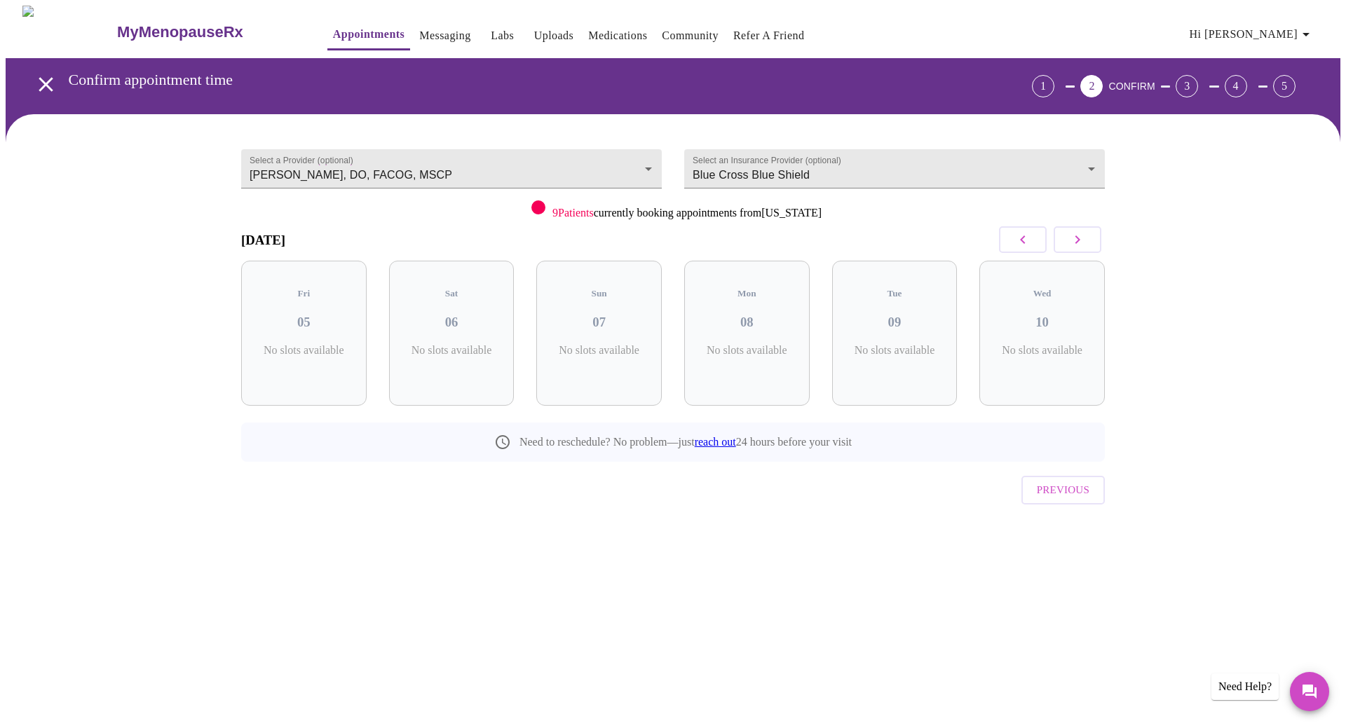
click at [1063, 245] on button "button" at bounding box center [1078, 239] width 48 height 27
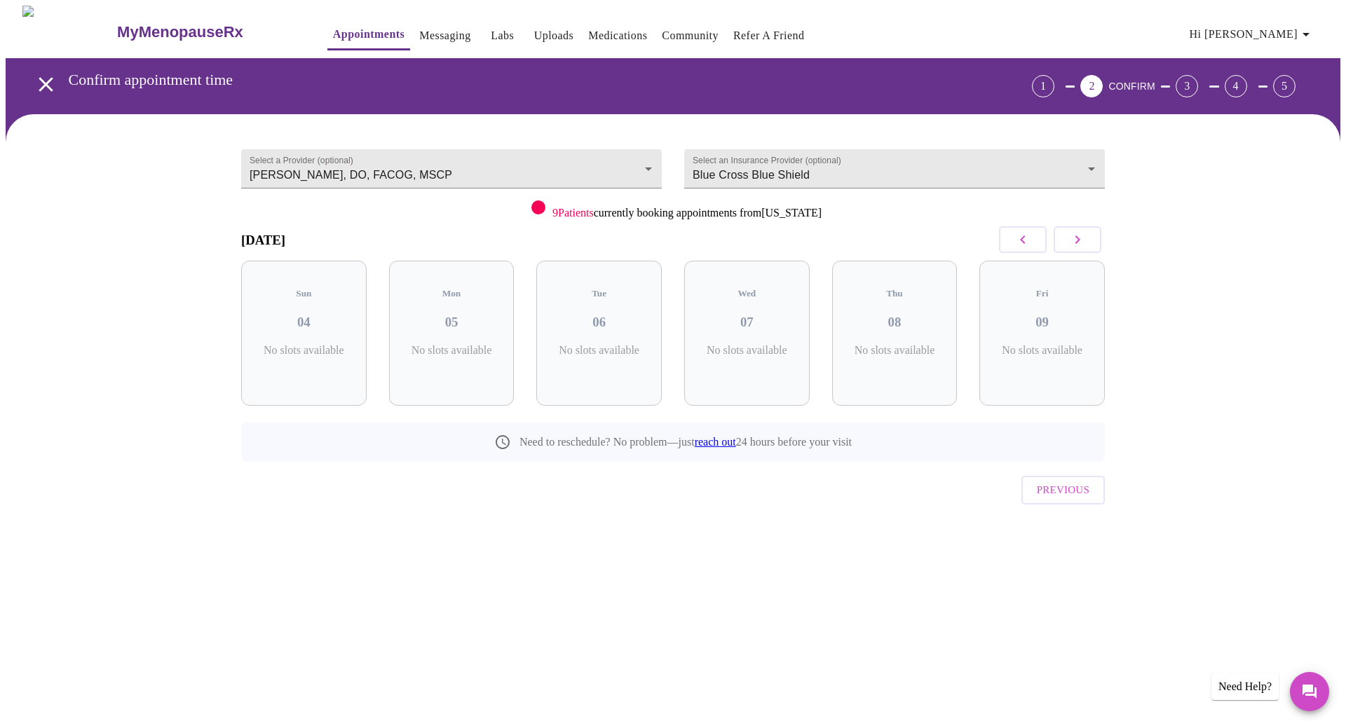
click at [1063, 245] on button "button" at bounding box center [1078, 239] width 48 height 27
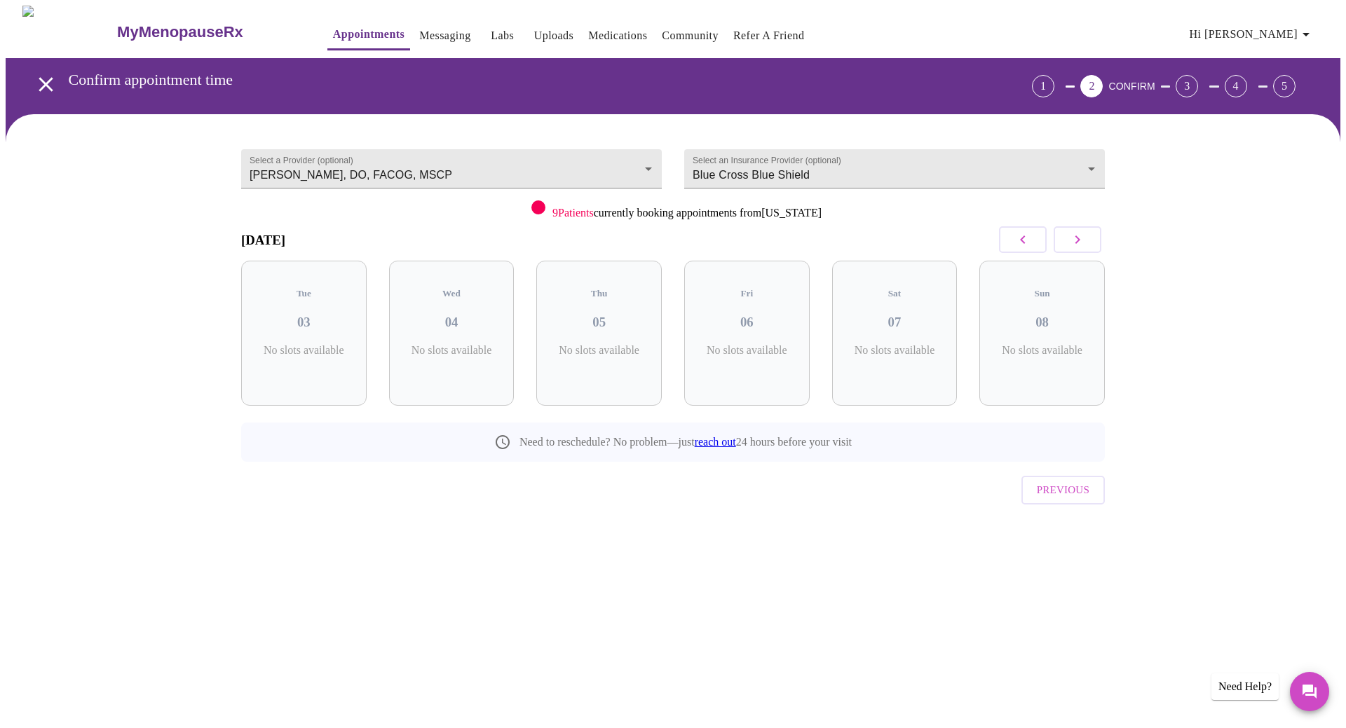
click at [1020, 240] on icon "button" at bounding box center [1022, 240] width 5 height 8
click at [1089, 242] on button "button" at bounding box center [1078, 239] width 48 height 27
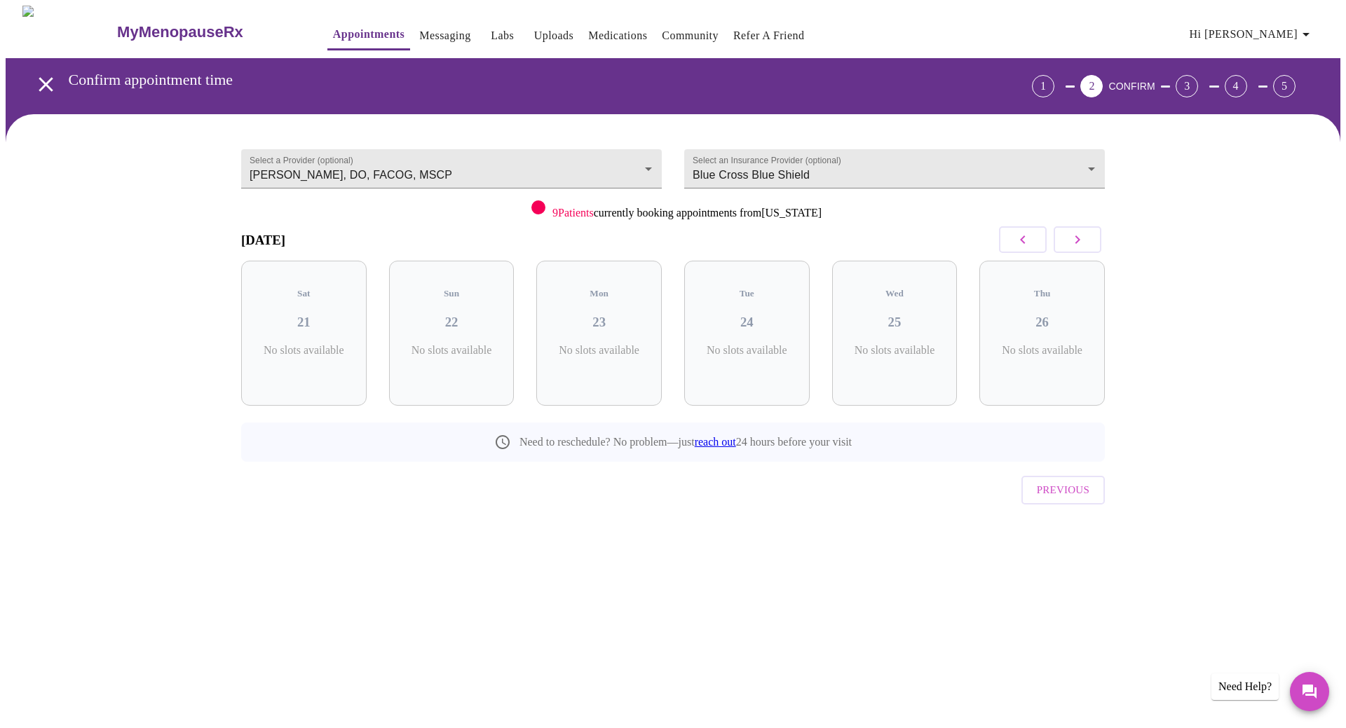
click at [1089, 242] on button "button" at bounding box center [1078, 239] width 48 height 27
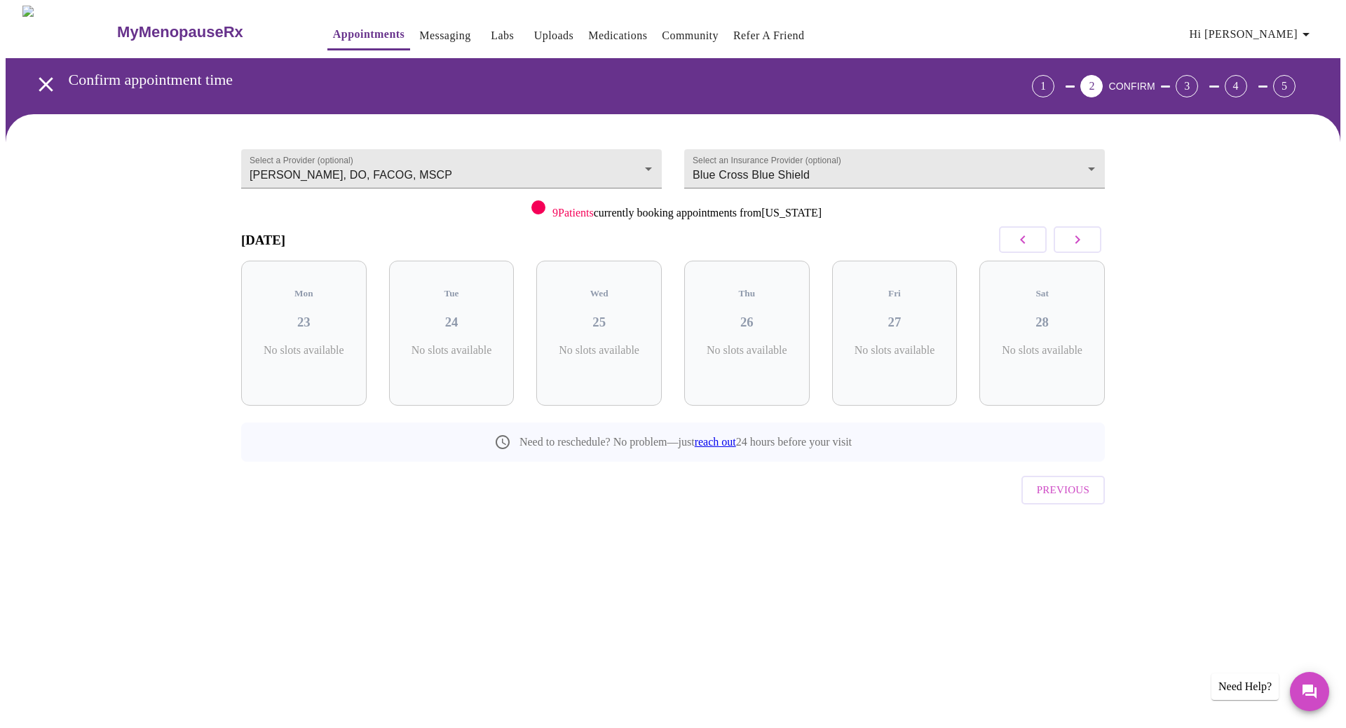
click at [1089, 242] on button "button" at bounding box center [1078, 239] width 48 height 27
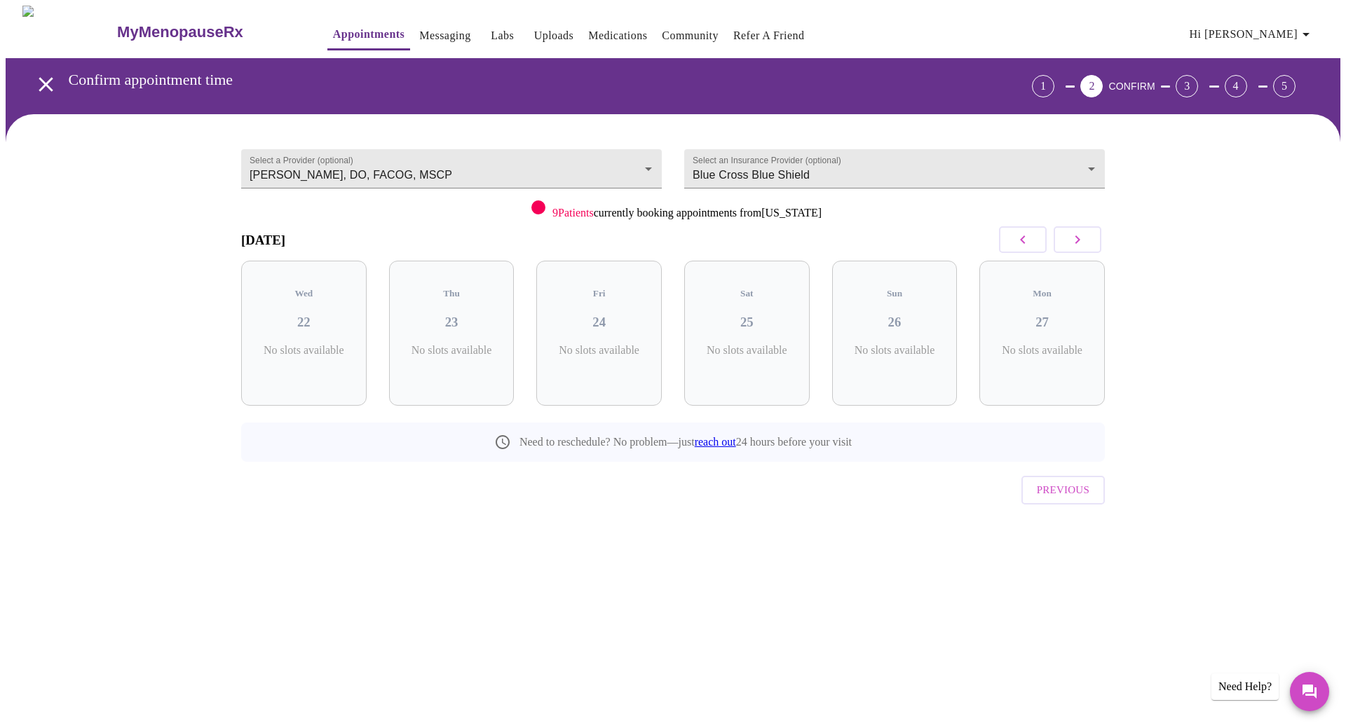
click at [1089, 242] on button "button" at bounding box center [1078, 239] width 48 height 27
click at [389, 162] on body "MyMenopauseRx Appointments Messaging Labs Uploads Medications Community Refer a…" at bounding box center [673, 290] width 1335 height 569
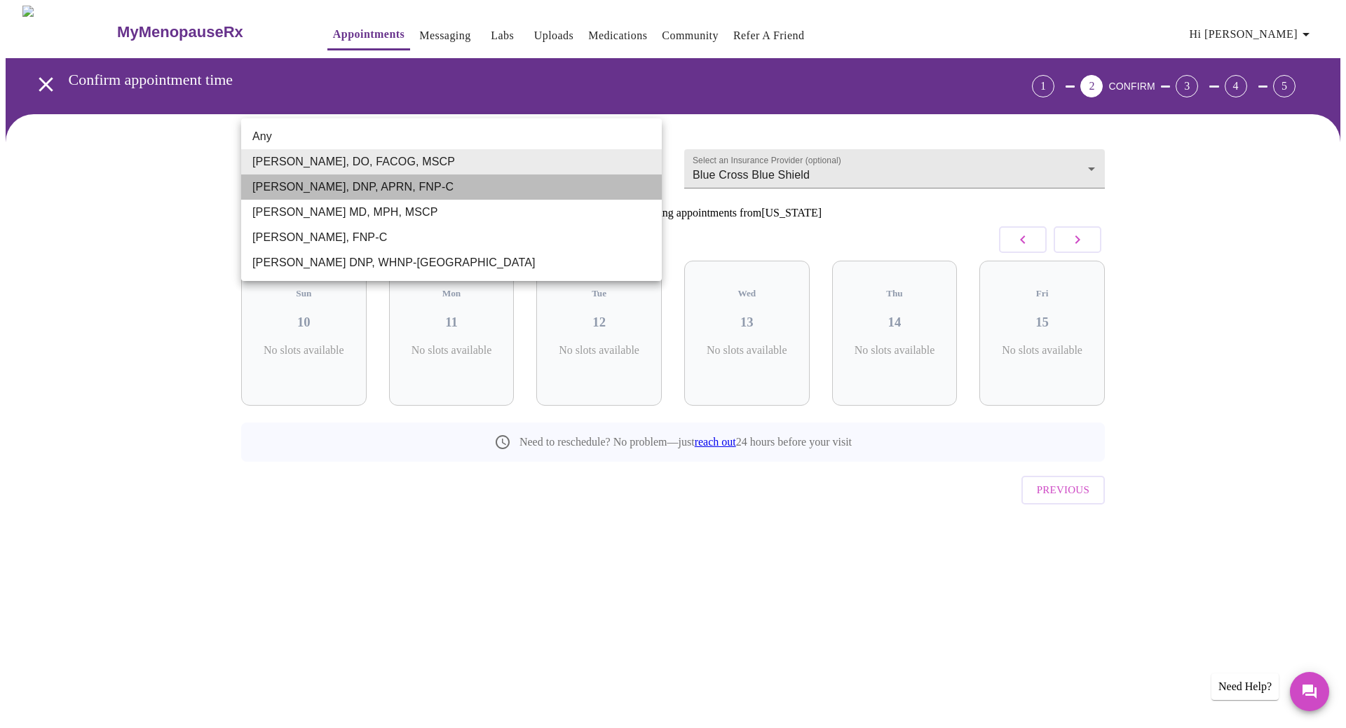
click at [386, 191] on li "[PERSON_NAME], DNP, APRN, FNP-C" at bounding box center [451, 187] width 421 height 25
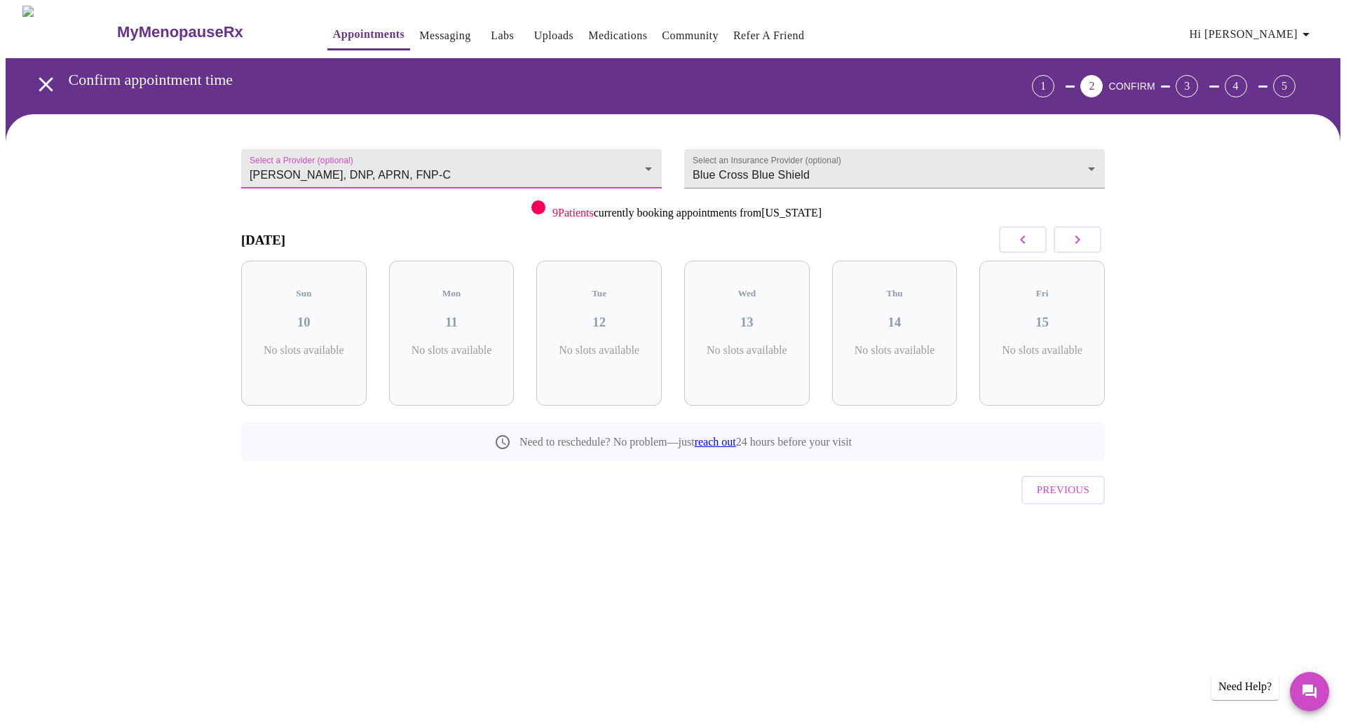
click at [1028, 238] on icon "button" at bounding box center [1022, 239] width 17 height 17
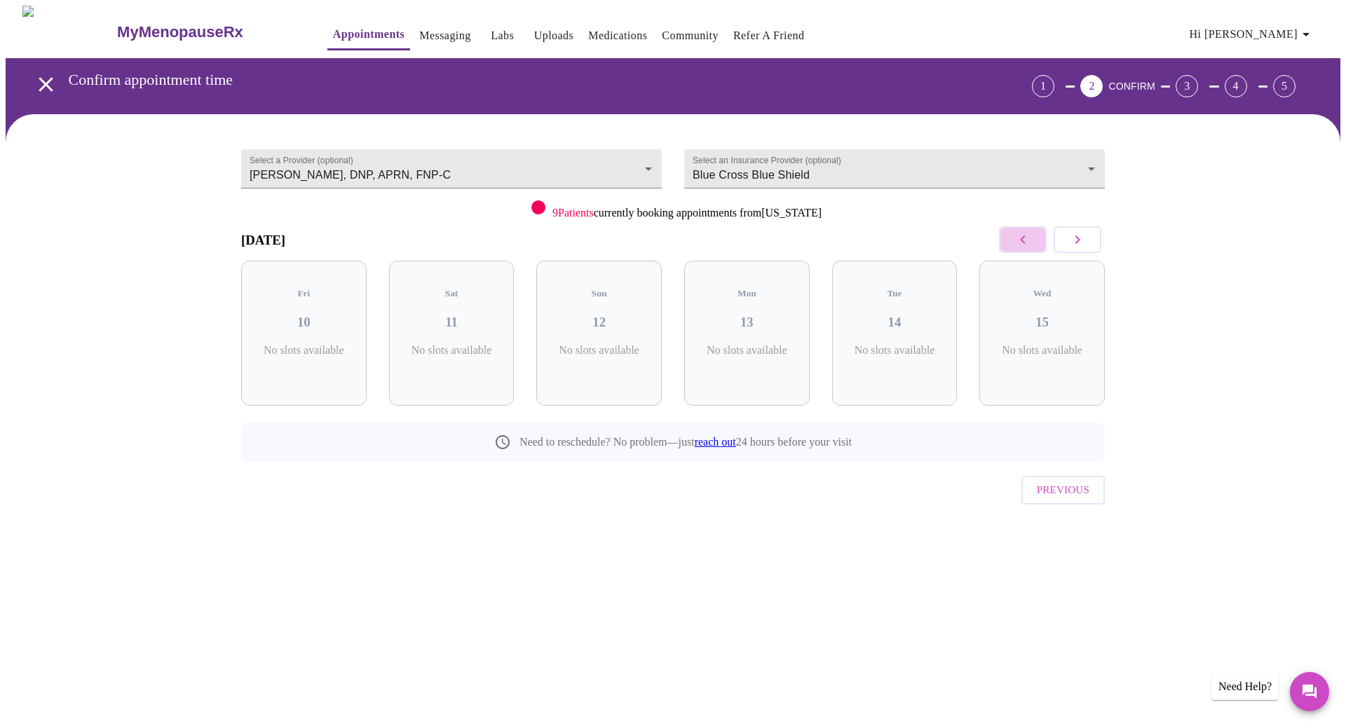
click at [1028, 238] on icon "button" at bounding box center [1022, 239] width 17 height 17
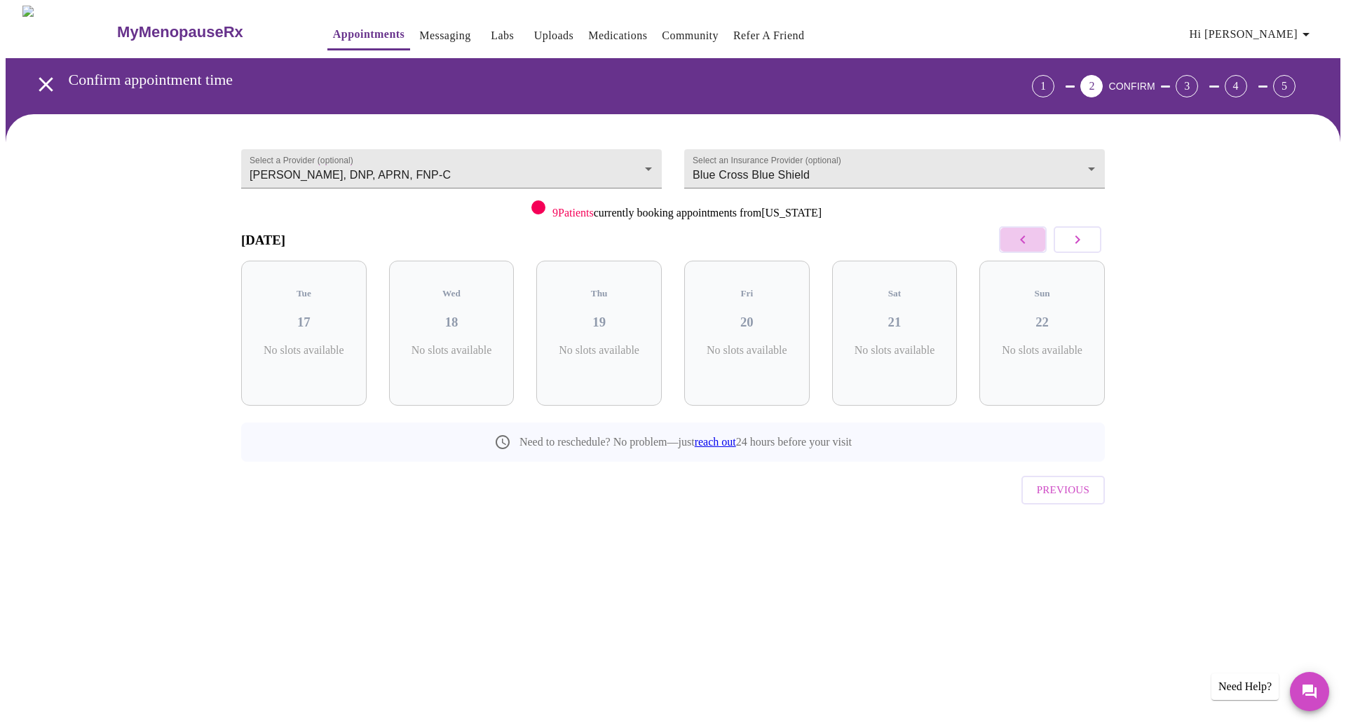
click at [1028, 238] on icon "button" at bounding box center [1022, 239] width 17 height 17
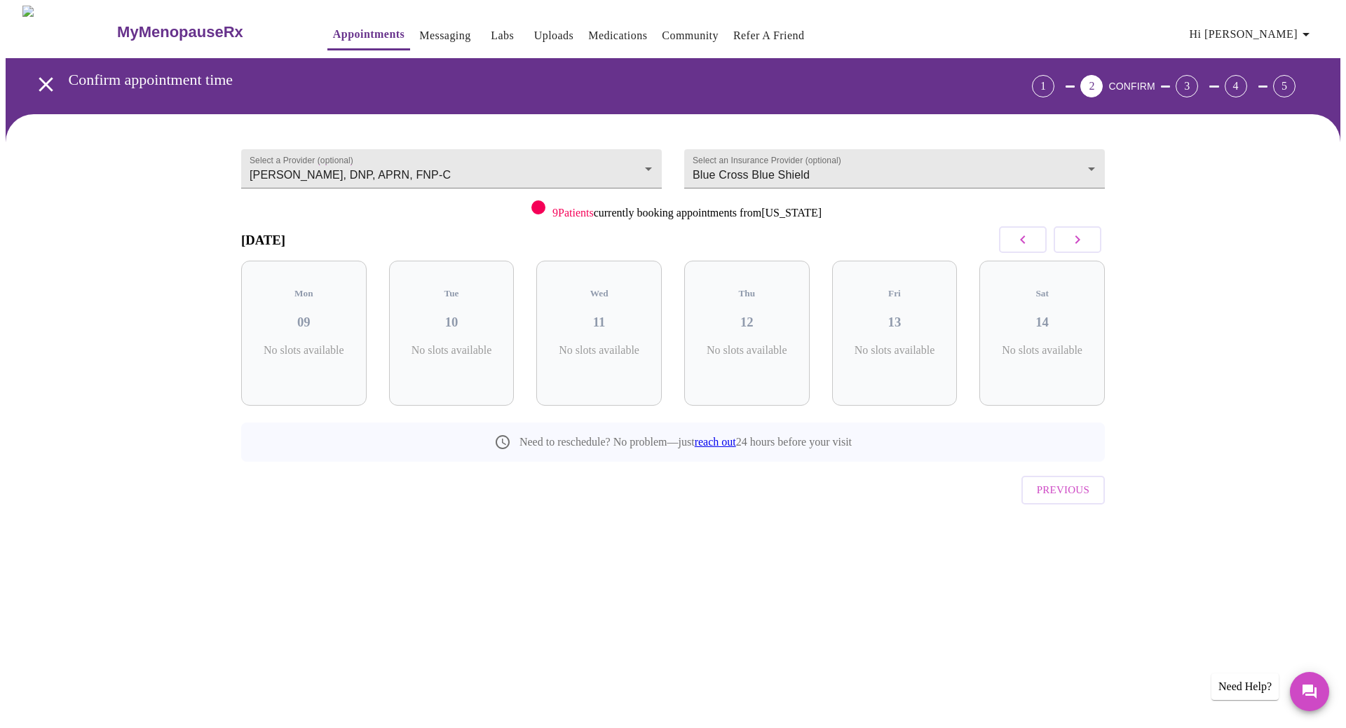
click at [1028, 238] on icon "button" at bounding box center [1022, 239] width 17 height 17
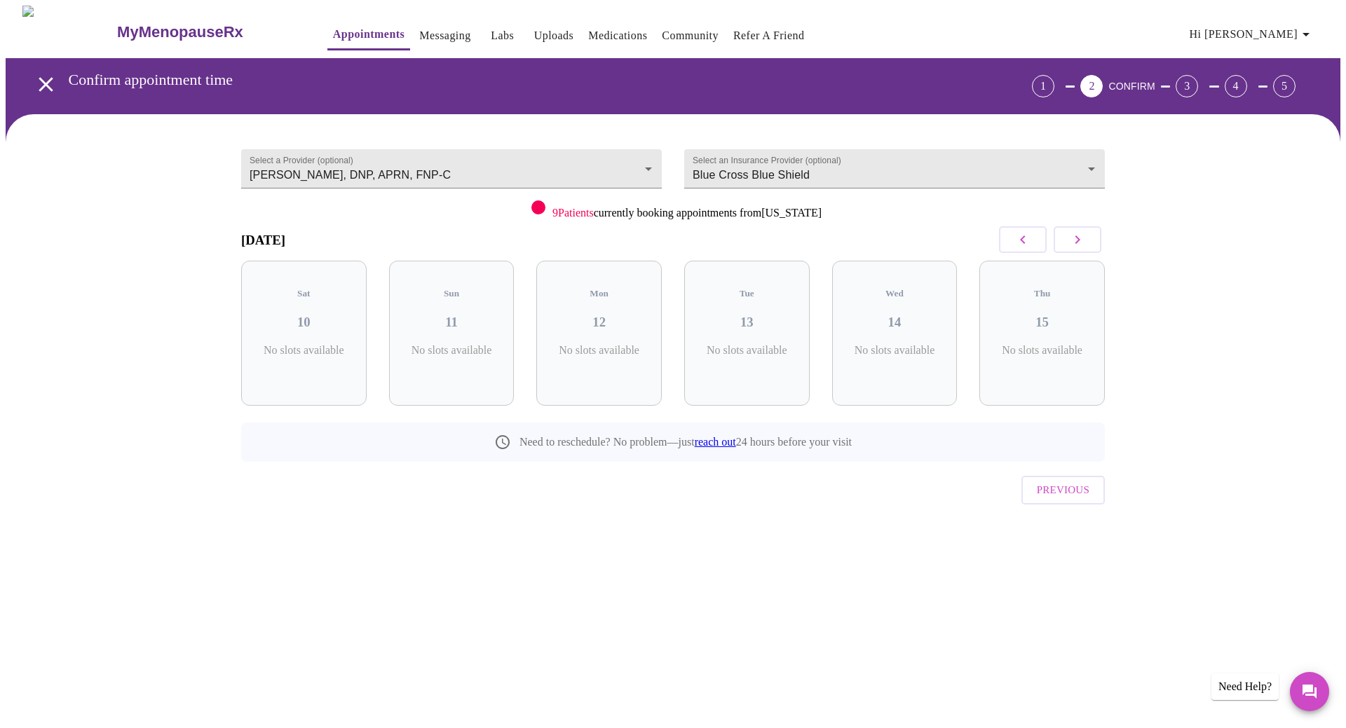
click at [1028, 238] on icon "button" at bounding box center [1022, 239] width 17 height 17
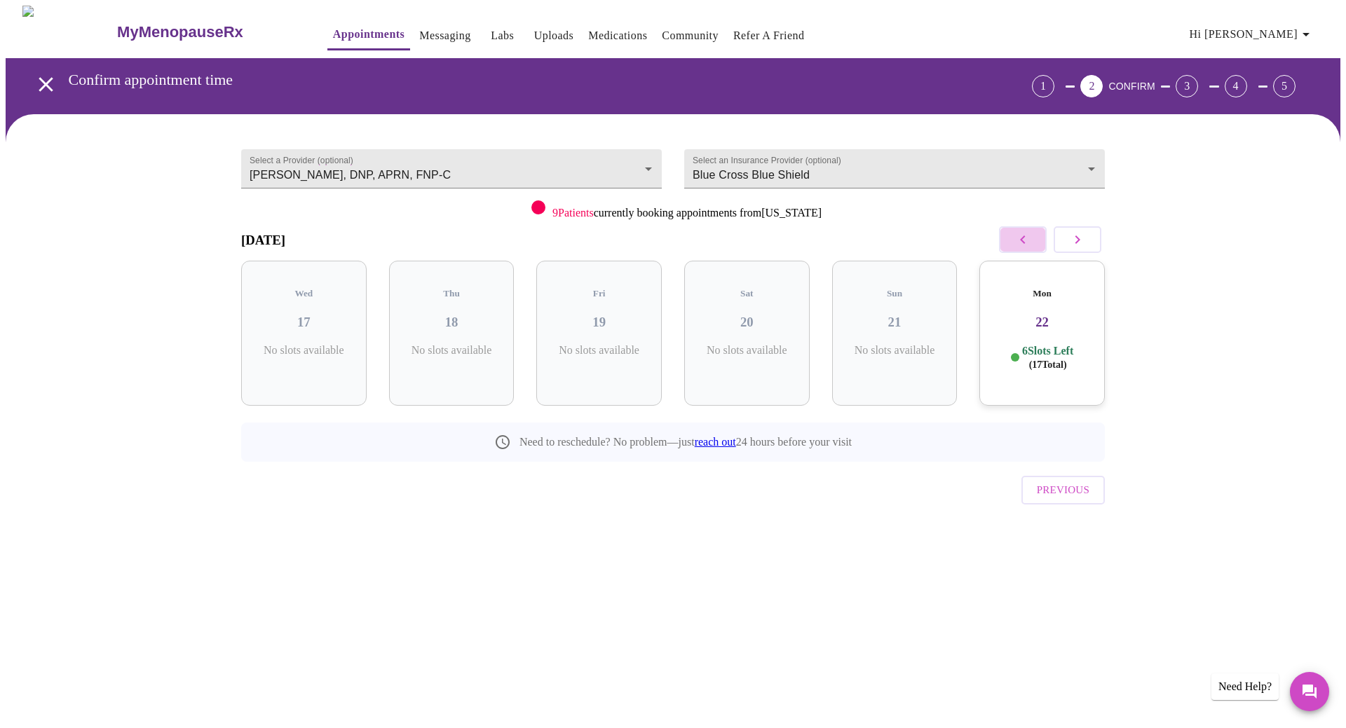
click at [1028, 238] on icon "button" at bounding box center [1022, 239] width 17 height 17
click at [1014, 238] on icon "button" at bounding box center [1022, 239] width 17 height 17
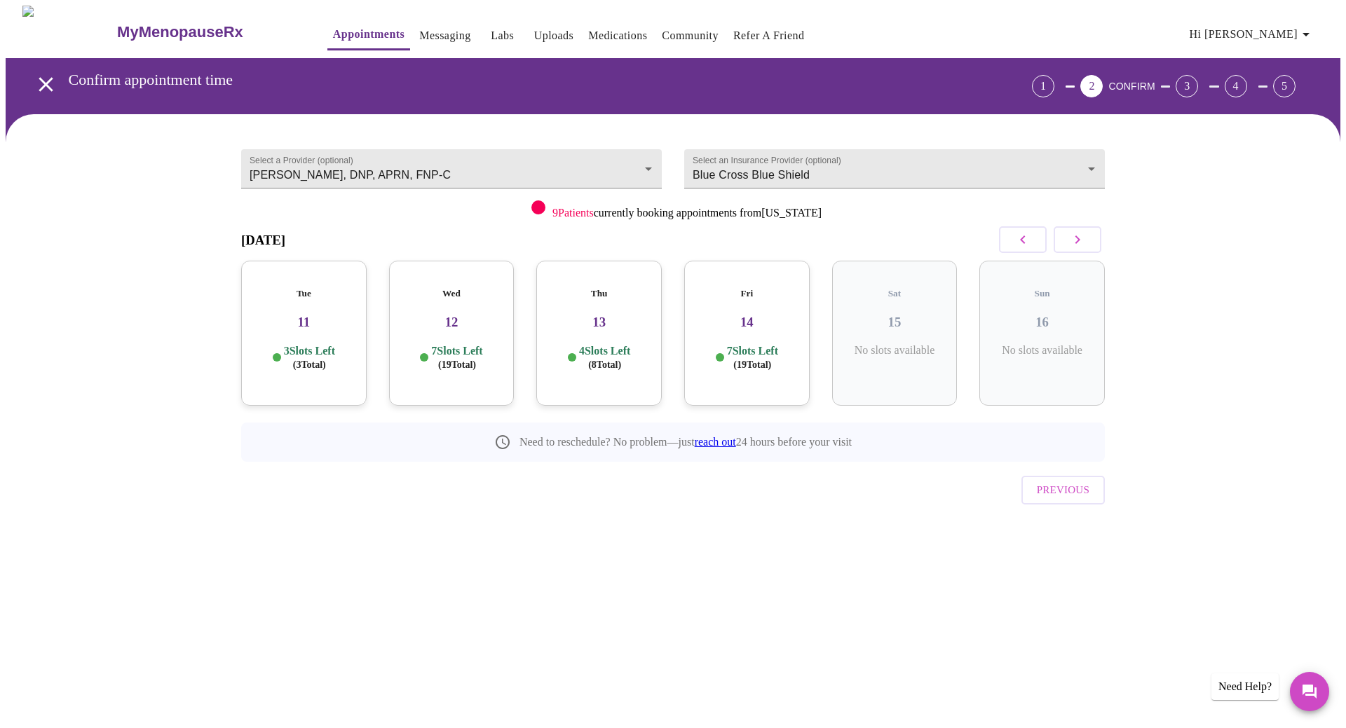
click at [1014, 238] on icon "button" at bounding box center [1022, 239] width 17 height 17
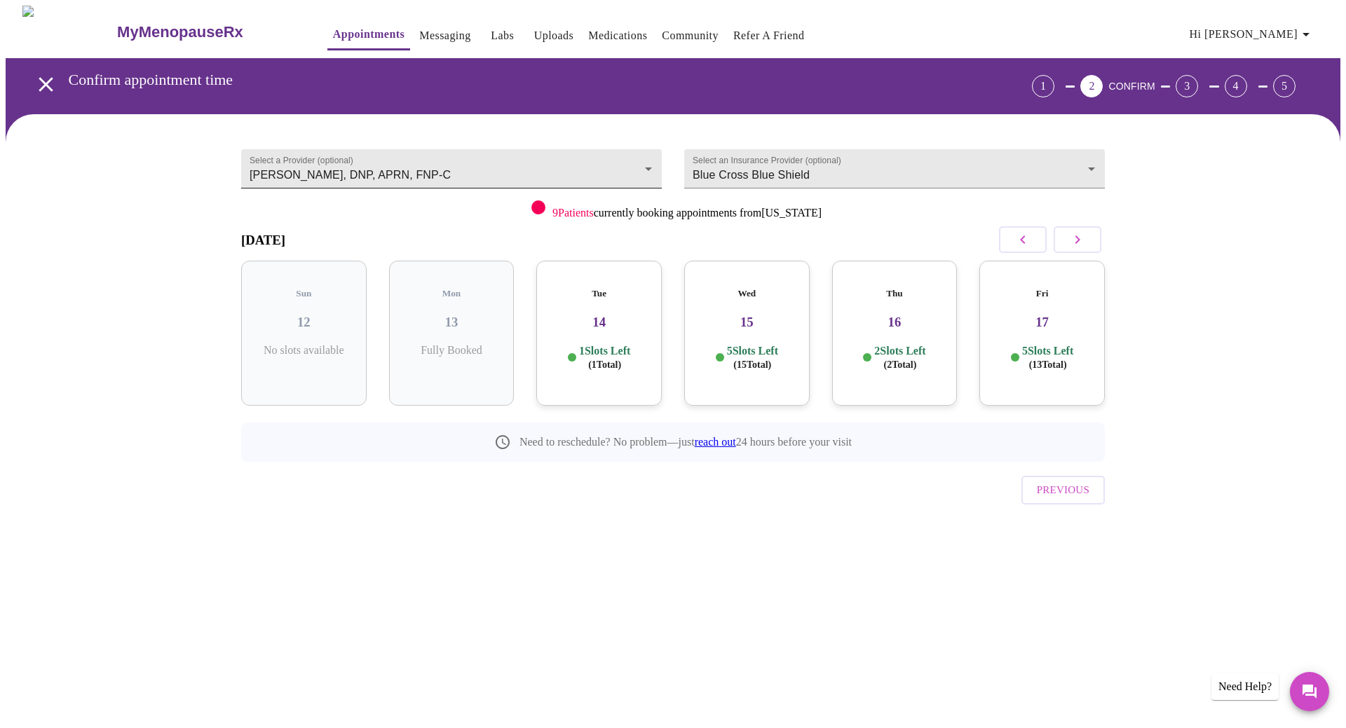
click at [562, 168] on body "MyMenopauseRx Appointments Messaging Labs Uploads Medications Community Refer a…" at bounding box center [673, 290] width 1335 height 569
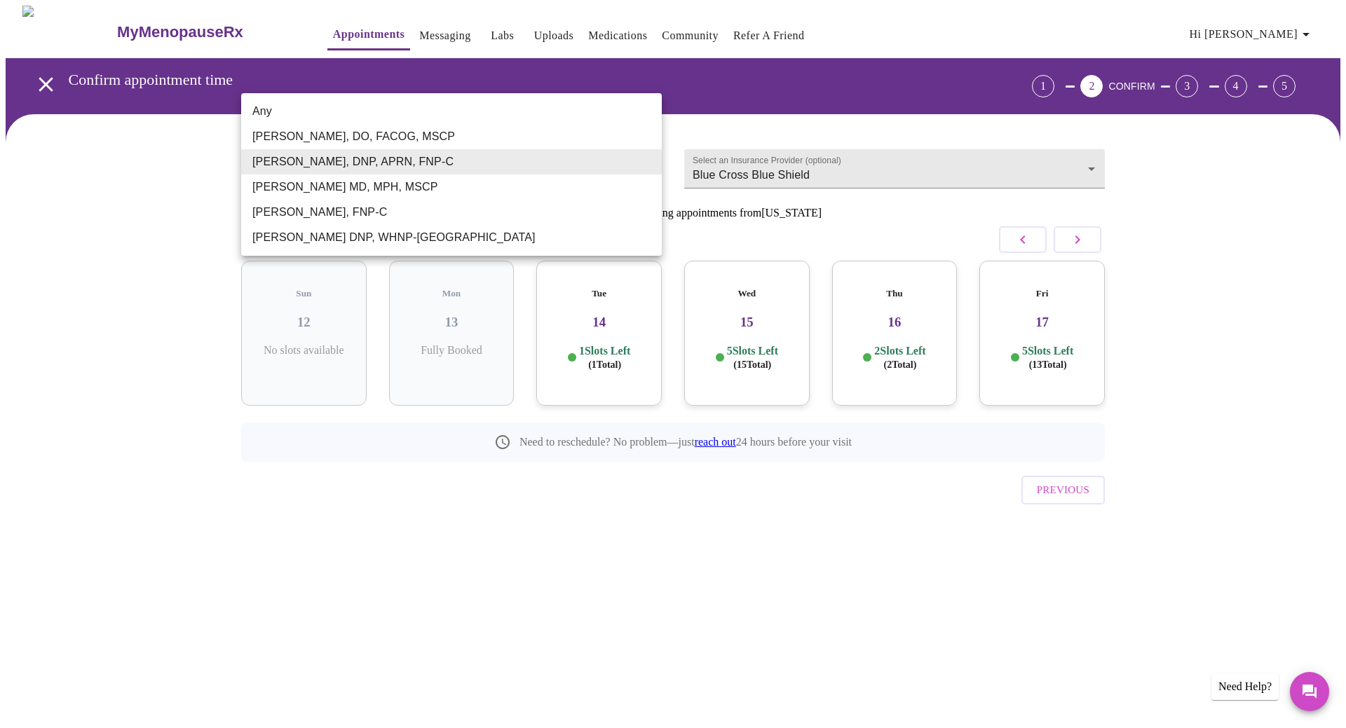
click at [348, 236] on li "[PERSON_NAME] DNP, WHNP-[GEOGRAPHIC_DATA]" at bounding box center [451, 237] width 421 height 25
type input "[PERSON_NAME] DNP, WHNP-[GEOGRAPHIC_DATA]"
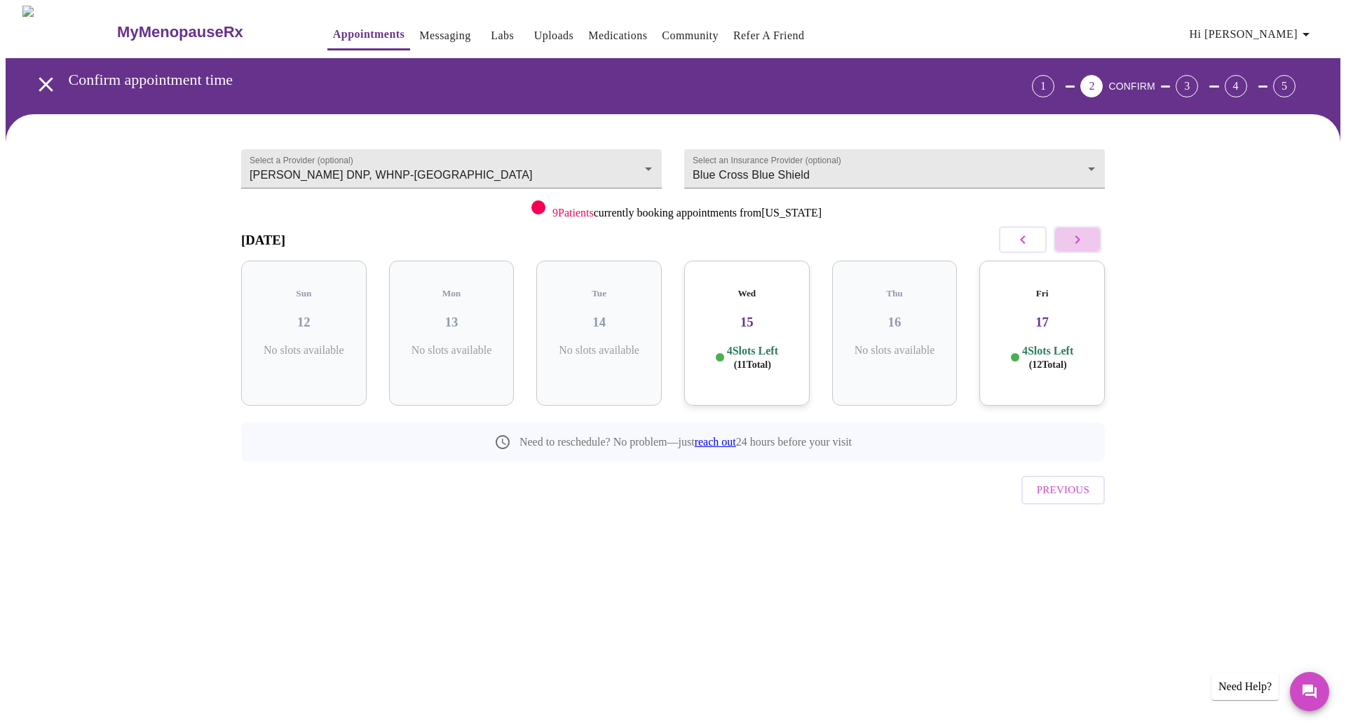
click at [1073, 245] on icon "button" at bounding box center [1077, 239] width 17 height 17
click at [137, 25] on h3 "MyMenopauseRx" at bounding box center [180, 32] width 126 height 18
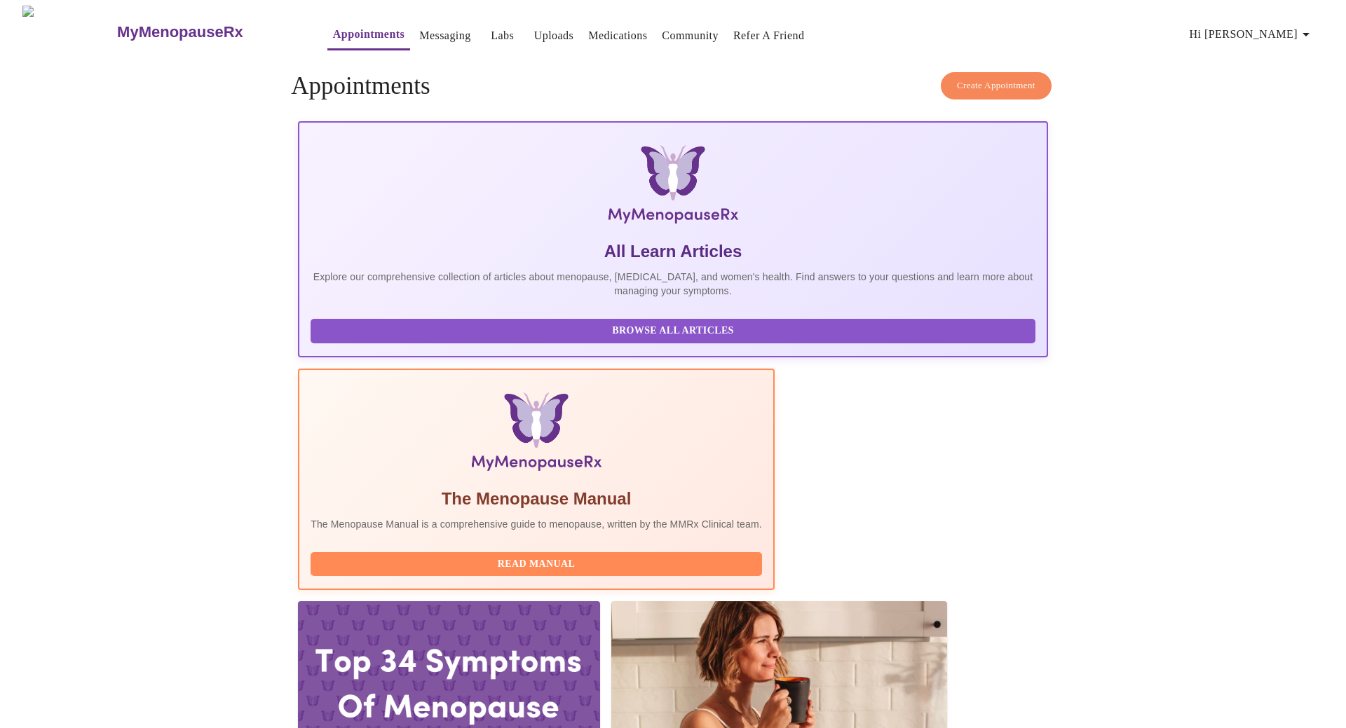
click at [117, 23] on h3 "MyMenopauseRx" at bounding box center [180, 32] width 126 height 18
click at [589, 556] on span "Read Manual" at bounding box center [536, 565] width 423 height 18
